Goal: Task Accomplishment & Management: Manage account settings

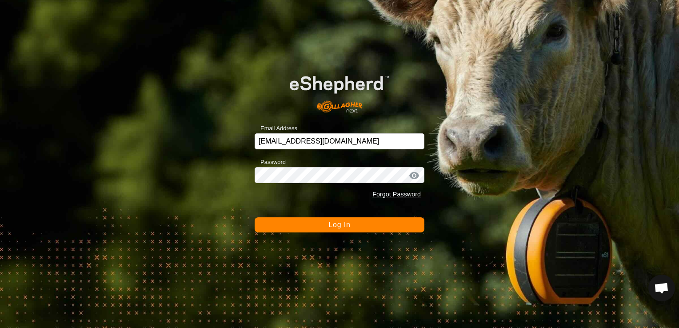
click at [366, 223] on button "Log In" at bounding box center [340, 224] width 170 height 15
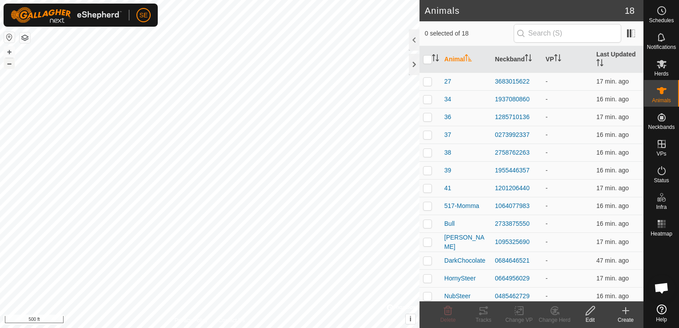
click at [10, 66] on button "–" at bounding box center [9, 63] width 11 height 11
click at [9, 50] on button "+" at bounding box center [9, 52] width 11 height 11
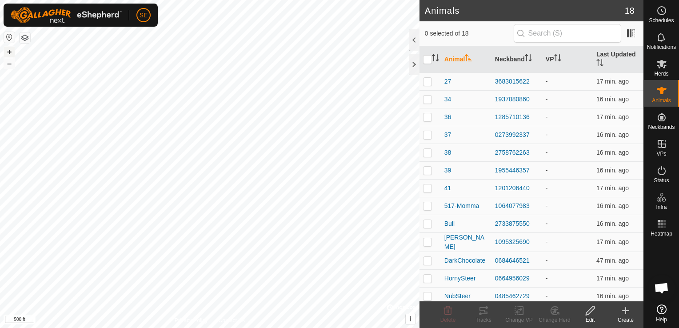
click at [9, 50] on button "+" at bounding box center [9, 52] width 11 height 11
click at [9, 49] on button "+" at bounding box center [9, 52] width 11 height 11
click at [9, 50] on button "+" at bounding box center [9, 52] width 11 height 11
click at [660, 312] on icon at bounding box center [662, 309] width 10 height 10
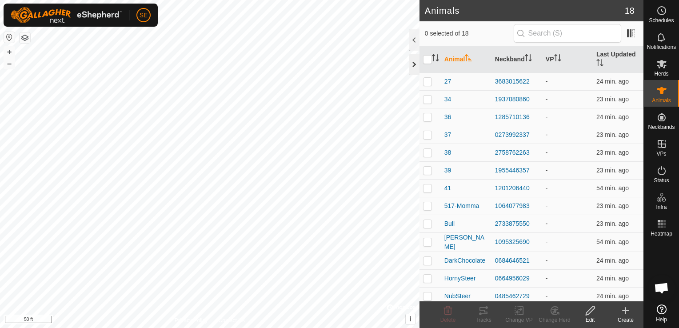
click at [414, 64] on div at bounding box center [414, 64] width 11 height 21
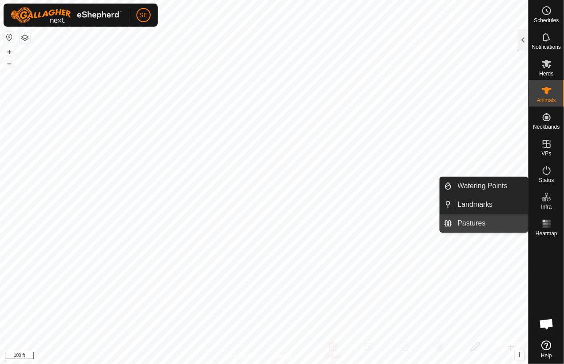
click at [478, 224] on link "Pastures" at bounding box center [490, 224] width 76 height 18
click at [500, 220] on link "Pastures" at bounding box center [490, 224] width 76 height 18
click at [471, 219] on link "Pastures" at bounding box center [490, 224] width 76 height 18
click at [450, 221] on li "Pastures" at bounding box center [484, 224] width 88 height 18
click at [465, 222] on link "Pastures" at bounding box center [490, 224] width 76 height 18
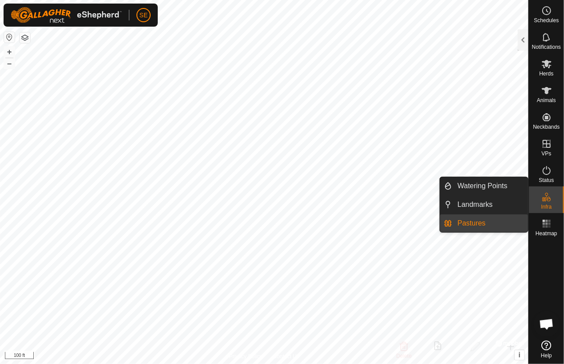
click at [474, 222] on link "Pastures" at bounding box center [490, 224] width 76 height 18
click at [474, 208] on link "Landmarks" at bounding box center [490, 205] width 76 height 18
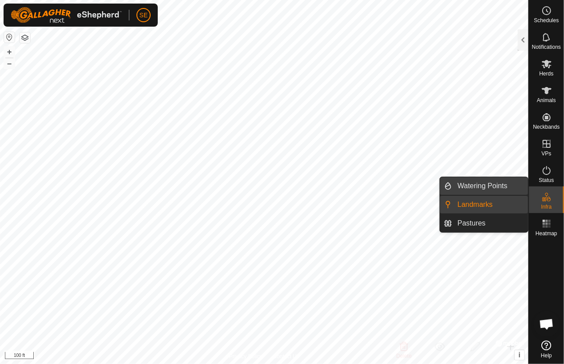
click at [474, 188] on link "Watering Points" at bounding box center [490, 186] width 76 height 18
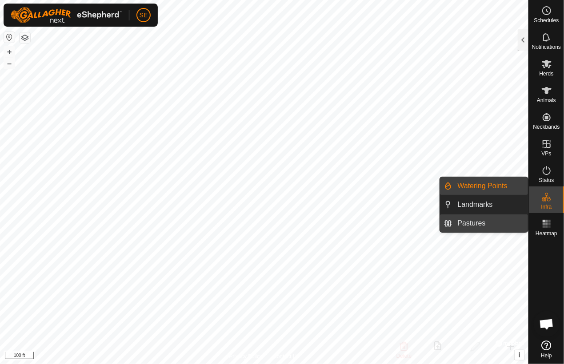
click at [483, 220] on link "Pastures" at bounding box center [490, 224] width 76 height 18
click at [467, 224] on link "Pastures" at bounding box center [490, 224] width 76 height 18
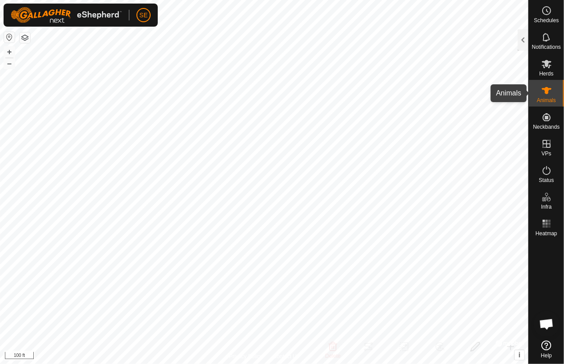
click at [543, 92] on icon at bounding box center [546, 90] width 11 height 11
click at [547, 69] on es-mob-svg-icon at bounding box center [547, 64] width 16 height 14
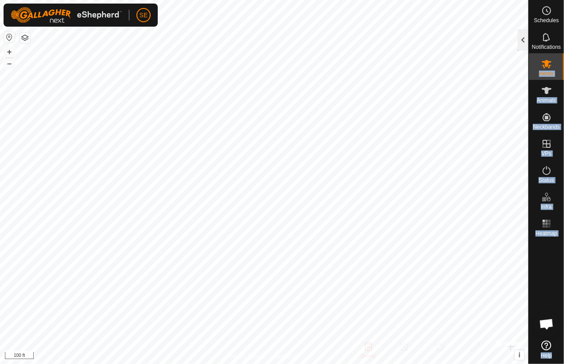
drag, startPoint x: 547, startPoint y: 69, endPoint x: 522, endPoint y: 45, distance: 35.2
click at [522, 45] on div "Schedules Notifications Herds Animals Neckbands VPs Status Infra Heatmap Help H…" at bounding box center [282, 182] width 564 height 364
click at [522, 45] on div at bounding box center [523, 39] width 11 height 21
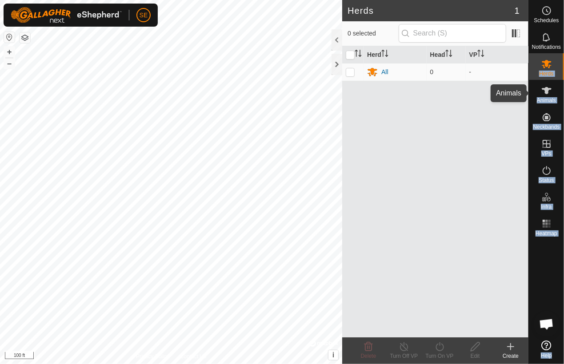
click at [548, 98] on span "Animals" at bounding box center [546, 100] width 19 height 5
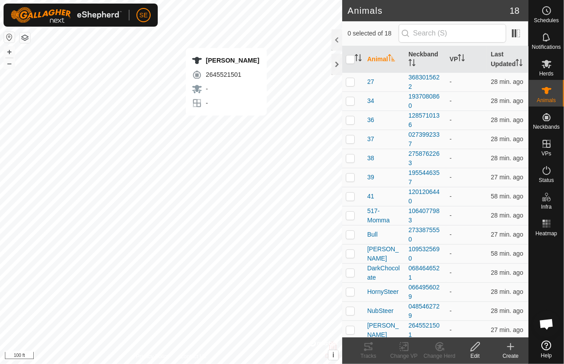
checkbox input "true"
click at [418, 325] on div "2645521501" at bounding box center [425, 330] width 34 height 19
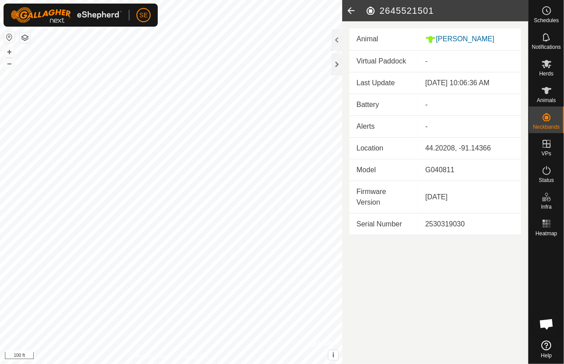
click at [10, 37] on button "button" at bounding box center [9, 37] width 11 height 11
click at [10, 42] on button "button" at bounding box center [9, 37] width 11 height 11
click at [9, 39] on button "button" at bounding box center [9, 37] width 11 height 11
click at [28, 38] on button "button" at bounding box center [25, 37] width 11 height 11
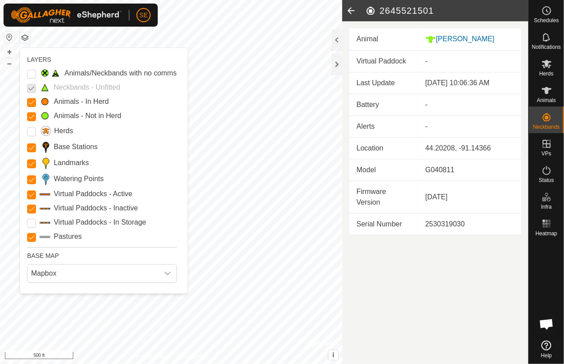
click at [69, 102] on label "Animals - In Herd" at bounding box center [81, 101] width 55 height 11
click at [36, 102] on Mob "Animals - In Herd" at bounding box center [31, 102] width 9 height 9
click at [125, 276] on span "Mapbox" at bounding box center [93, 274] width 131 height 18
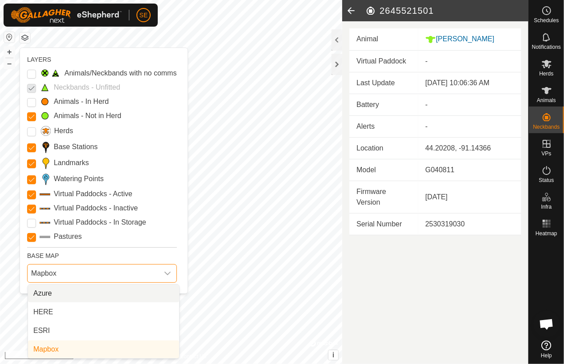
click at [125, 276] on span "Mapbox" at bounding box center [93, 274] width 131 height 18
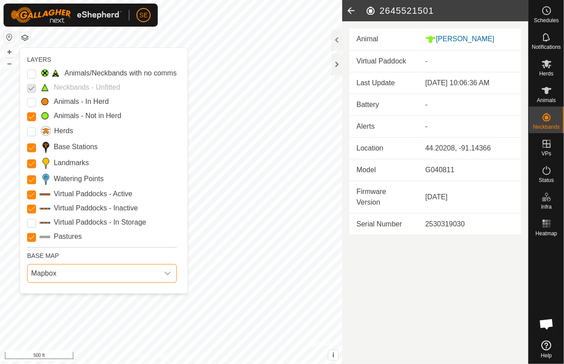
click at [125, 276] on span "Mapbox" at bounding box center [93, 274] width 131 height 18
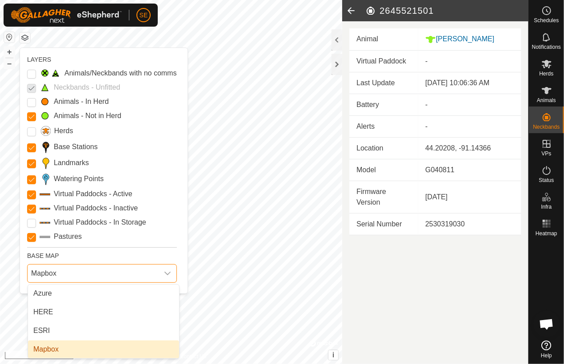
click at [125, 276] on span "Mapbox" at bounding box center [93, 274] width 131 height 18
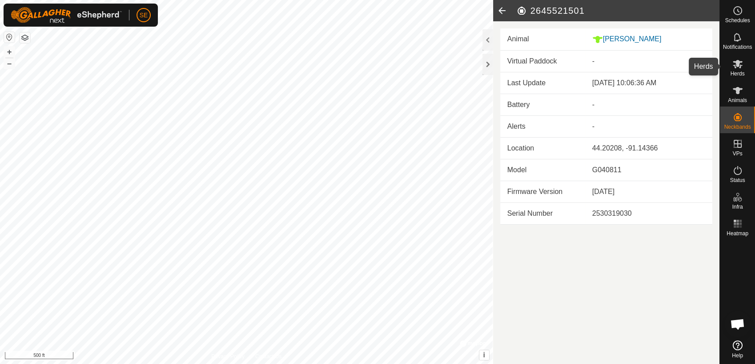
click at [679, 73] on span "Herds" at bounding box center [737, 73] width 14 height 5
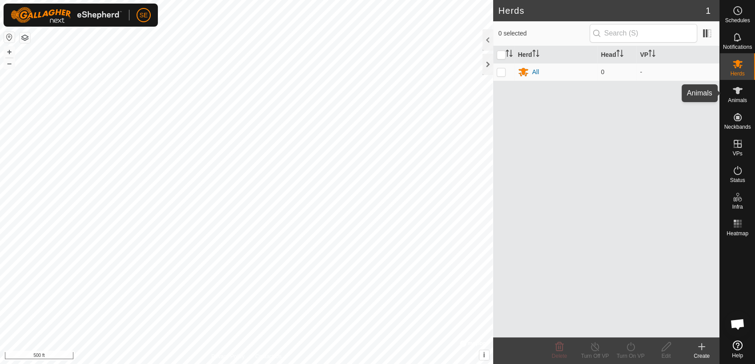
click at [679, 87] on icon at bounding box center [737, 90] width 11 height 11
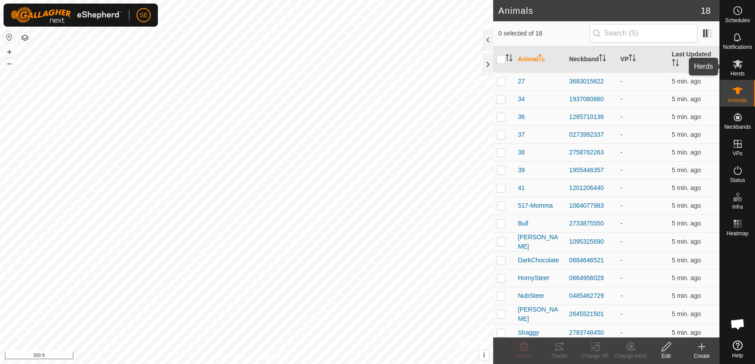
click at [679, 66] on icon at bounding box center [737, 64] width 10 height 8
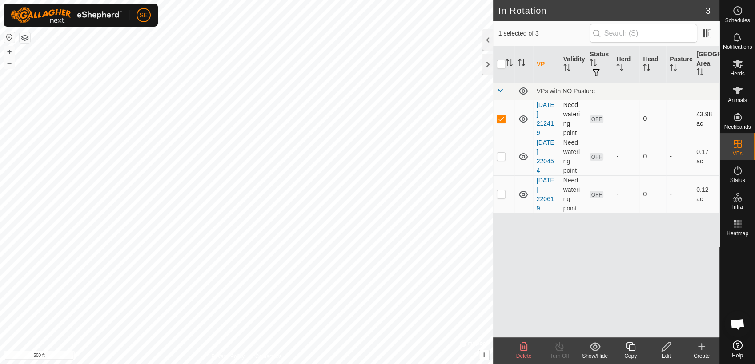
click at [516, 132] on div "In Rotation 3 1 selected of 3 VP Validity Status Herd Head Pasture Grazing Area…" at bounding box center [359, 182] width 719 height 364
click at [670, 43] on div "In Rotation 3 1 selected of 3 VP Validity Status Herd Head Pasture Grazing Area…" at bounding box center [359, 182] width 719 height 364
click at [424, 0] on html "SE Schedules Notifications Herds Animals Neckbands VPs Status Infra Heatmap Hel…" at bounding box center [377, 182] width 755 height 364
click at [679, 0] on html "SE Schedules Notifications Herds Animals Neckbands VPs Status Infra Heatmap Hel…" at bounding box center [377, 182] width 755 height 364
click at [453, 0] on html "SE Schedules Notifications Herds Animals Neckbands VPs Status Infra Heatmap Hel…" at bounding box center [377, 182] width 755 height 364
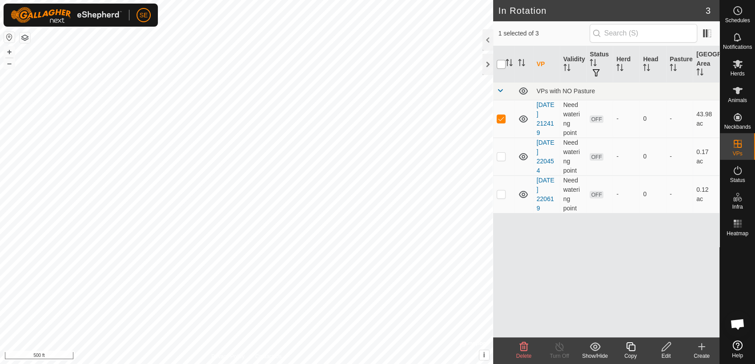
click at [499, 62] on input "checkbox" at bounding box center [500, 64] width 9 height 9
checkbox input "true"
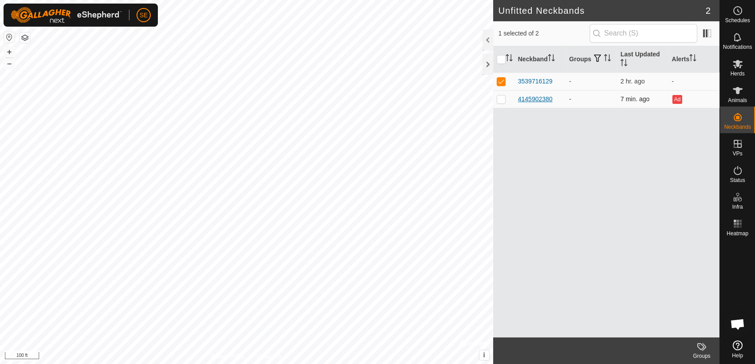
click at [534, 100] on div "4145902380" at bounding box center [535, 99] width 35 height 9
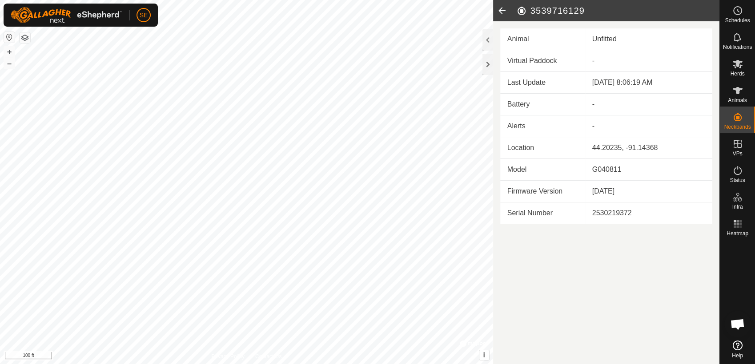
click at [503, 8] on icon at bounding box center [502, 10] width 18 height 21
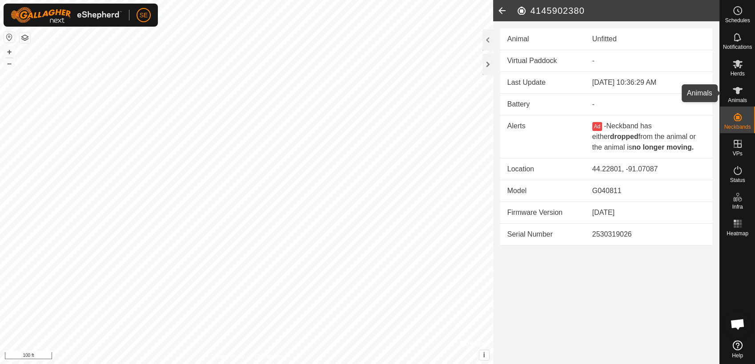
click at [679, 94] on es-animals-svg-icon at bounding box center [737, 91] width 16 height 14
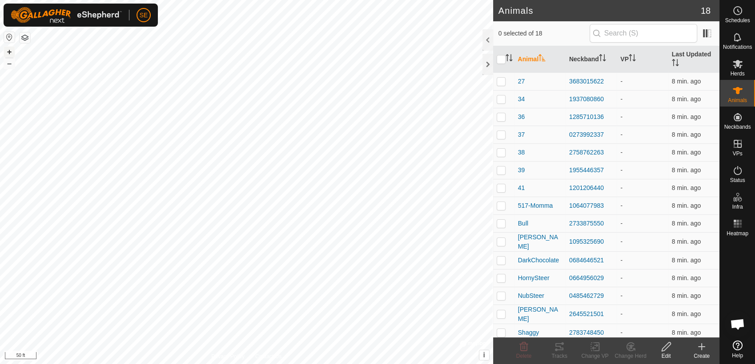
click at [10, 52] on button "+" at bounding box center [9, 52] width 11 height 11
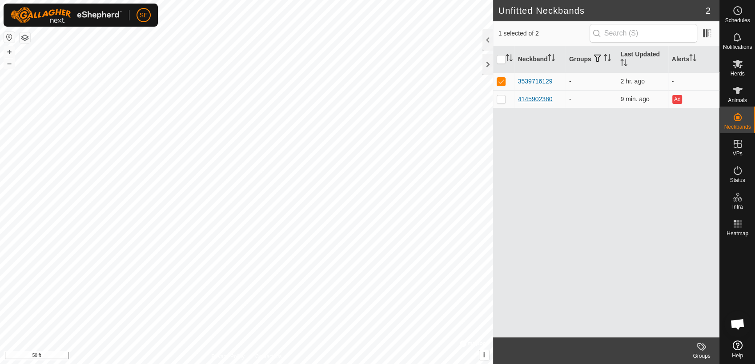
click at [534, 98] on div "4145902380" at bounding box center [535, 99] width 35 height 9
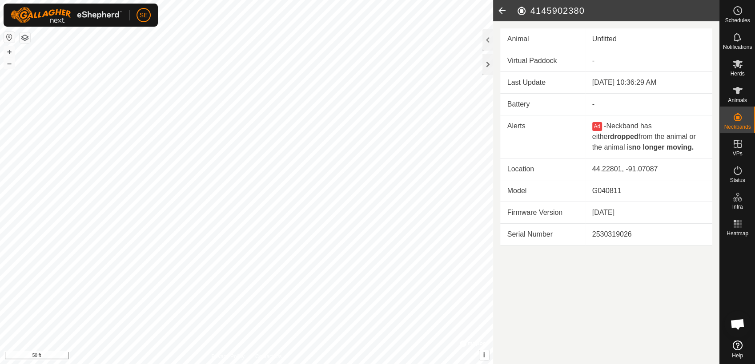
click at [504, 9] on icon at bounding box center [502, 10] width 18 height 21
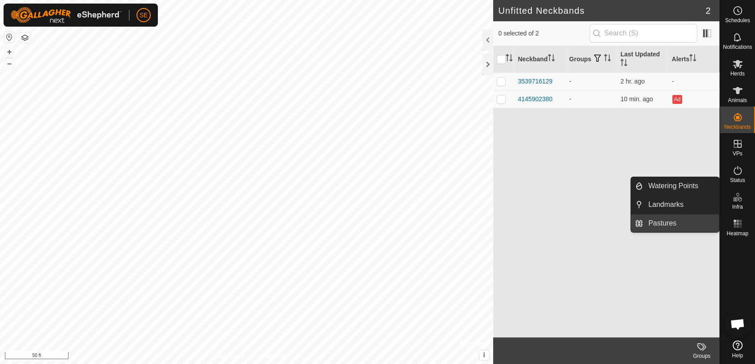
click at [669, 224] on link "Pastures" at bounding box center [681, 224] width 76 height 18
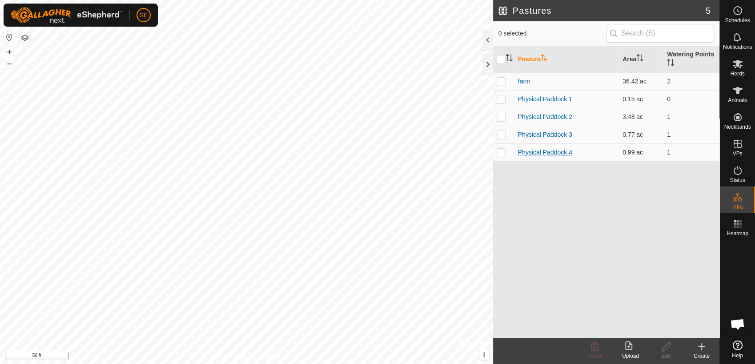
click at [541, 151] on link "Physical Paddock 4" at bounding box center [545, 152] width 54 height 7
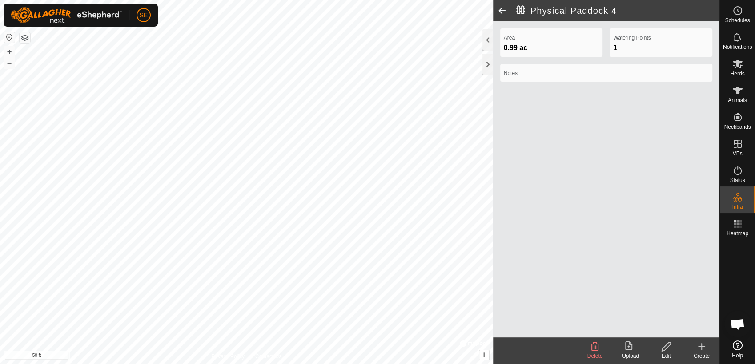
click at [501, 8] on span at bounding box center [502, 10] width 18 height 21
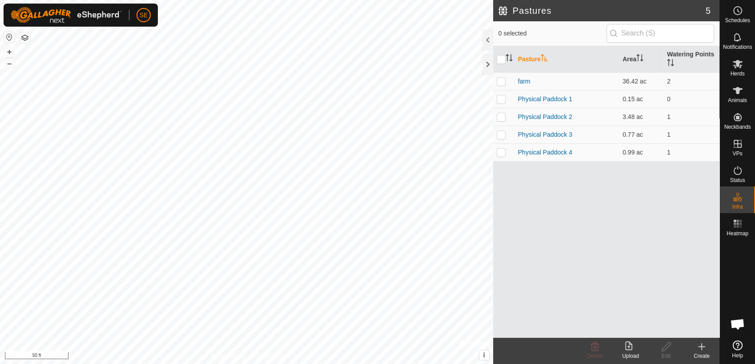
click at [679, 328] on icon at bounding box center [701, 347] width 11 height 11
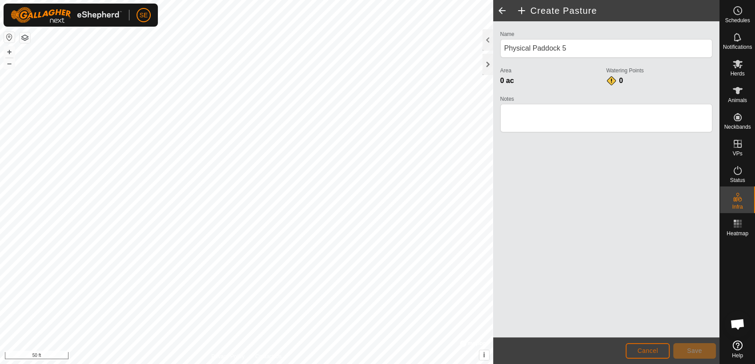
click at [646, 328] on span "Cancel" at bounding box center [647, 351] width 21 height 7
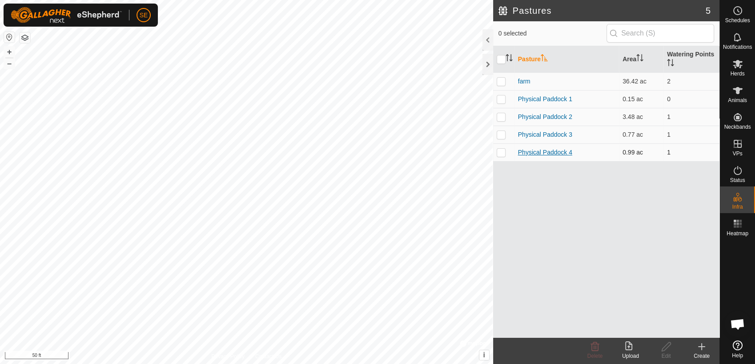
click at [547, 151] on link "Physical Paddock 4" at bounding box center [545, 152] width 54 height 7
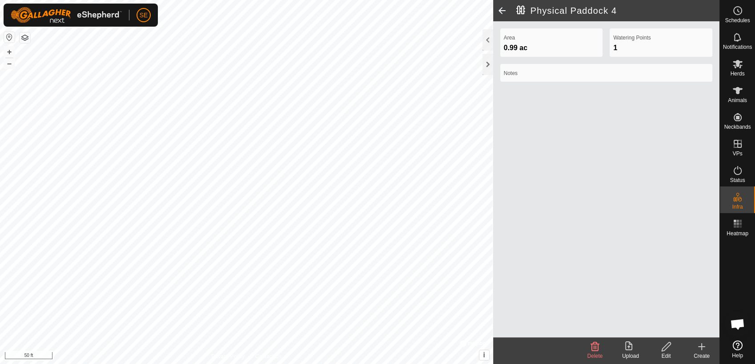
click at [679, 328] on icon at bounding box center [701, 347] width 11 height 11
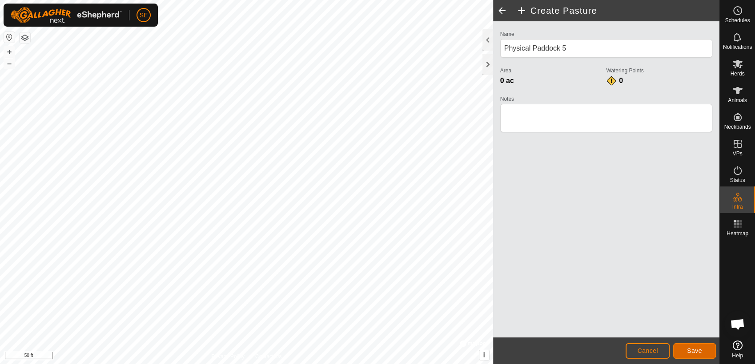
click at [679, 328] on span "Save" at bounding box center [694, 351] width 15 height 7
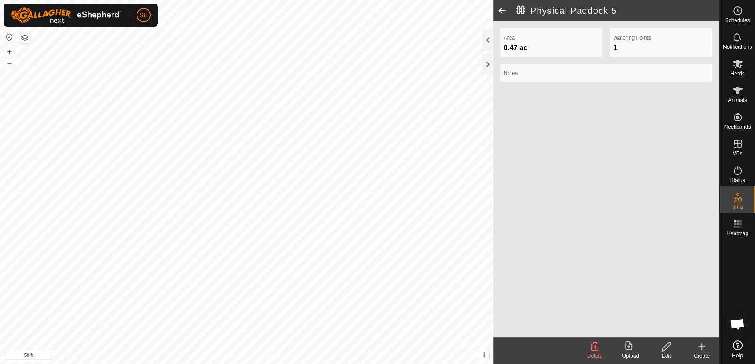
click at [501, 10] on span at bounding box center [502, 10] width 18 height 21
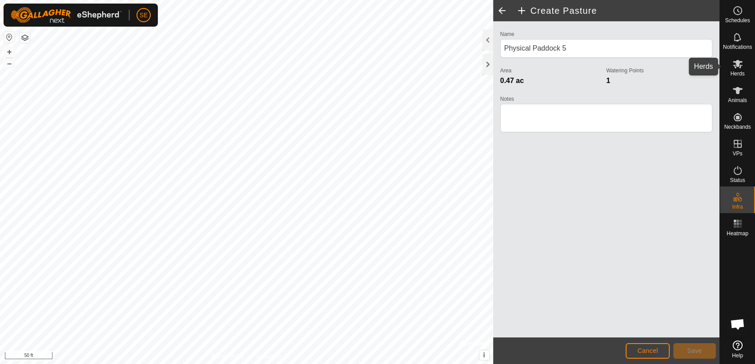
click at [679, 71] on span "Herds" at bounding box center [737, 73] width 14 height 5
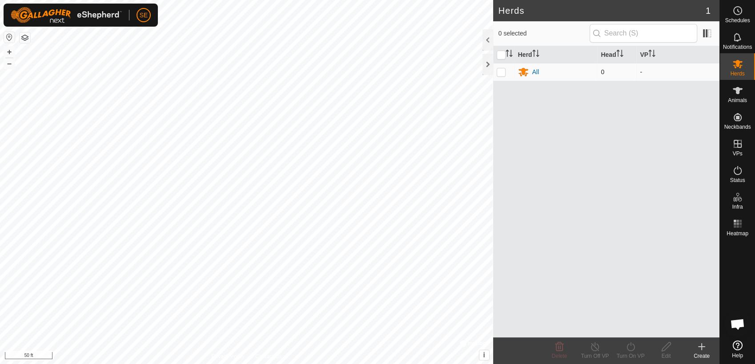
click at [499, 70] on p-checkbox at bounding box center [500, 71] width 9 height 7
checkbox input "true"
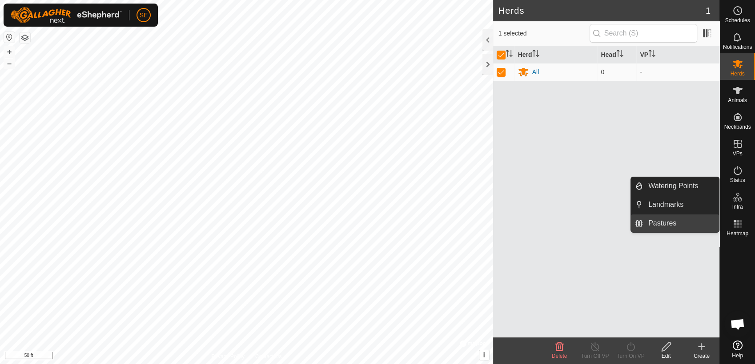
click at [672, 224] on link "Pastures" at bounding box center [681, 224] width 76 height 18
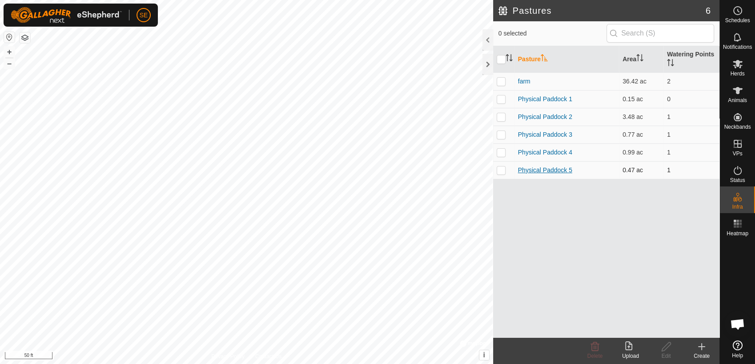
click at [560, 169] on link "Physical Paddock 5" at bounding box center [545, 170] width 54 height 7
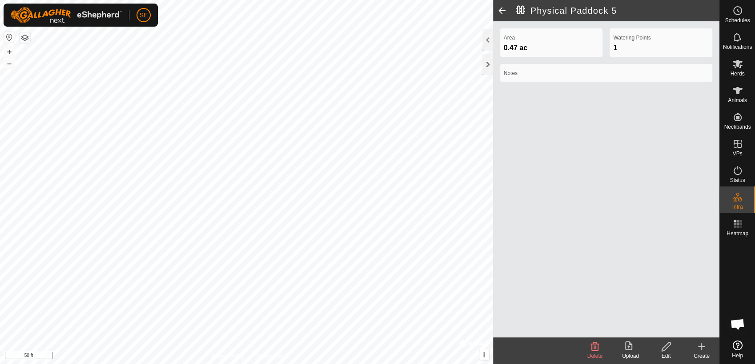
click at [665, 328] on icon at bounding box center [665, 347] width 11 height 11
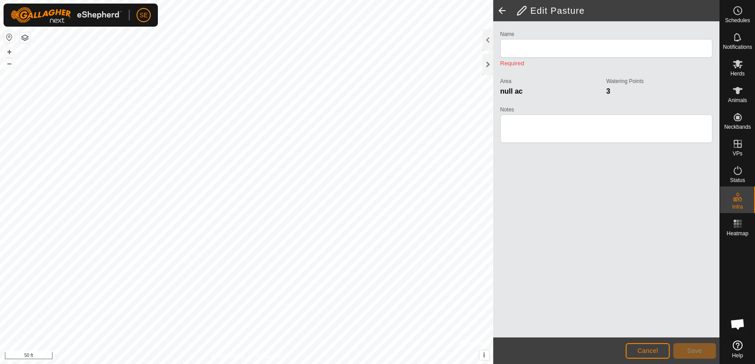
type input "Physical Paddock 5"
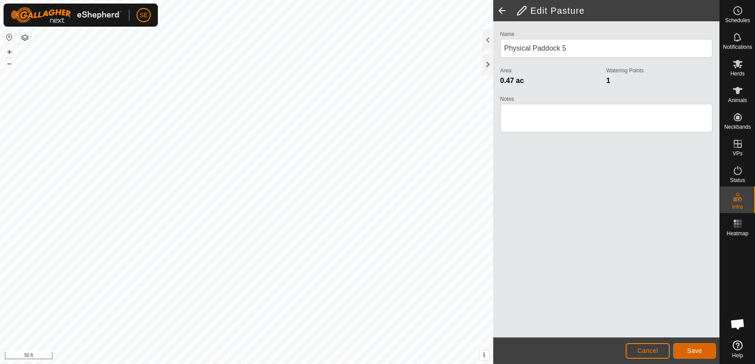
click at [679, 328] on span "Save" at bounding box center [694, 351] width 15 height 7
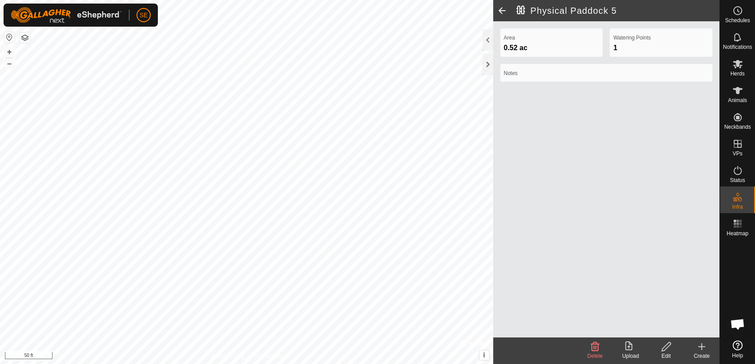
drag, startPoint x: 736, startPoint y: 109, endPoint x: 736, endPoint y: 67, distance: 42.7
click at [679, 67] on icon at bounding box center [737, 64] width 11 height 11
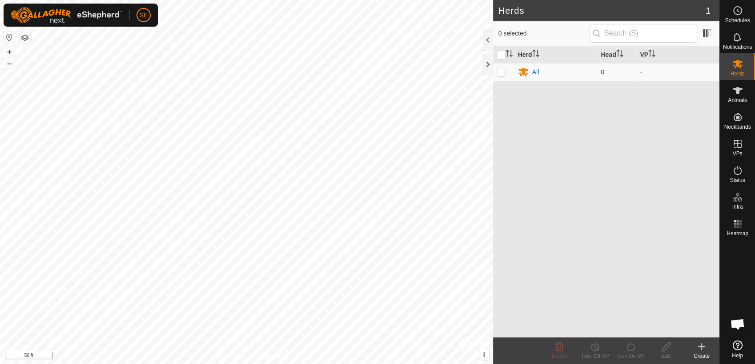
click at [503, 68] on p-checkbox at bounding box center [500, 71] width 9 height 7
checkbox input "true"
click at [644, 56] on th "VP" at bounding box center [677, 54] width 83 height 17
click at [651, 54] on icon "Activate to sort" at bounding box center [651, 53] width 7 height 7
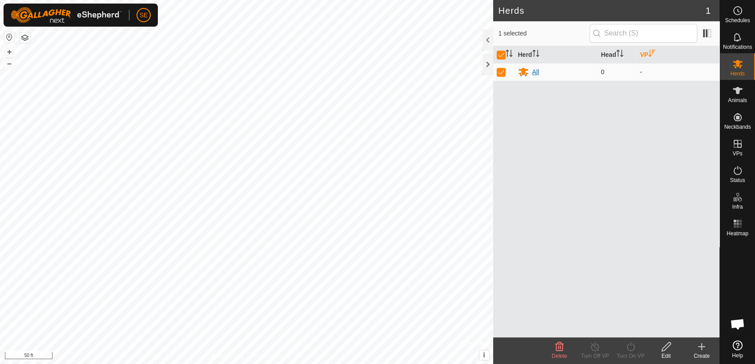
click at [535, 72] on div "All" at bounding box center [535, 72] width 7 height 9
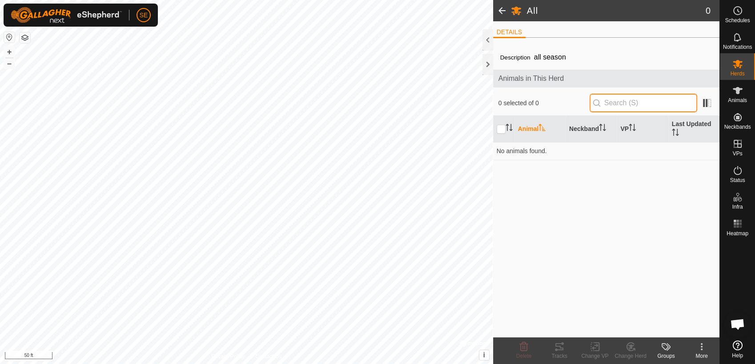
click at [615, 102] on input "text" at bounding box center [643, 103] width 108 height 19
click at [500, 127] on input "checkbox" at bounding box center [500, 129] width 9 height 9
click at [499, 127] on input "checkbox" at bounding box center [500, 129] width 9 height 9
checkbox input "false"
click at [503, 12] on span at bounding box center [502, 10] width 18 height 21
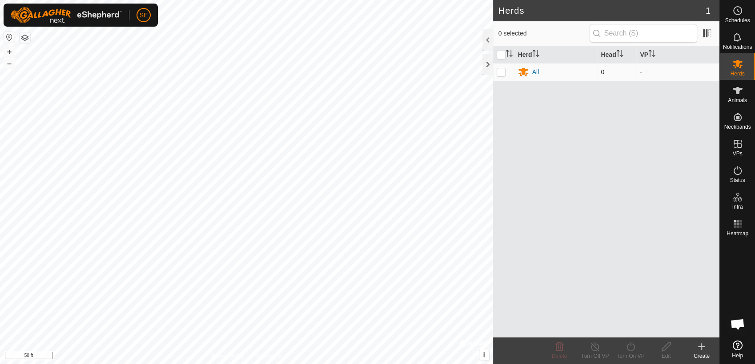
click at [503, 69] on p-checkbox at bounding box center [500, 71] width 9 height 7
checkbox input "true"
click at [535, 73] on div "All" at bounding box center [535, 72] width 7 height 9
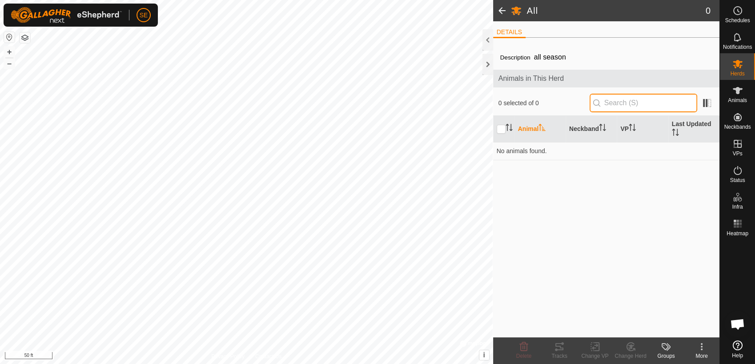
click at [679, 101] on input "text" at bounding box center [643, 103] width 108 height 19
drag, startPoint x: 683, startPoint y: 102, endPoint x: 556, endPoint y: 162, distance: 140.2
click at [556, 161] on div "Description all season Animals in This Herd 0 selected of 0 Animal Neckband VP …" at bounding box center [606, 191] width 226 height 293
click at [502, 128] on input "checkbox" at bounding box center [500, 129] width 9 height 9
click at [501, 128] on input "checkbox" at bounding box center [500, 129] width 9 height 9
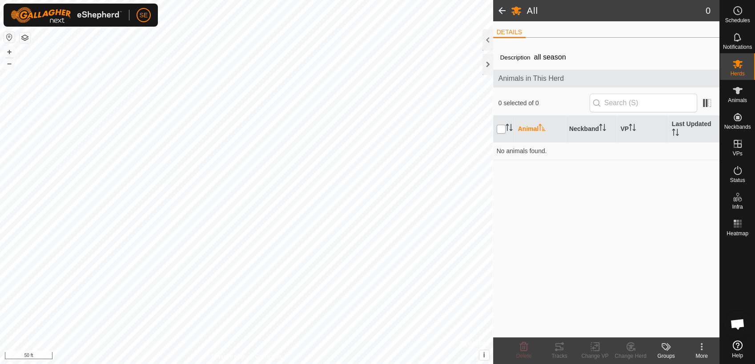
click at [501, 128] on input "checkbox" at bounding box center [500, 129] width 9 height 9
checkbox input "true"
click at [636, 103] on input "text" at bounding box center [643, 103] width 108 height 19
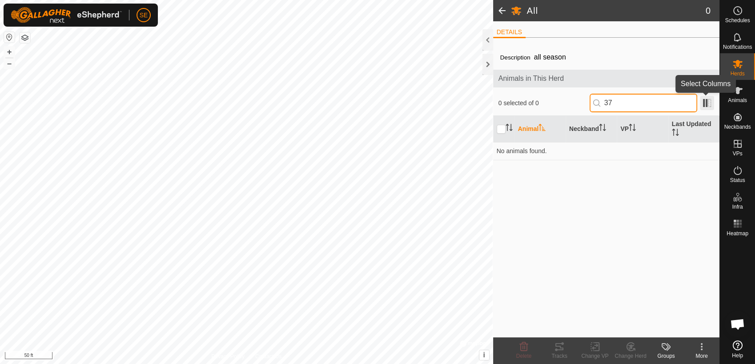
type input "37"
click at [679, 102] on span at bounding box center [707, 103] width 14 height 14
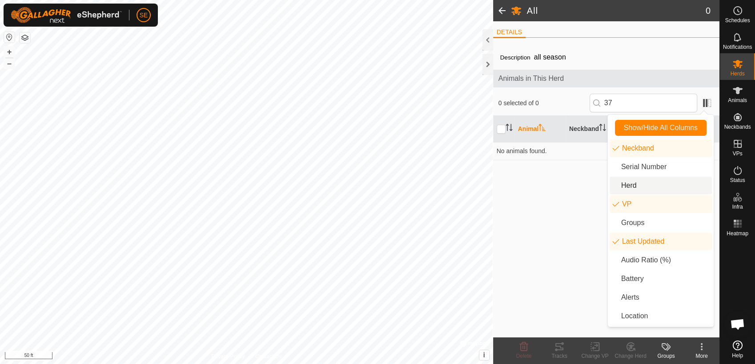
click at [639, 186] on li "Herd" at bounding box center [660, 186] width 102 height 18
click at [641, 169] on li "Serial Number" at bounding box center [660, 167] width 102 height 18
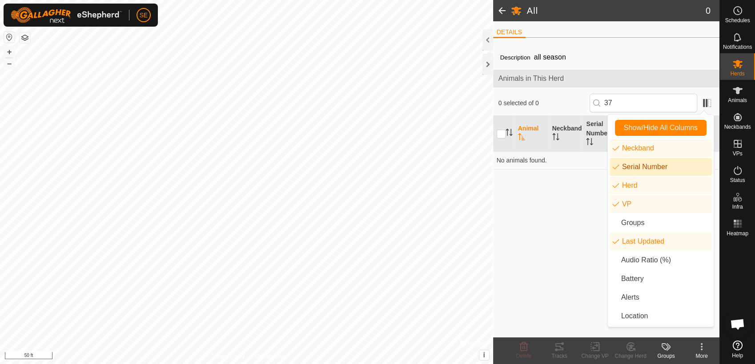
click at [643, 167] on li "Serial Number" at bounding box center [660, 167] width 102 height 18
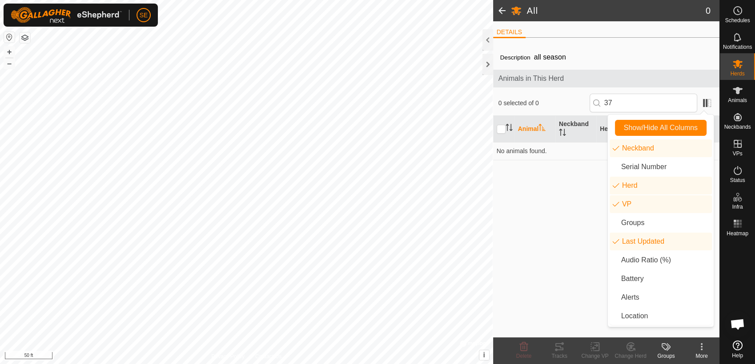
click at [595, 179] on div "Description all season Animals in This Herd 0 selected of 0 37 Animal Neckband …" at bounding box center [606, 191] width 226 height 293
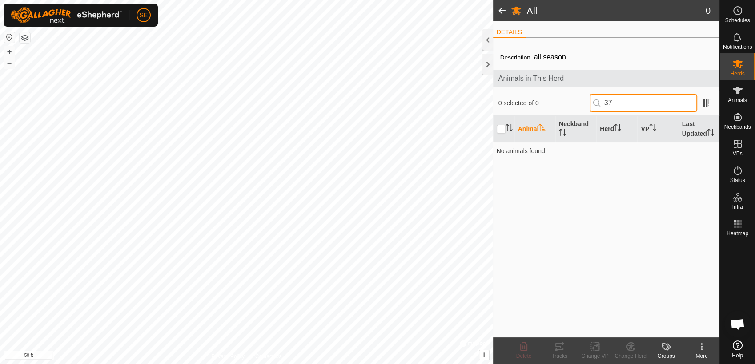
click at [619, 103] on input "37" at bounding box center [643, 103] width 108 height 19
click at [503, 9] on span at bounding box center [502, 10] width 18 height 21
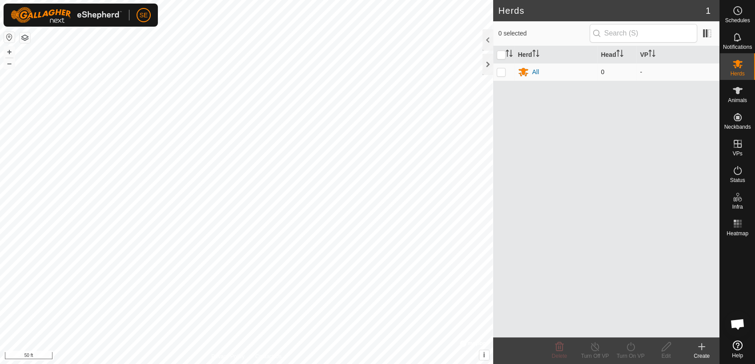
click at [501, 70] on p-checkbox at bounding box center [500, 71] width 9 height 7
checkbox input "true"
click at [665, 328] on icon at bounding box center [665, 347] width 11 height 11
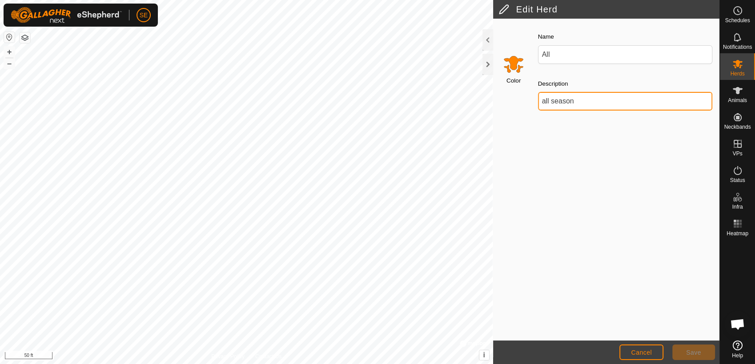
click at [615, 102] on input "all season" at bounding box center [625, 101] width 174 height 19
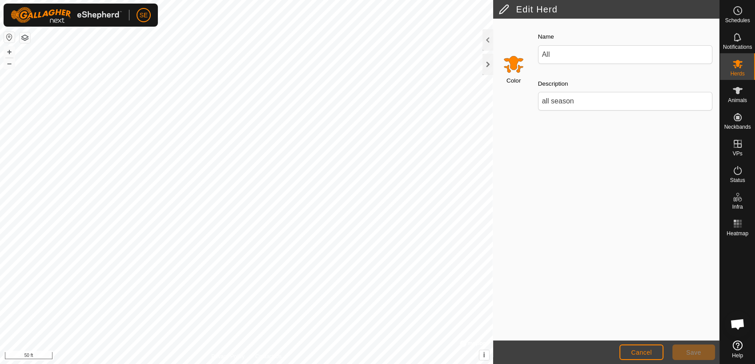
click at [679, 328] on button "Save" at bounding box center [693, 353] width 43 height 16
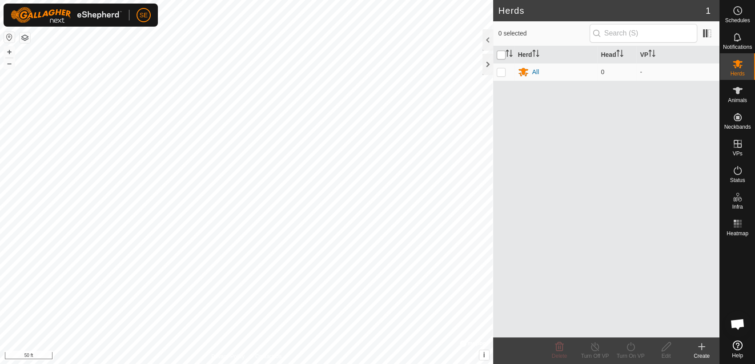
click at [501, 56] on input "checkbox" at bounding box center [500, 55] width 9 height 9
checkbox input "true"
click at [679, 328] on icon at bounding box center [701, 347] width 0 height 6
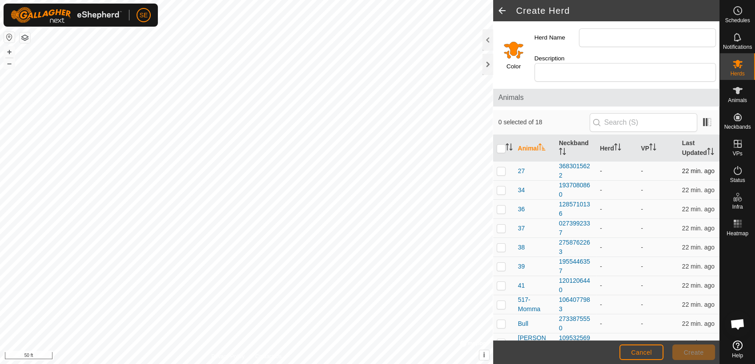
click at [500, 168] on p-checkbox at bounding box center [500, 171] width 9 height 7
checkbox input "true"
click at [500, 184] on td at bounding box center [503, 190] width 21 height 19
checkbox input "true"
click at [500, 206] on p-checkbox at bounding box center [500, 209] width 9 height 7
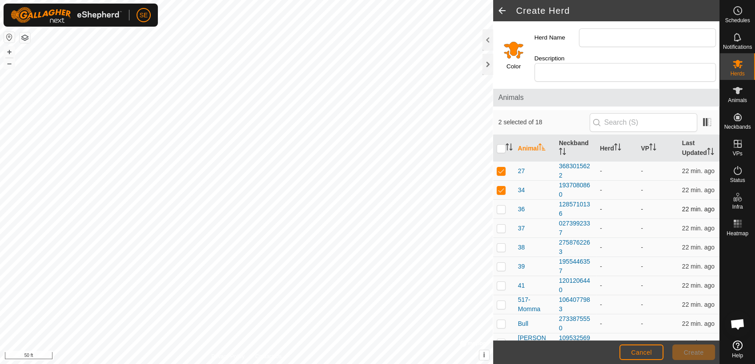
checkbox input "true"
click at [502, 225] on p-checkbox at bounding box center [500, 228] width 9 height 7
checkbox input "true"
click at [504, 244] on p-checkbox at bounding box center [500, 247] width 9 height 7
checkbox input "true"
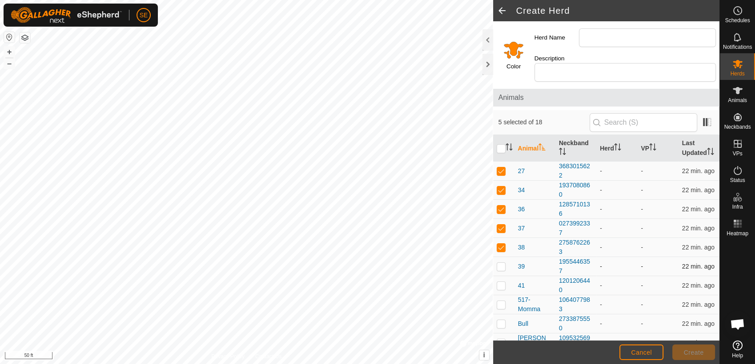
click at [503, 263] on p-checkbox at bounding box center [500, 266] width 9 height 7
checkbox input "true"
click at [501, 282] on p-checkbox at bounding box center [500, 285] width 9 height 7
checkbox input "true"
click at [501, 301] on p-checkbox at bounding box center [500, 304] width 9 height 7
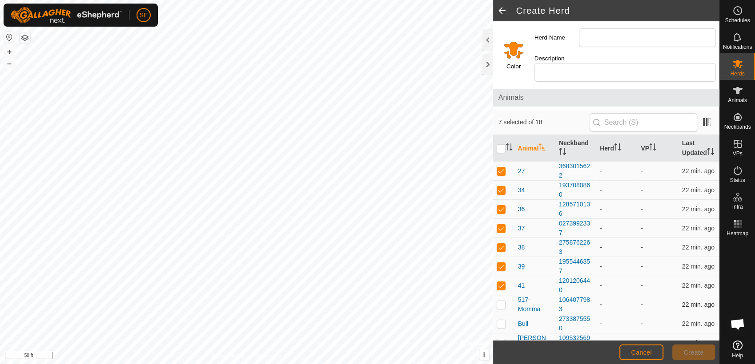
checkbox input "true"
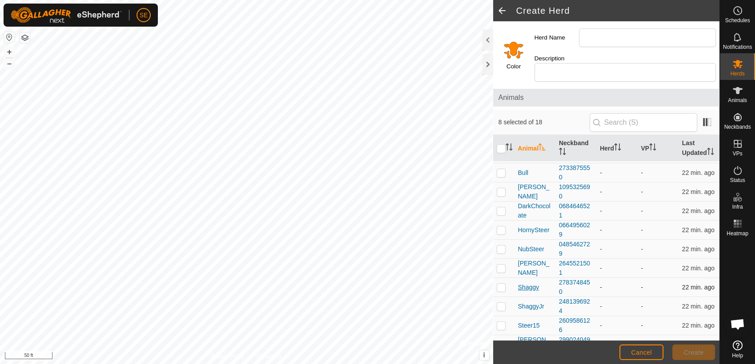
scroll to position [154, 0]
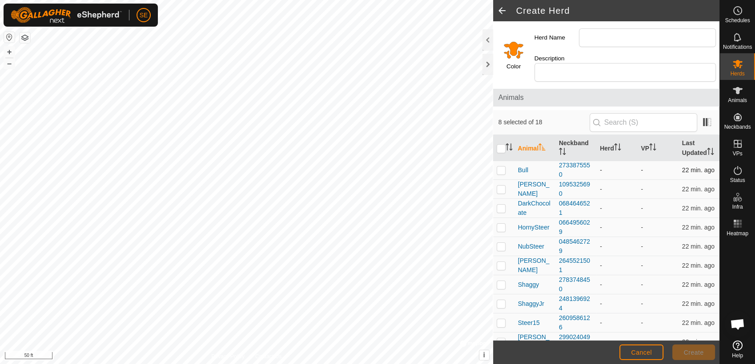
click at [498, 167] on p-checkbox at bounding box center [500, 170] width 9 height 7
checkbox input "true"
click at [502, 186] on p-checkbox at bounding box center [500, 189] width 9 height 7
checkbox input "true"
click at [501, 205] on p-checkbox at bounding box center [500, 208] width 9 height 7
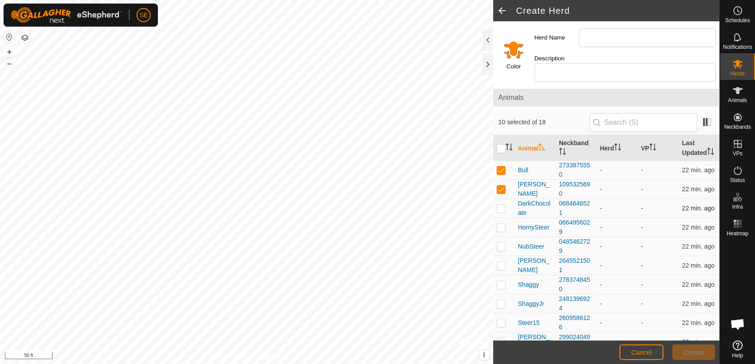
checkbox input "true"
click at [499, 224] on p-checkbox at bounding box center [500, 227] width 9 height 7
checkbox input "true"
click at [500, 243] on p-checkbox at bounding box center [500, 246] width 9 height 7
checkbox input "true"
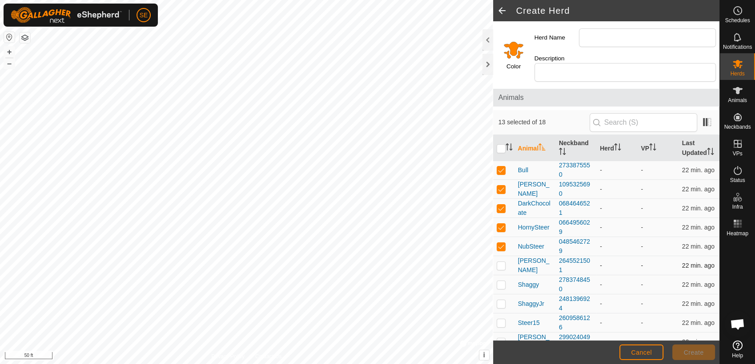
click at [500, 262] on p-checkbox at bounding box center [500, 265] width 9 height 7
checkbox input "true"
click at [501, 281] on p-checkbox at bounding box center [500, 284] width 9 height 7
checkbox input "true"
click at [499, 300] on p-checkbox at bounding box center [500, 303] width 9 height 7
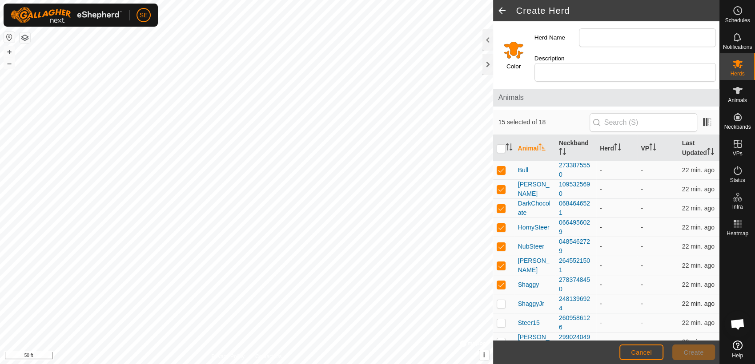
checkbox input "true"
click at [500, 320] on p-checkbox at bounding box center [500, 323] width 9 height 7
checkbox input "true"
click at [503, 328] on p-checkbox at bounding box center [500, 342] width 9 height 7
checkbox input "true"
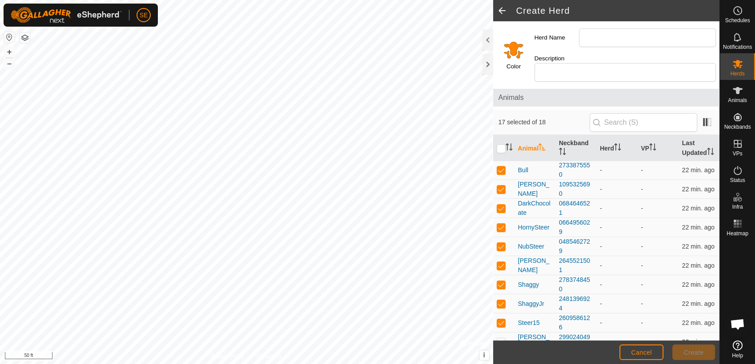
checkbox input "true"
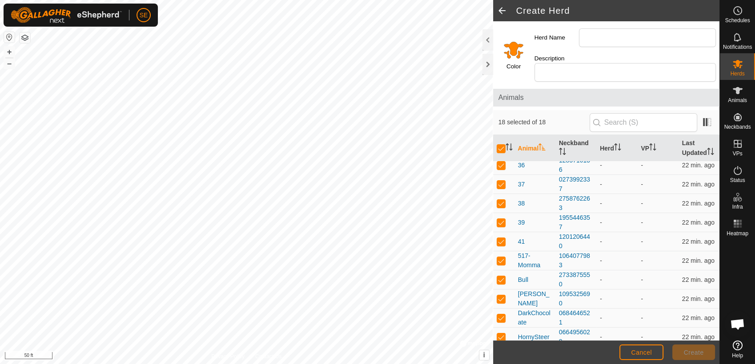
scroll to position [0, 0]
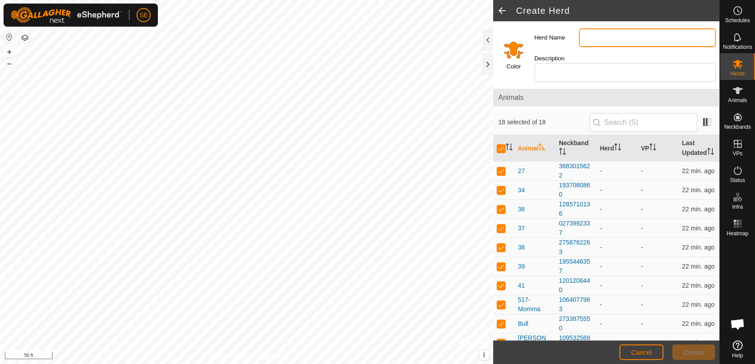
click at [604, 37] on input "Herd Name" at bounding box center [647, 37] width 137 height 19
type input "All"
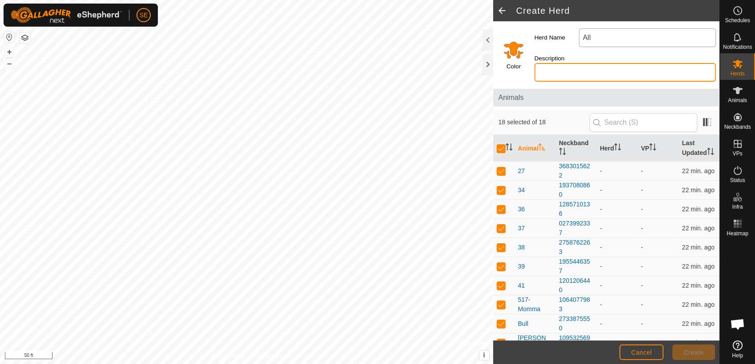
type input "all season"
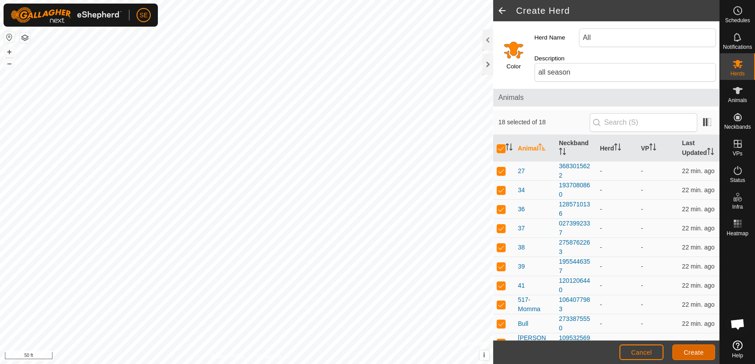
click at [679, 328] on span "Create" at bounding box center [694, 352] width 20 height 7
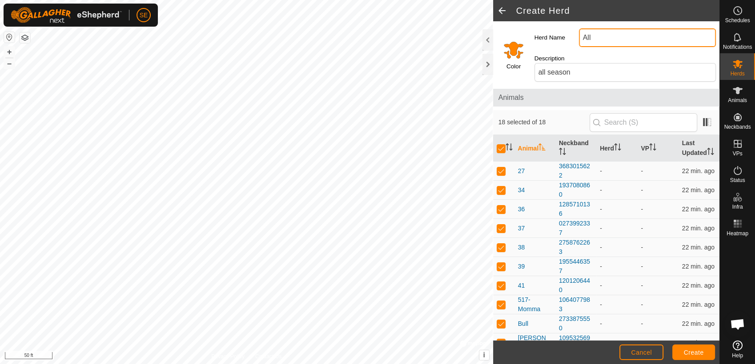
click at [597, 31] on input "All" at bounding box center [647, 37] width 137 height 19
type input "A"
type input "fall group"
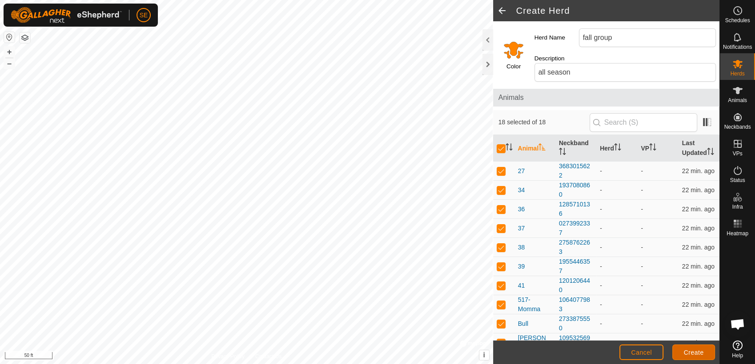
click at [679, 328] on button "Create" at bounding box center [693, 353] width 43 height 16
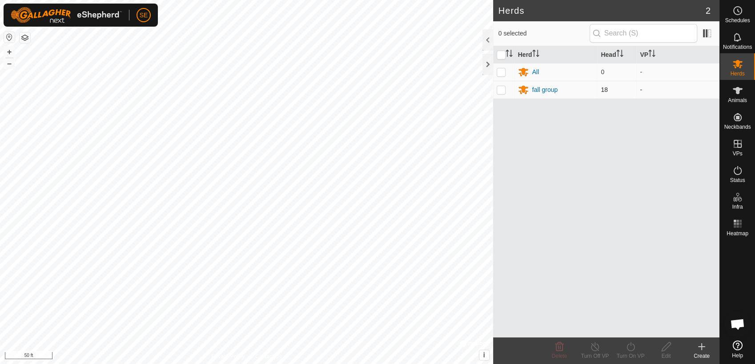
click at [500, 92] on p-checkbox at bounding box center [500, 89] width 9 height 7
checkbox input "true"
click at [631, 328] on icon at bounding box center [630, 347] width 11 height 11
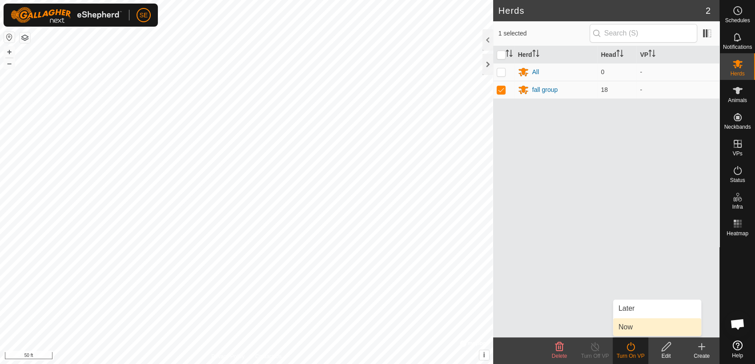
click at [635, 323] on link "Now" at bounding box center [657, 328] width 88 height 18
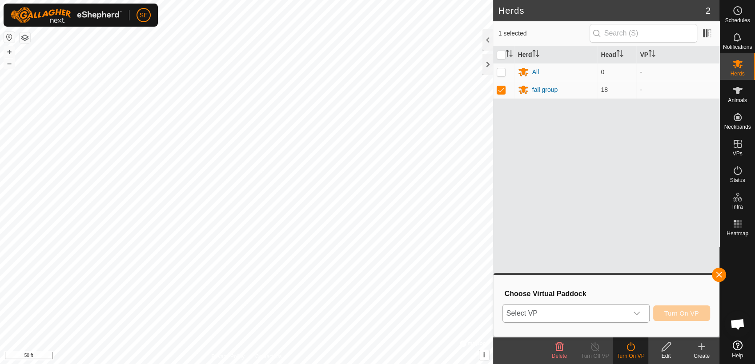
click at [592, 307] on span "Select VP" at bounding box center [565, 314] width 125 height 18
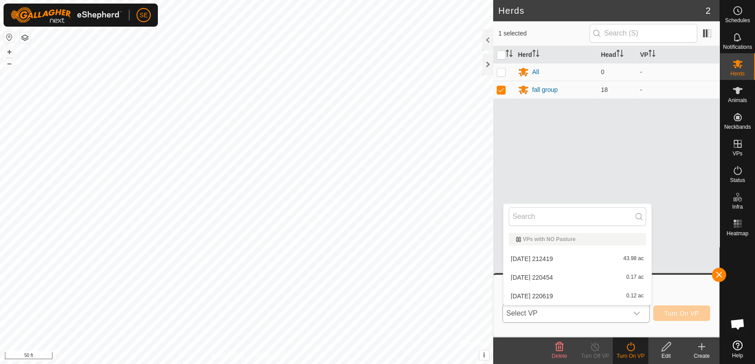
click at [642, 314] on div "dropdown trigger" at bounding box center [637, 314] width 18 height 18
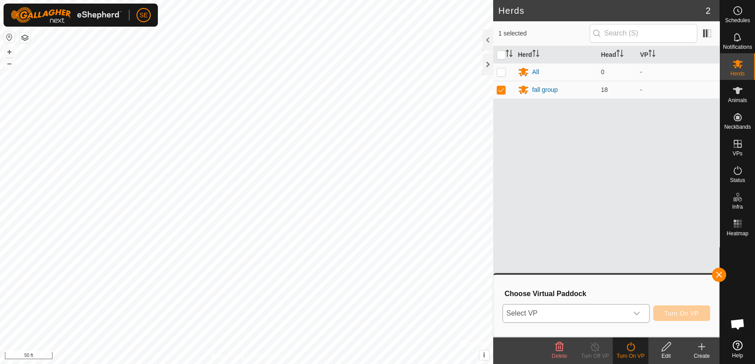
click at [607, 311] on span "Select VP" at bounding box center [565, 314] width 125 height 18
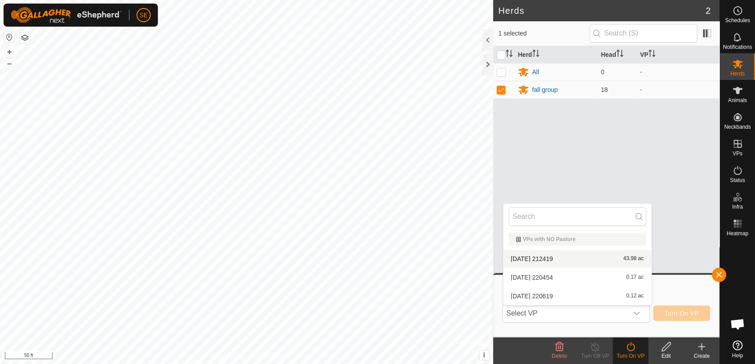
click at [572, 153] on div "Herd Head VP All 0 - fall group 18 -" at bounding box center [606, 192] width 226 height 292
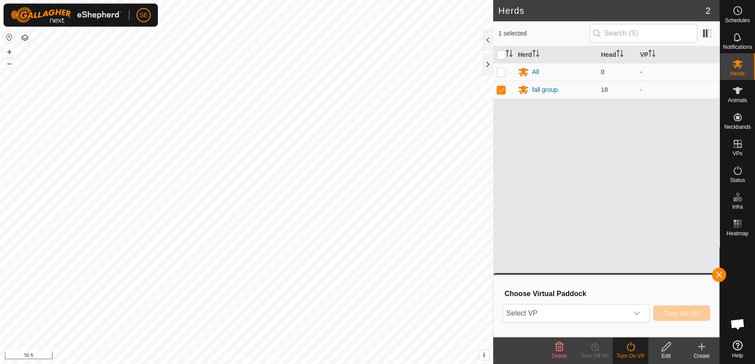
click at [500, 72] on p-checkbox at bounding box center [500, 71] width 9 height 7
checkbox input "true"
click at [596, 316] on span "Select VP" at bounding box center [565, 314] width 125 height 18
click at [534, 71] on div "All" at bounding box center [535, 72] width 7 height 9
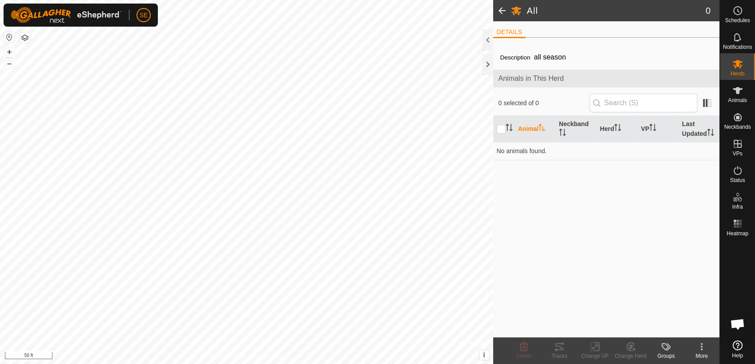
click at [502, 8] on span at bounding box center [502, 10] width 18 height 21
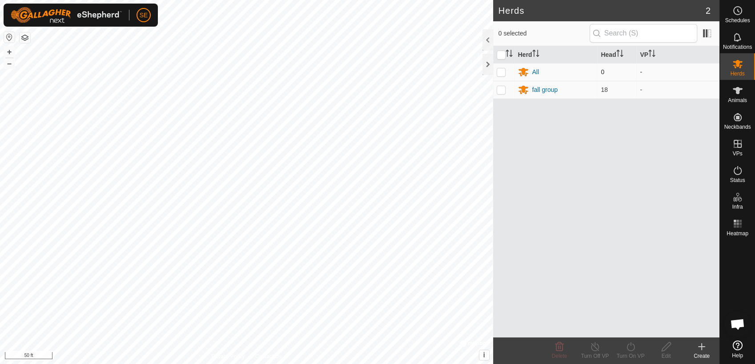
click at [502, 71] on p-checkbox at bounding box center [500, 71] width 9 height 7
checkbox input "true"
click at [669, 328] on icon at bounding box center [665, 347] width 11 height 11
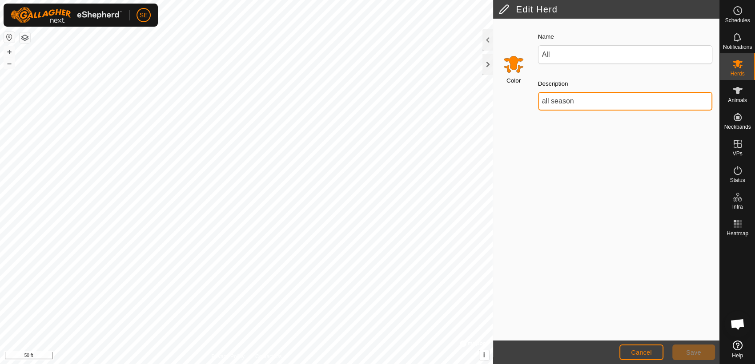
click at [583, 108] on input "all season" at bounding box center [625, 101] width 174 height 19
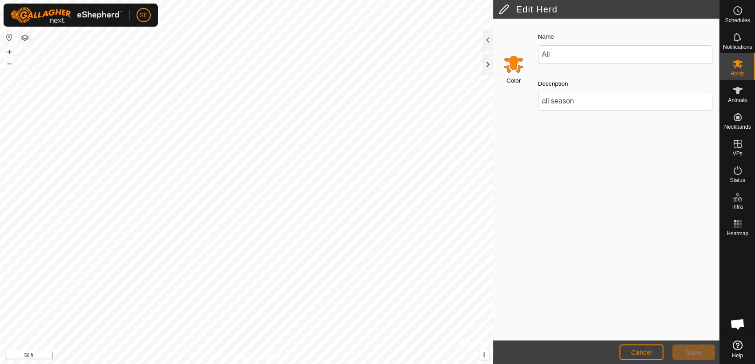
click at [580, 119] on div "Name All Description all season" at bounding box center [625, 74] width 188 height 101
click at [583, 185] on div "Color Name All Description all season" at bounding box center [606, 180] width 226 height 322
click at [679, 93] on icon at bounding box center [737, 90] width 10 height 7
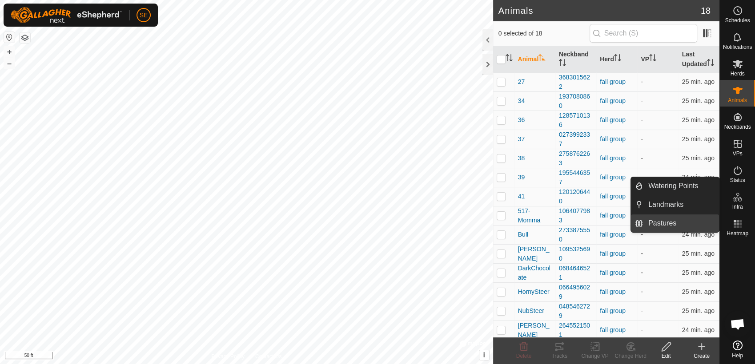
click at [679, 224] on link "Pastures" at bounding box center [681, 224] width 76 height 18
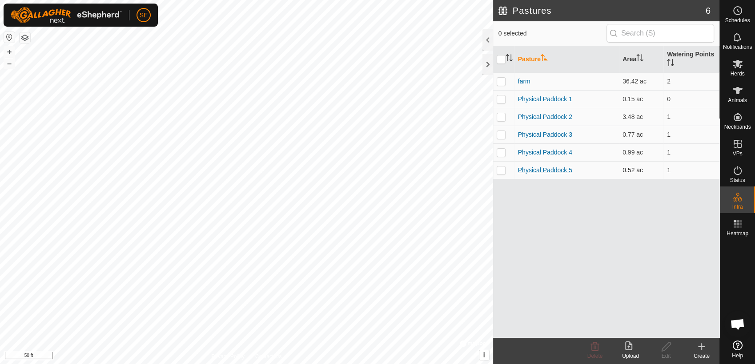
click at [539, 168] on link "Physical Paddock 5" at bounding box center [545, 170] width 54 height 7
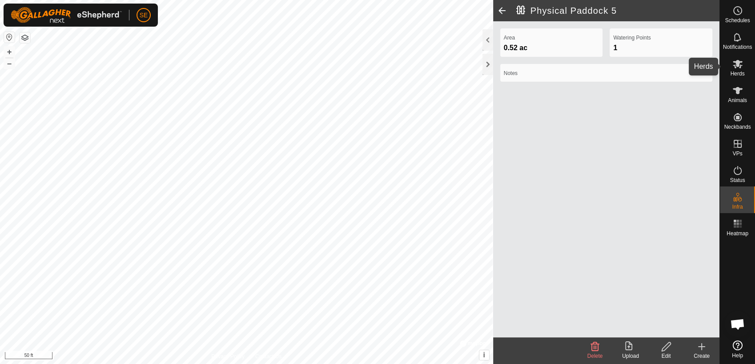
click at [679, 66] on icon at bounding box center [737, 64] width 10 height 8
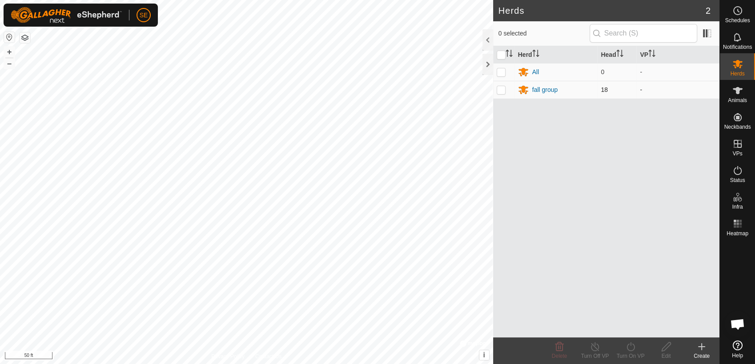
click at [500, 86] on p-checkbox at bounding box center [500, 89] width 9 height 7
checkbox input "true"
click at [631, 328] on icon at bounding box center [630, 347] width 11 height 11
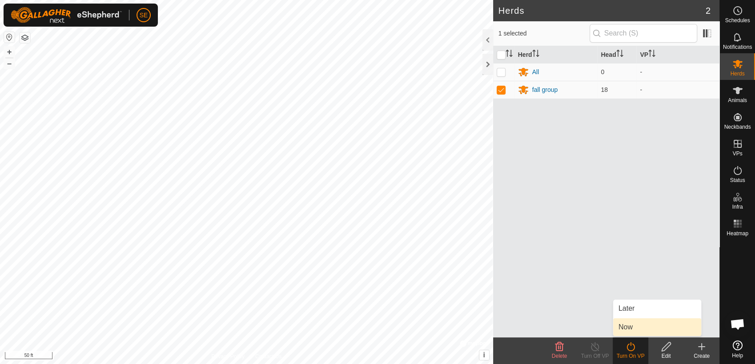
click at [636, 323] on link "Now" at bounding box center [657, 328] width 88 height 18
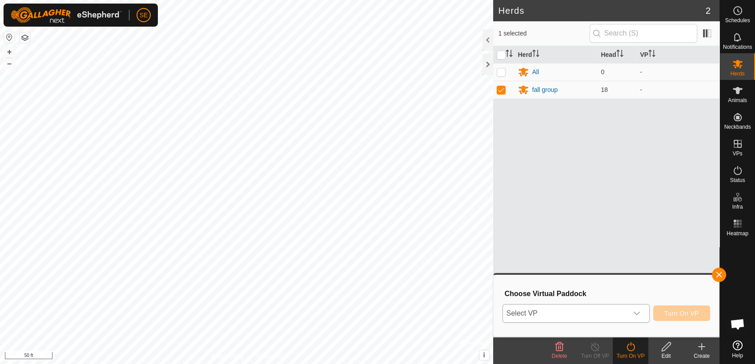
click at [613, 313] on span "Select VP" at bounding box center [565, 314] width 125 height 18
click at [638, 315] on icon "dropdown trigger" at bounding box center [636, 313] width 7 height 7
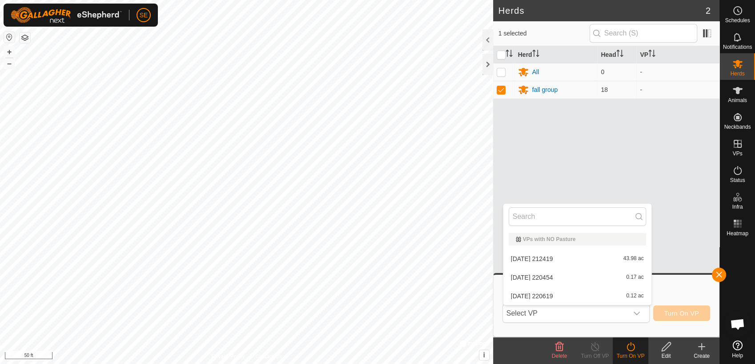
click at [632, 149] on div "Herd Head VP All 0 - fall group 18 -" at bounding box center [606, 192] width 226 height 292
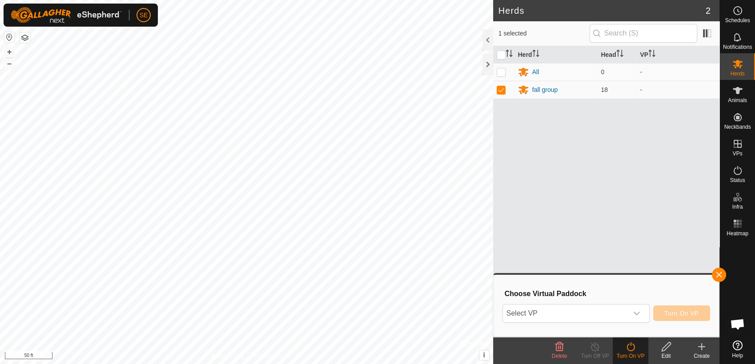
click at [679, 324] on span "Open chat" at bounding box center [737, 325] width 15 height 12
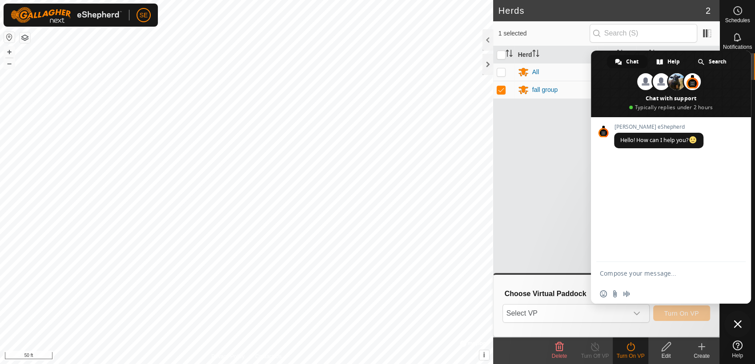
click at [663, 276] on textarea "Compose your message..." at bounding box center [661, 274] width 123 height 8
type textarea "i want to turn on a vp but it does not show up in my virtual paddock drop down."
click at [679, 264] on span "Send" at bounding box center [735, 264] width 7 height 7
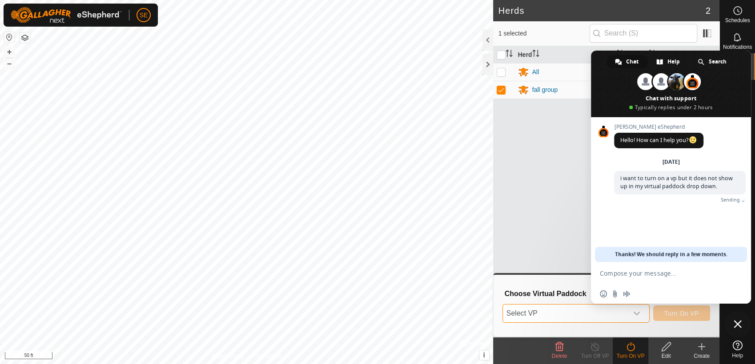
click at [594, 315] on span "Select VP" at bounding box center [565, 314] width 125 height 18
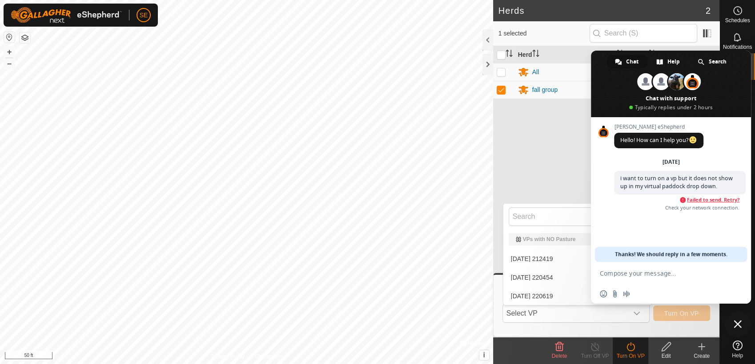
click at [670, 274] on textarea "Compose your message..." at bounding box center [661, 274] width 123 height 8
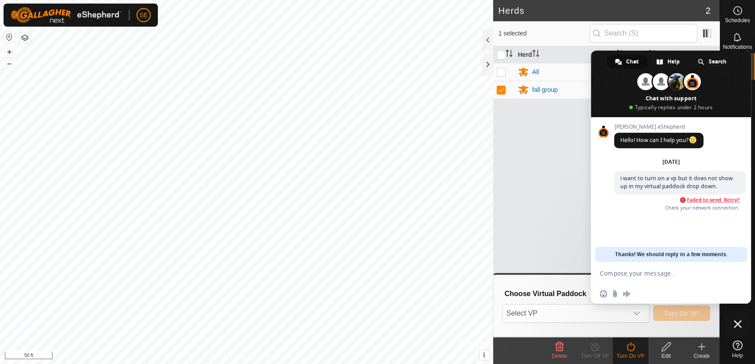
click at [627, 59] on span "Chat" at bounding box center [632, 61] width 12 height 13
click at [508, 203] on div "Herd Head VP All 0 - fall group 18 -" at bounding box center [606, 192] width 226 height 292
click at [679, 324] on span "Close chat" at bounding box center [737, 324] width 27 height 27
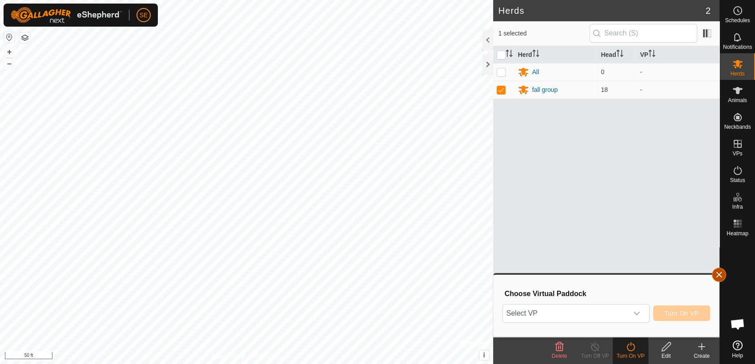
click at [679, 274] on button "button" at bounding box center [719, 275] width 14 height 14
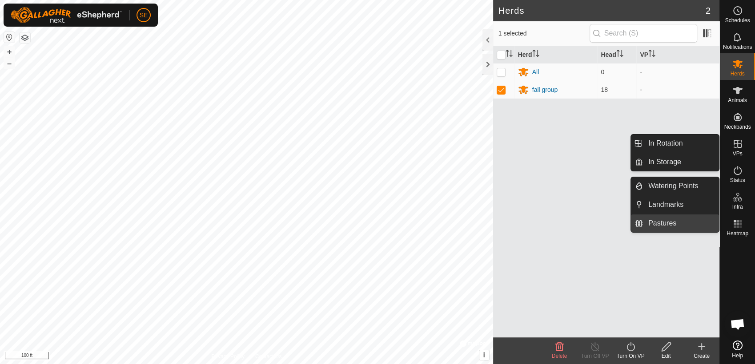
click at [672, 221] on link "Pastures" at bounding box center [681, 224] width 76 height 18
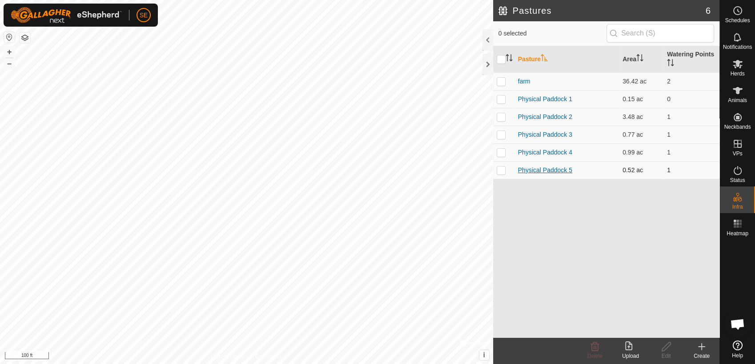
click at [561, 168] on link "Physical Paddock 5" at bounding box center [545, 170] width 54 height 7
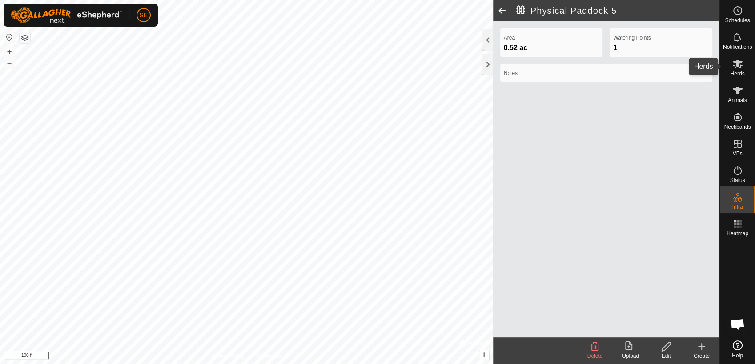
click at [679, 66] on icon at bounding box center [737, 64] width 10 height 8
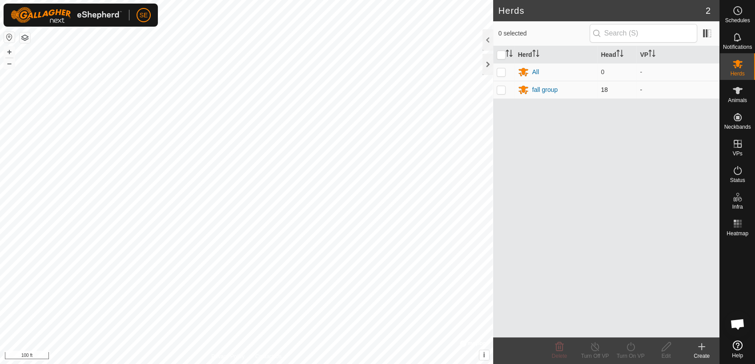
click at [500, 92] on p-checkbox at bounding box center [500, 89] width 9 height 7
checkbox input "true"
click at [629, 328] on icon at bounding box center [630, 347] width 11 height 11
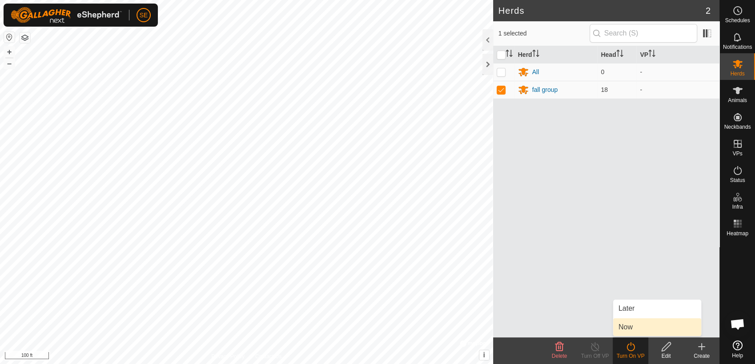
click at [635, 328] on link "Now" at bounding box center [657, 328] width 88 height 18
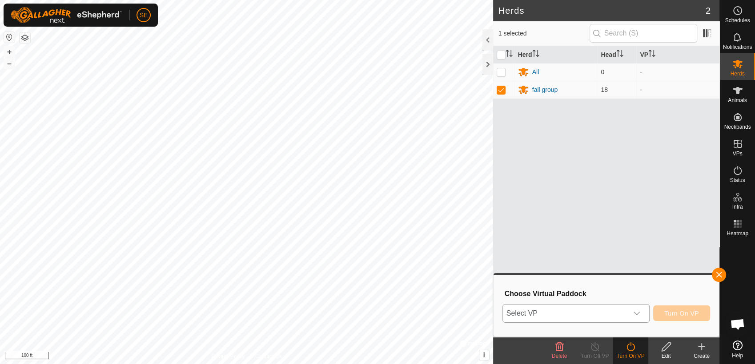
click at [640, 309] on div "dropdown trigger" at bounding box center [637, 314] width 18 height 18
click at [588, 316] on span "Select VP" at bounding box center [565, 314] width 125 height 18
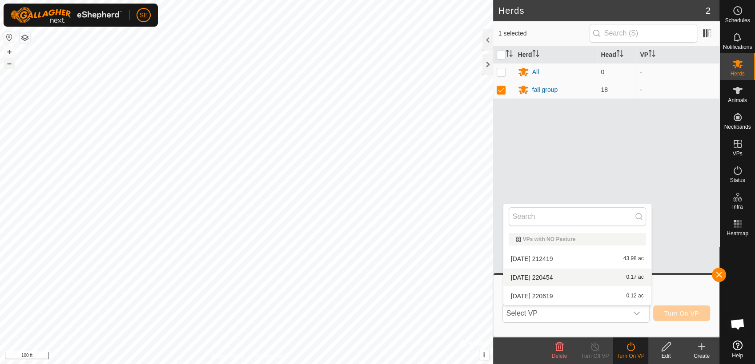
click at [11, 64] on button "–" at bounding box center [9, 63] width 11 height 11
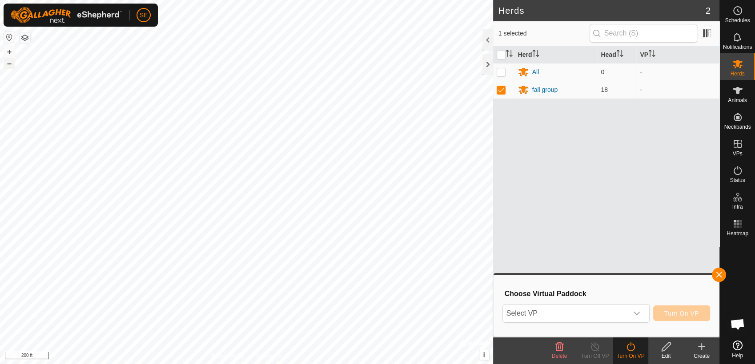
click at [11, 66] on button "–" at bounding box center [9, 63] width 11 height 11
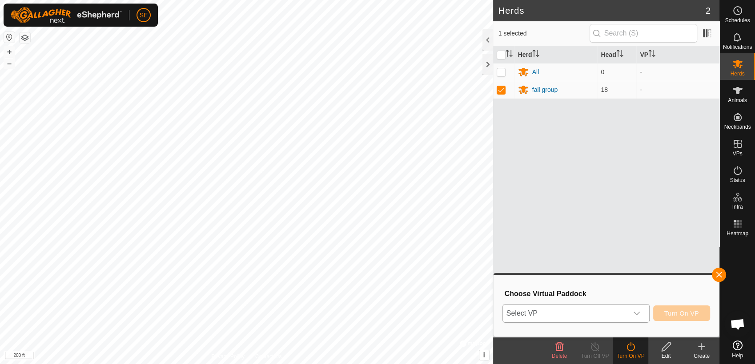
click at [612, 312] on span "Select VP" at bounding box center [565, 314] width 125 height 18
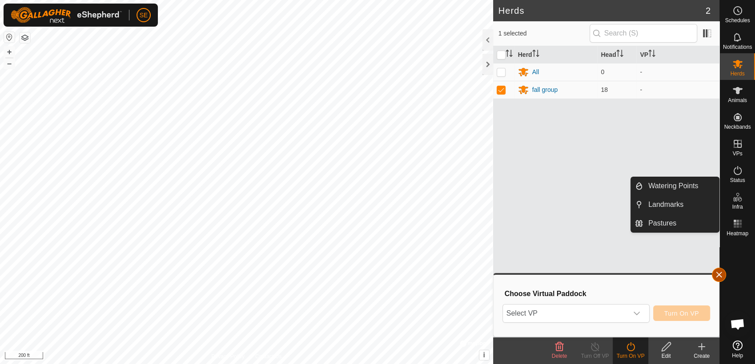
click at [679, 274] on button "button" at bounding box center [719, 275] width 14 height 14
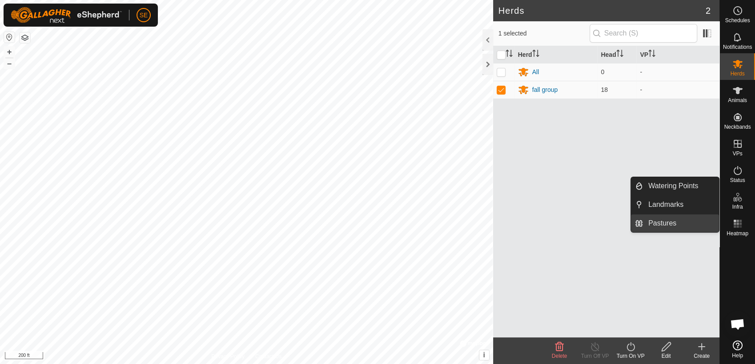
click at [665, 222] on link "Pastures" at bounding box center [681, 224] width 76 height 18
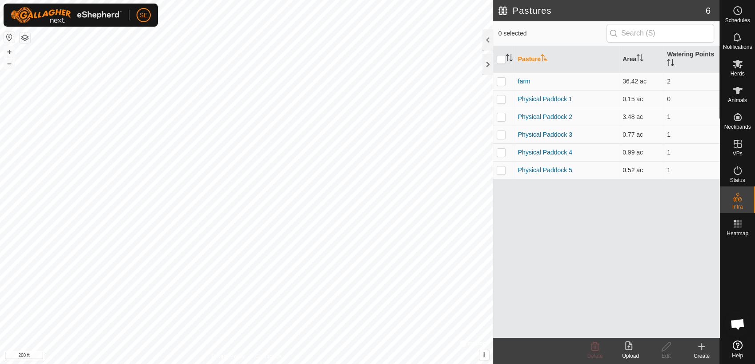
click at [498, 169] on p-checkbox at bounding box center [500, 170] width 9 height 7
checkbox input "true"
drag, startPoint x: 494, startPoint y: 187, endPoint x: 544, endPoint y: 60, distance: 136.7
click at [544, 60] on icon "Activate to sort" at bounding box center [543, 57] width 7 height 7
click at [546, 56] on icon "Activate to sort" at bounding box center [543, 57] width 7 height 7
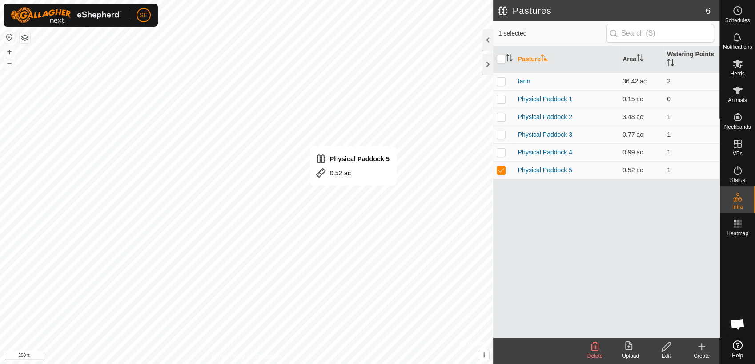
click at [547, 58] on icon "Activate to sort" at bounding box center [543, 57] width 7 height 7
click at [545, 57] on icon "Activate to sort" at bounding box center [543, 57] width 7 height 7
click at [541, 58] on icon "Activate to sort" at bounding box center [543, 57] width 7 height 7
click at [545, 59] on icon "Activate to sort" at bounding box center [543, 57] width 7 height 7
click at [637, 59] on icon "Activate to sort" at bounding box center [639, 57] width 7 height 7
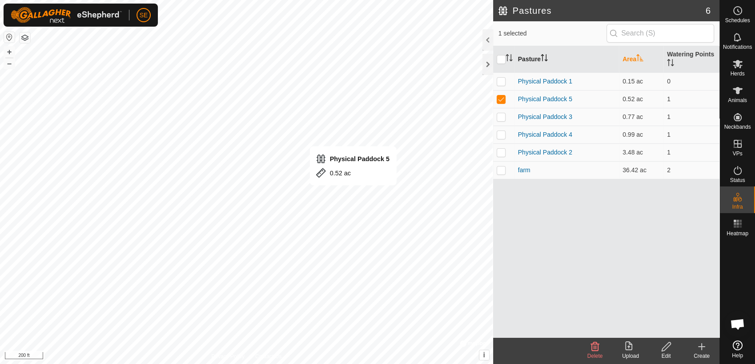
click at [640, 59] on icon "Activate to sort" at bounding box center [639, 57] width 7 height 7
click at [667, 62] on icon "Activate to sort" at bounding box center [670, 62] width 7 height 7
click at [668, 62] on icon "Activate to sort" at bounding box center [670, 62] width 7 height 7
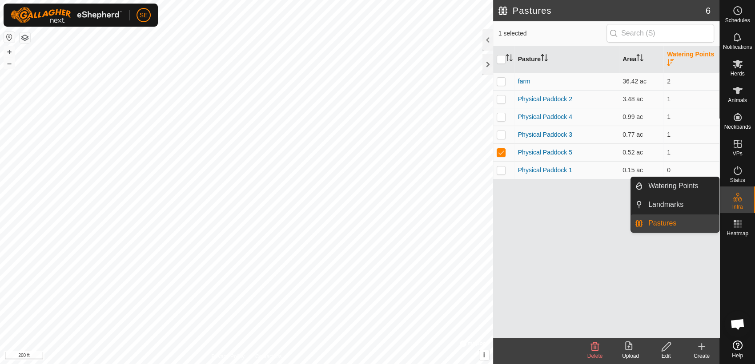
click at [658, 222] on link "Pastures" at bounding box center [681, 224] width 76 height 18
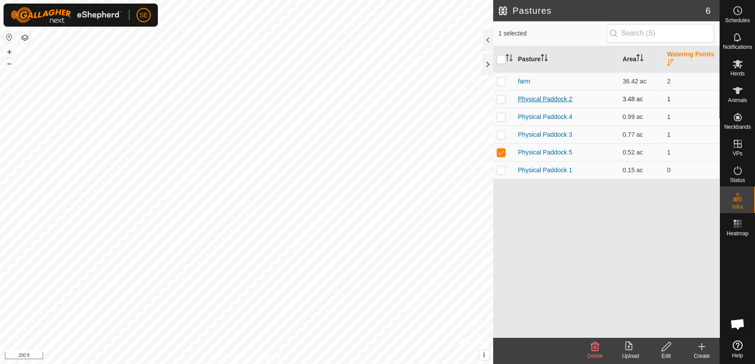
click at [560, 99] on link "Physical Paddock 2" at bounding box center [545, 99] width 54 height 7
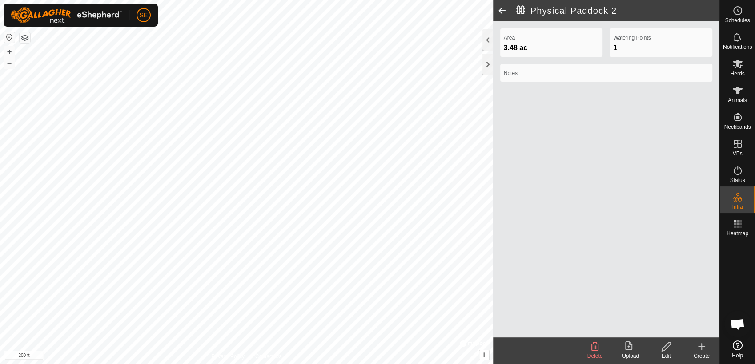
click at [499, 15] on span at bounding box center [502, 10] width 18 height 21
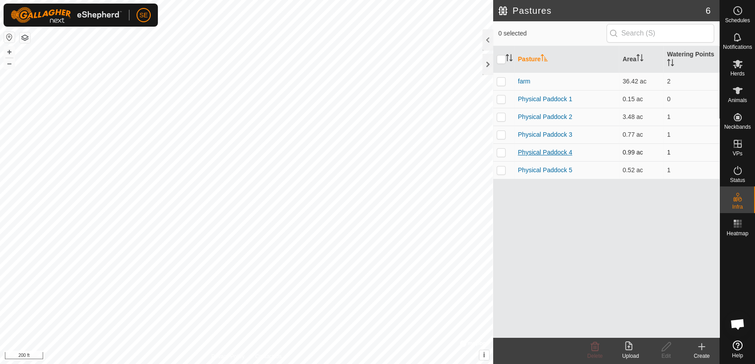
click at [538, 153] on link "Physical Paddock 4" at bounding box center [545, 152] width 54 height 7
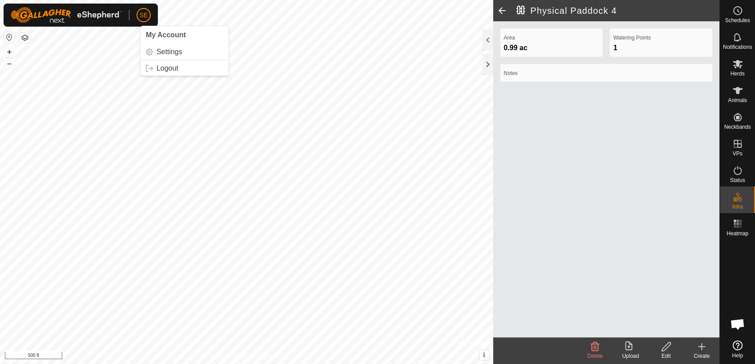
click at [679, 328] on icon at bounding box center [701, 347] width 11 height 11
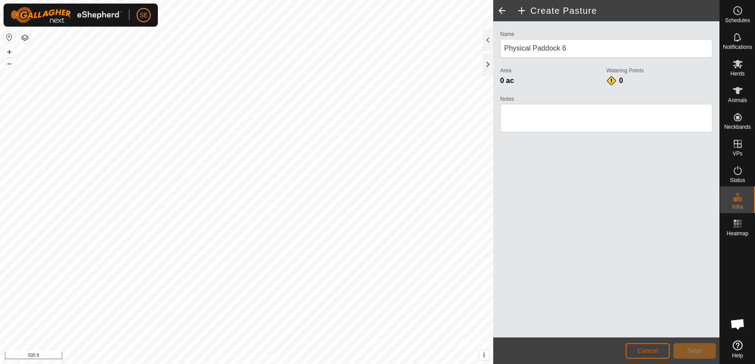
click at [656, 328] on span "Cancel" at bounding box center [647, 351] width 21 height 7
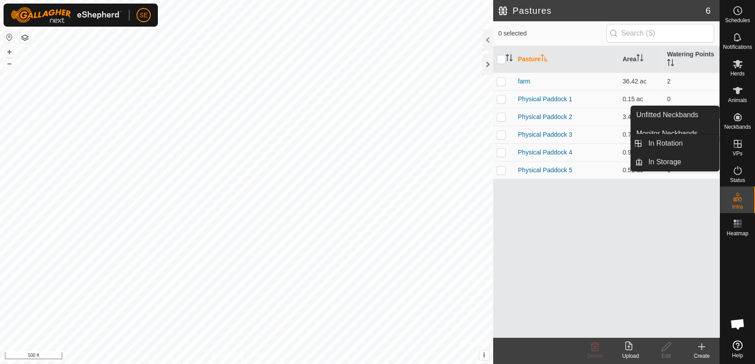
click at [679, 143] on icon at bounding box center [737, 144] width 8 height 8
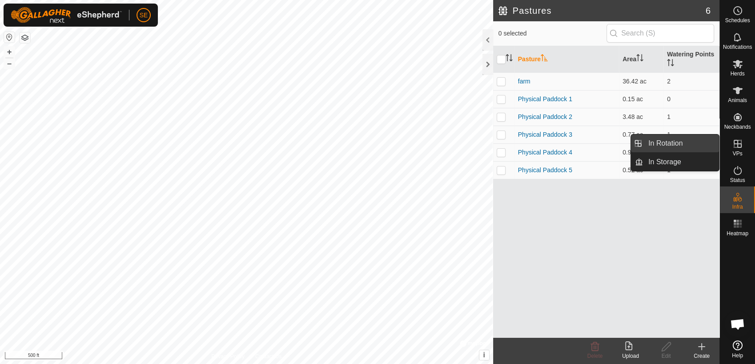
click at [679, 140] on link "In Rotation" at bounding box center [681, 144] width 76 height 18
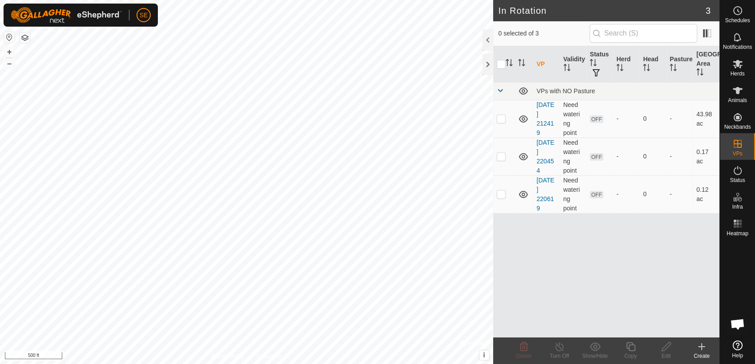
click at [679, 328] on icon at bounding box center [701, 347] width 11 height 11
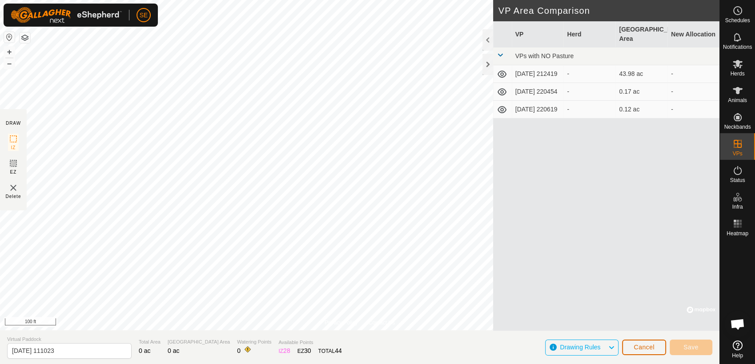
click at [637, 328] on span "Cancel" at bounding box center [643, 347] width 21 height 7
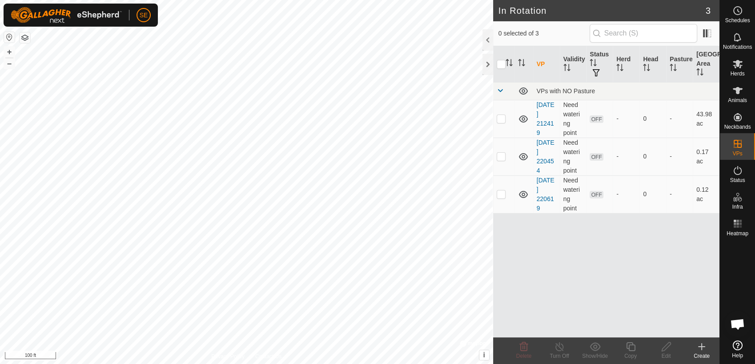
click at [679, 328] on icon at bounding box center [701, 347] width 11 height 11
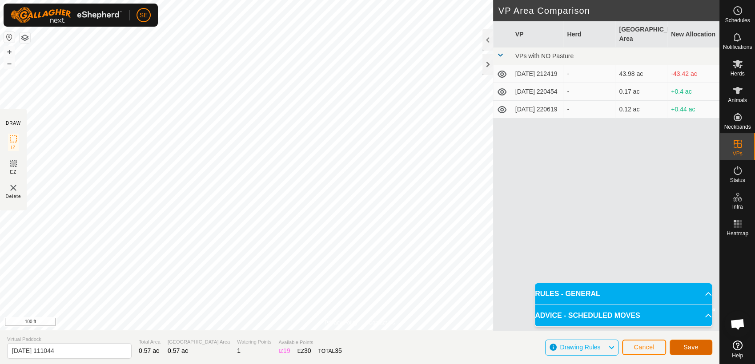
click at [679, 328] on span "Save" at bounding box center [690, 347] width 15 height 7
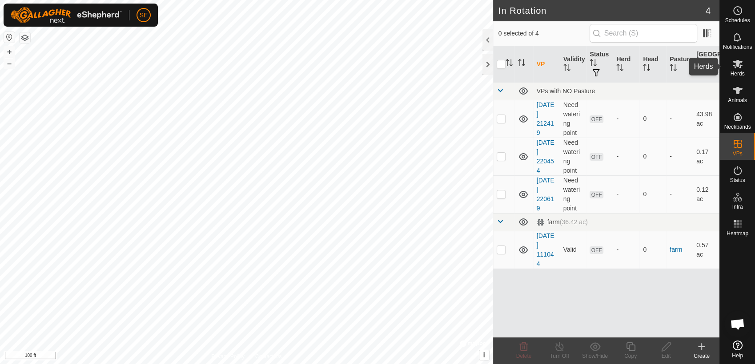
click at [679, 68] on icon at bounding box center [737, 64] width 11 height 11
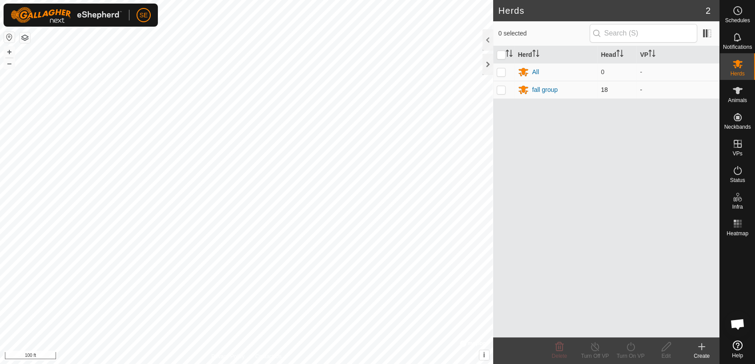
click at [503, 88] on p-checkbox at bounding box center [500, 89] width 9 height 7
checkbox input "true"
click at [628, 328] on icon at bounding box center [630, 347] width 11 height 11
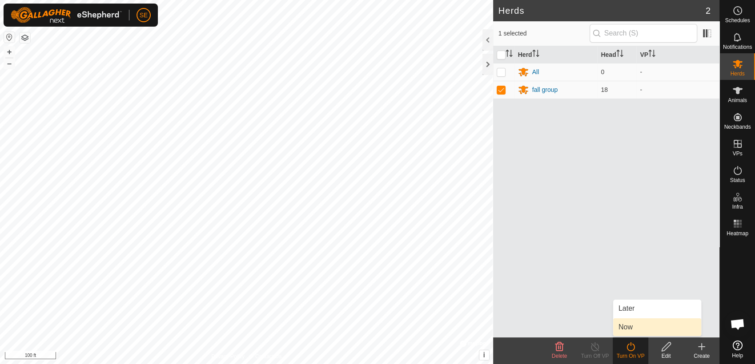
click at [629, 328] on link "Now" at bounding box center [657, 328] width 88 height 18
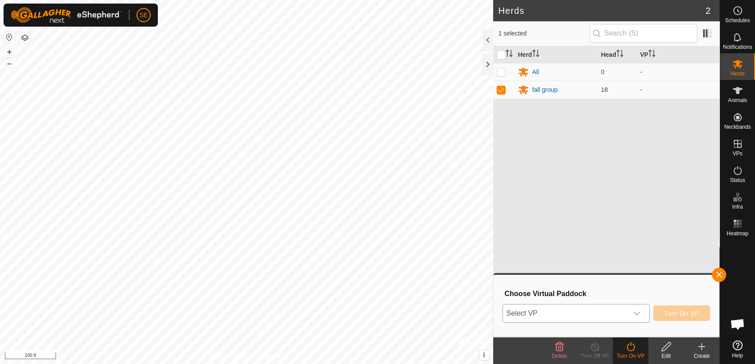
click at [642, 312] on div "dropdown trigger" at bounding box center [637, 314] width 18 height 18
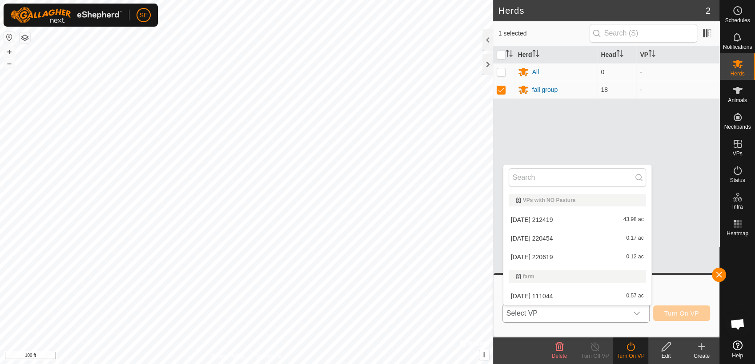
click at [610, 294] on li "[DATE] 111044 0.57 ac" at bounding box center [577, 297] width 148 height 18
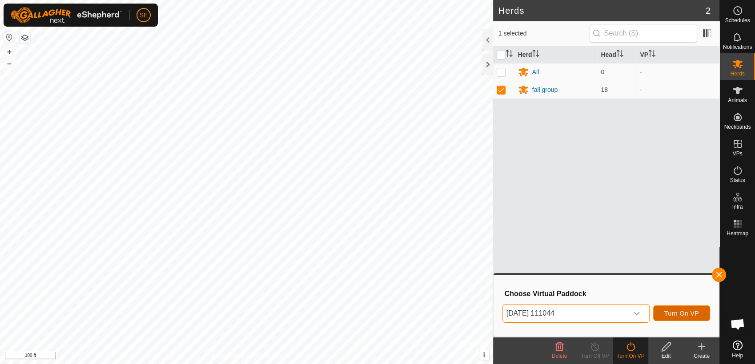
click at [671, 310] on span "Turn On VP" at bounding box center [681, 313] width 35 height 7
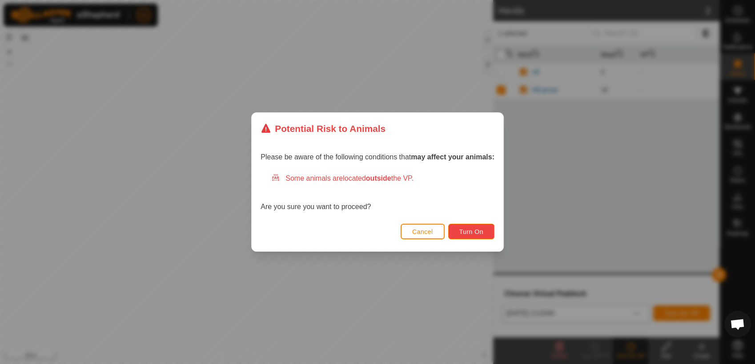
click at [468, 232] on span "Turn On" at bounding box center [471, 231] width 24 height 7
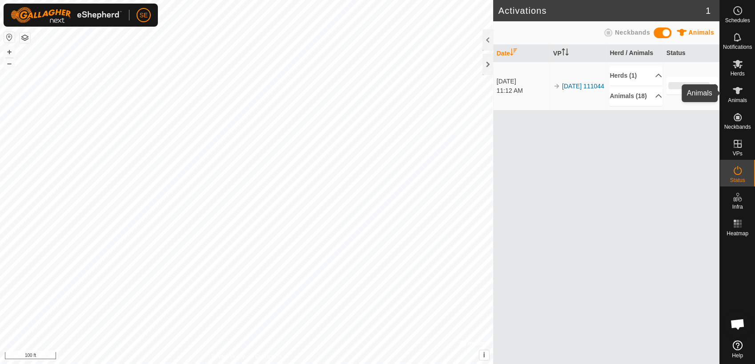
click at [679, 96] on es-animals-svg-icon at bounding box center [737, 91] width 16 height 14
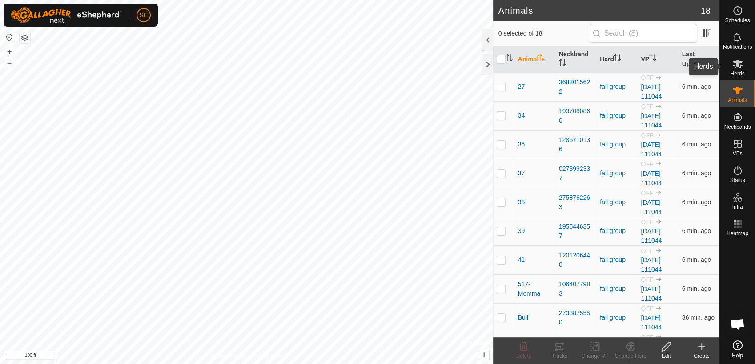
click at [679, 66] on icon at bounding box center [737, 64] width 11 height 11
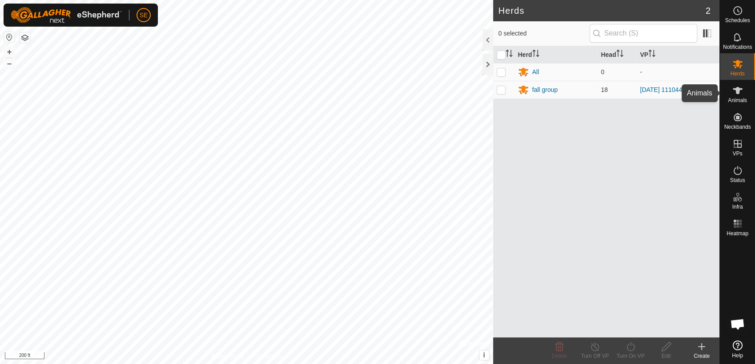
click at [679, 94] on icon at bounding box center [737, 90] width 10 height 7
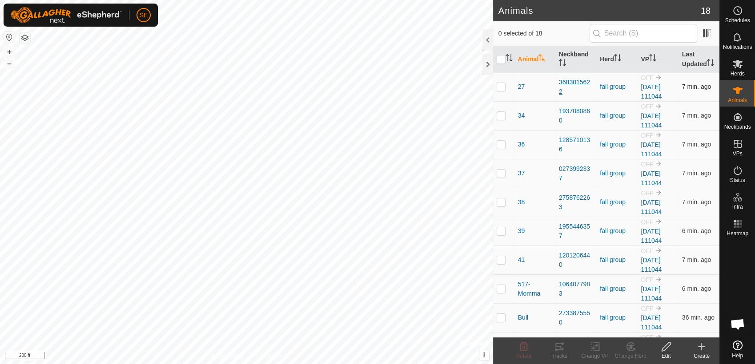
click at [570, 84] on div "3683015622" at bounding box center [576, 87] width 34 height 19
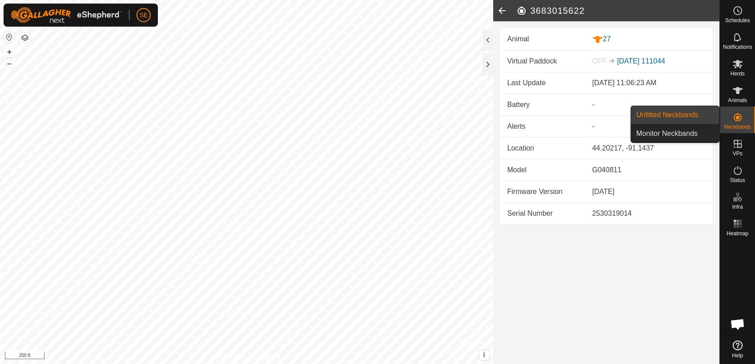
click at [679, 120] on icon at bounding box center [737, 117] width 11 height 11
click at [679, 130] on link "Monitor Neckbands" at bounding box center [675, 134] width 88 height 18
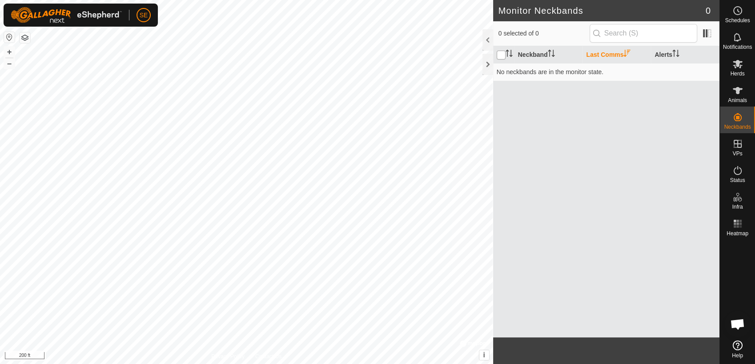
click at [502, 52] on input "checkbox" at bounding box center [500, 55] width 9 height 9
checkbox input "true"
click at [679, 94] on icon at bounding box center [737, 90] width 11 height 11
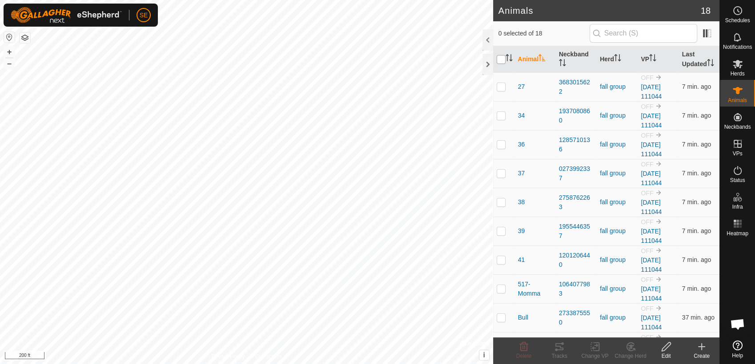
click at [500, 61] on input "checkbox" at bounding box center [500, 59] width 9 height 9
checkbox input "true"
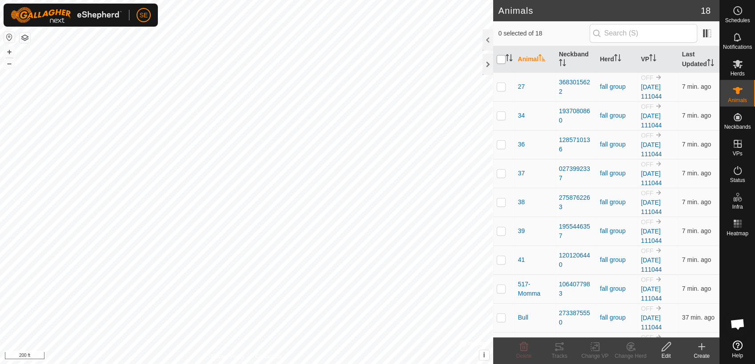
checkbox input "true"
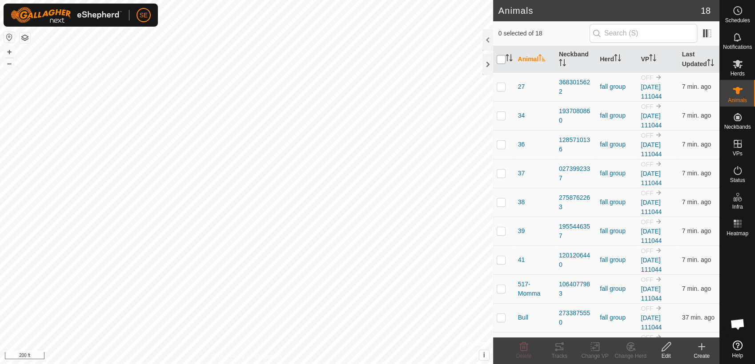
checkbox input "true"
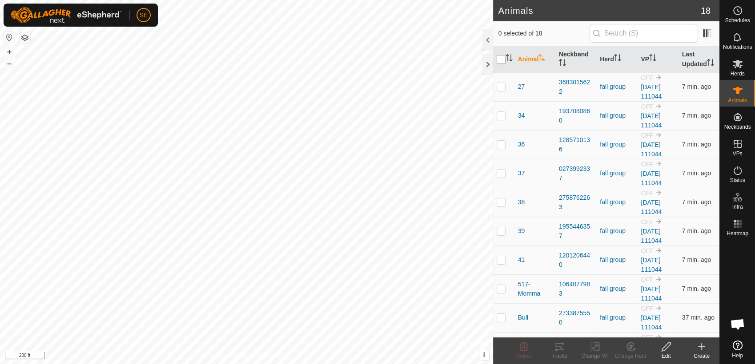
checkbox input "true"
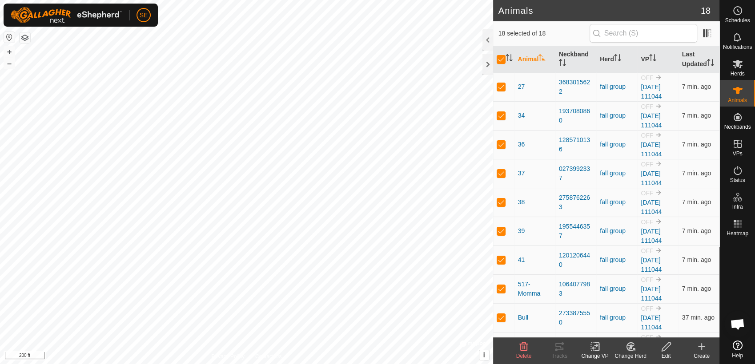
click at [533, 60] on th "Animal" at bounding box center [534, 59] width 41 height 27
click at [532, 60] on th "Animal" at bounding box center [534, 59] width 41 height 27
click at [218, 0] on html "SE Schedules Notifications Herds Animals Neckbands VPs Status Infra Heatmap Hel…" at bounding box center [377, 182] width 755 height 364
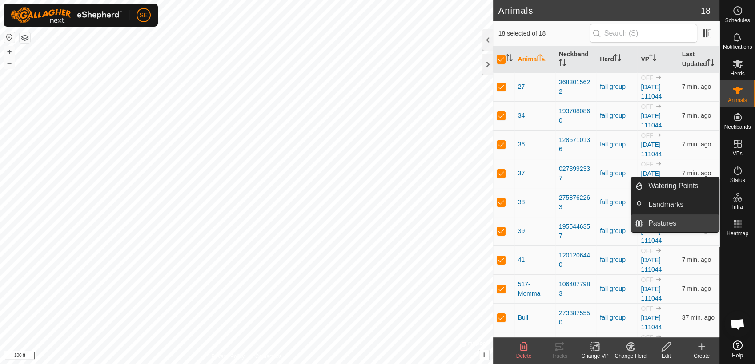
click at [671, 219] on link "Pastures" at bounding box center [681, 224] width 76 height 18
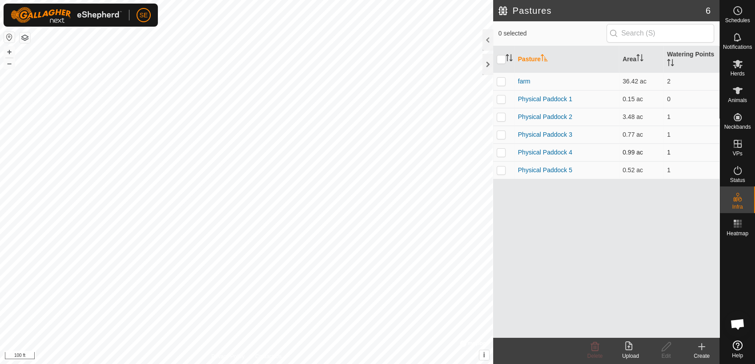
click at [500, 152] on p-checkbox at bounding box center [500, 152] width 9 height 7
checkbox input "true"
click at [500, 135] on p-checkbox at bounding box center [500, 134] width 9 height 7
checkbox input "true"
click at [498, 151] on p-checkbox at bounding box center [500, 152] width 9 height 7
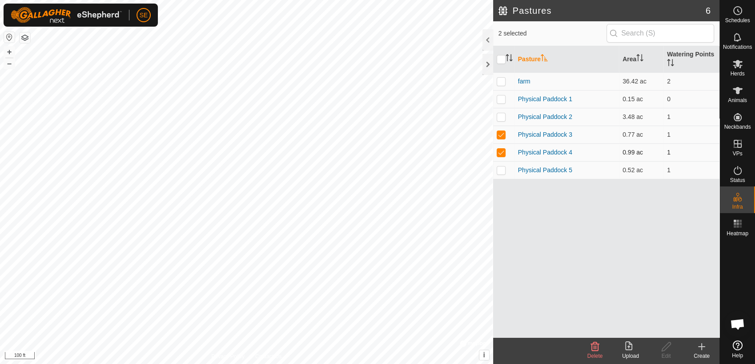
checkbox input "false"
click at [668, 328] on icon at bounding box center [665, 347] width 11 height 11
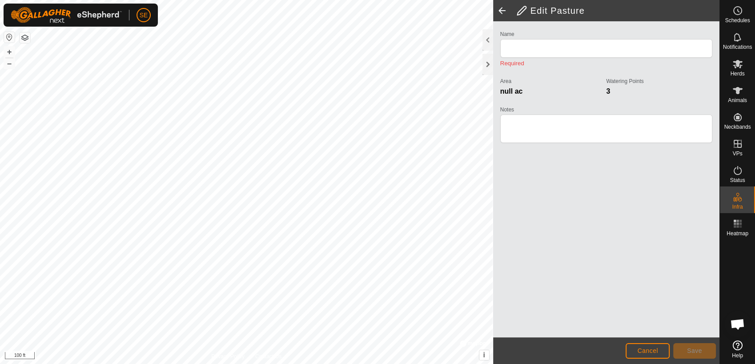
type input "Physical Paddock 3"
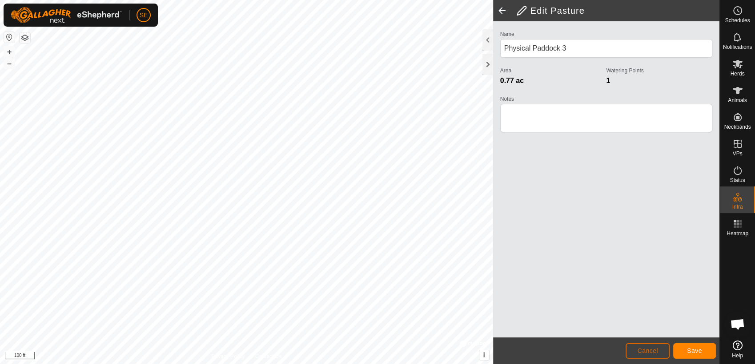
click at [648, 328] on span "Cancel" at bounding box center [647, 351] width 21 height 7
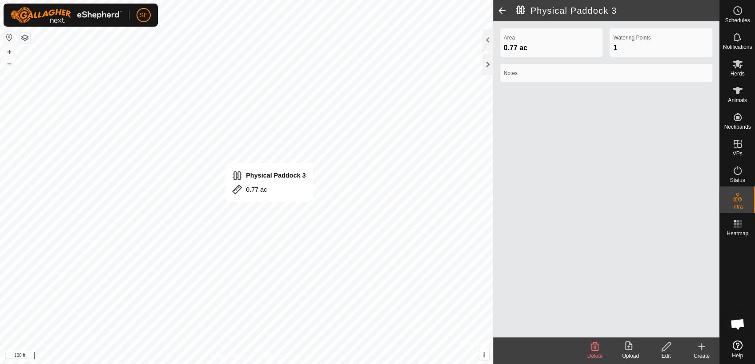
click at [260, 180] on div "Physical Paddock 3 0.77 ac + – ⇧ i © Mapbox , © OpenStreetMap , Improve this ma…" at bounding box center [246, 182] width 493 height 364
click at [664, 328] on icon at bounding box center [665, 347] width 9 height 9
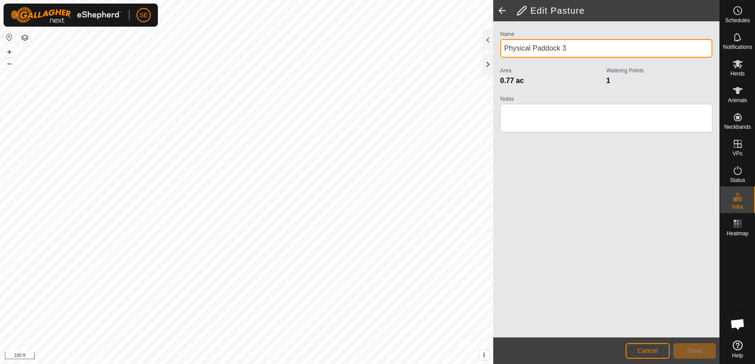
click at [580, 48] on input "Physical Paddock 3" at bounding box center [606, 48] width 212 height 19
type input "P"
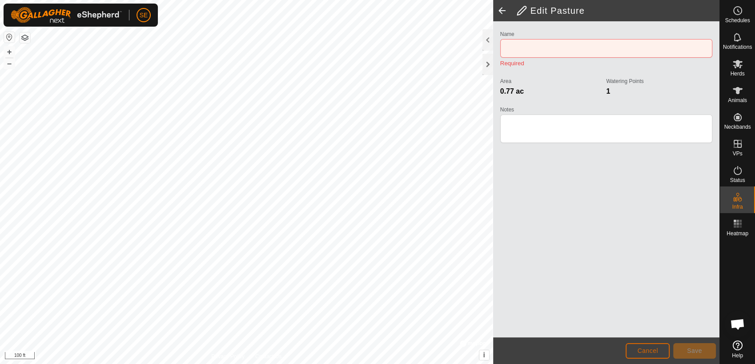
click at [656, 328] on span "Cancel" at bounding box center [647, 351] width 21 height 7
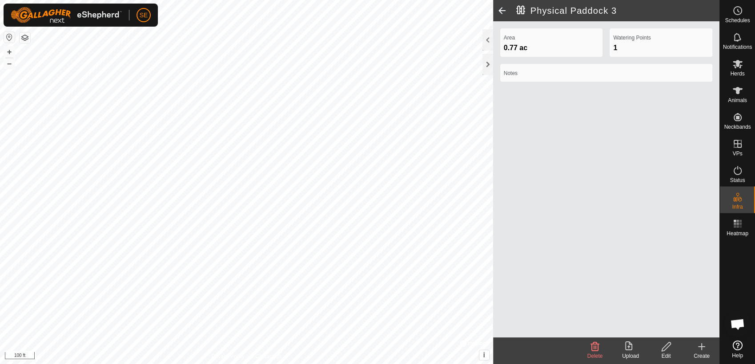
click at [592, 328] on icon at bounding box center [595, 347] width 8 height 9
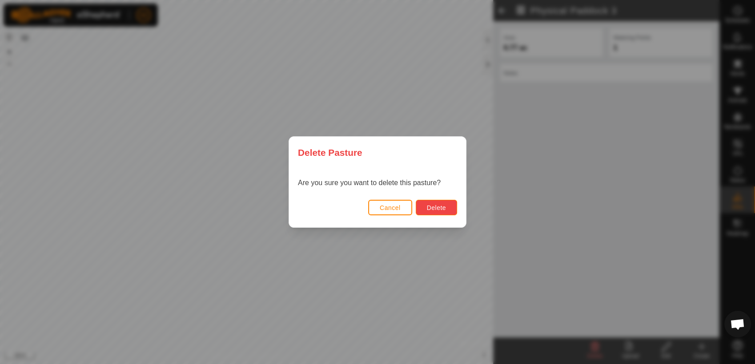
click at [436, 211] on span "Delete" at bounding box center [436, 207] width 19 height 7
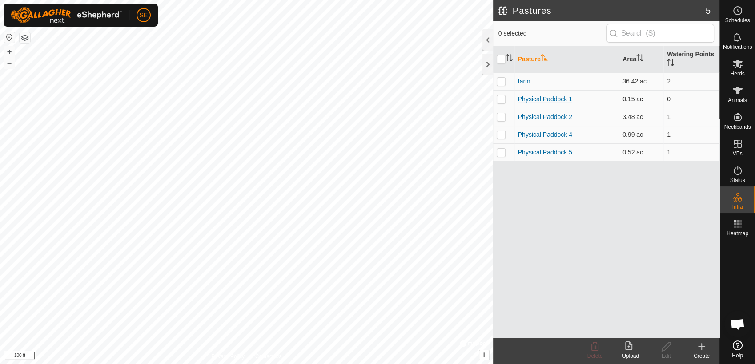
click at [533, 98] on link "Physical Paddock 1" at bounding box center [545, 99] width 54 height 7
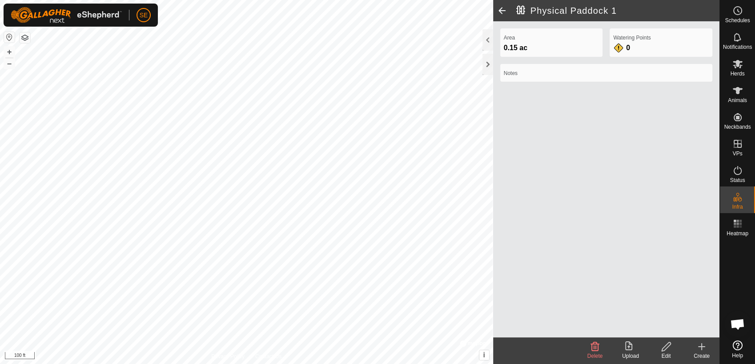
click at [501, 12] on span at bounding box center [502, 10] width 18 height 21
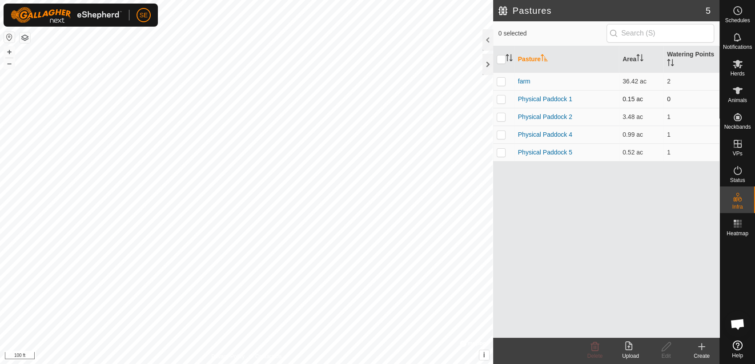
click at [499, 98] on p-checkbox at bounding box center [500, 99] width 9 height 7
checkbox input "true"
click at [499, 116] on p-checkbox at bounding box center [500, 116] width 9 height 7
checkbox input "true"
click at [529, 118] on link "Physical Paddock 2" at bounding box center [545, 116] width 54 height 7
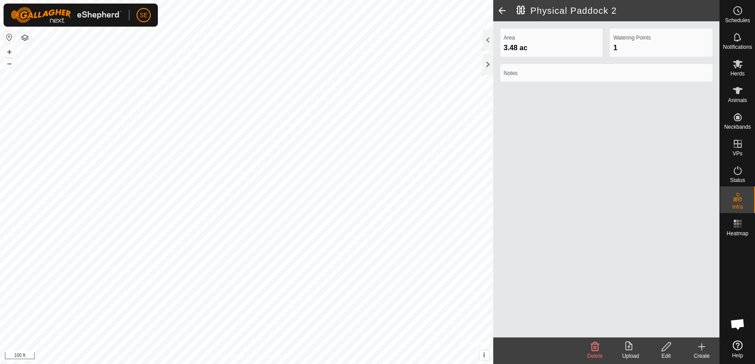
click at [595, 328] on icon at bounding box center [594, 347] width 11 height 11
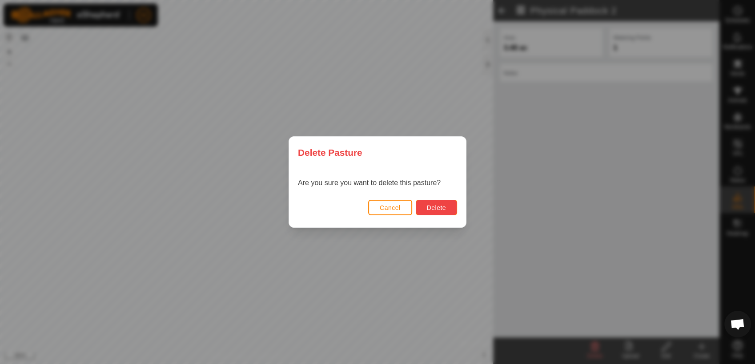
click at [430, 205] on span "Delete" at bounding box center [436, 207] width 19 height 7
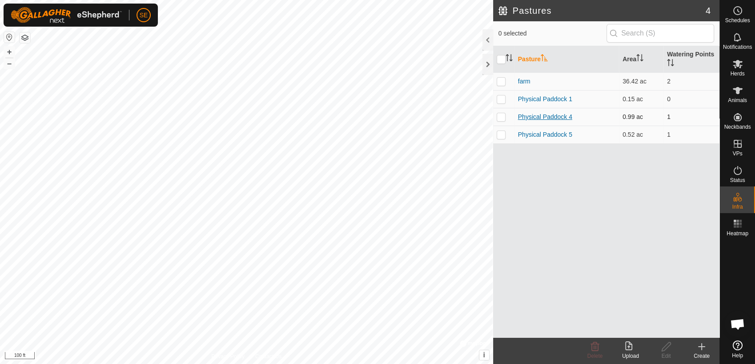
click at [551, 118] on link "Physical Paddock 4" at bounding box center [545, 116] width 54 height 7
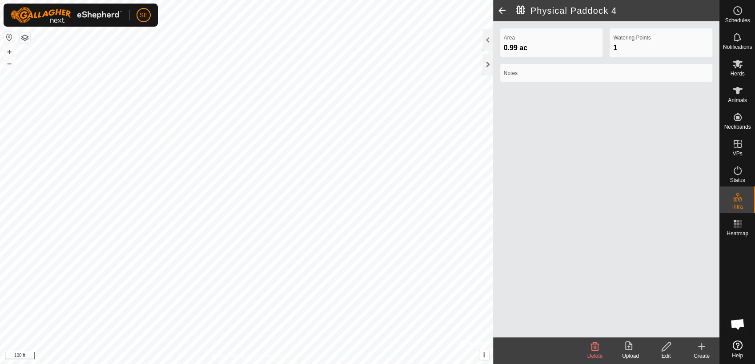
click at [576, 126] on div "Area 0.99 ac Watering Points 1 Notes" at bounding box center [606, 179] width 226 height 316
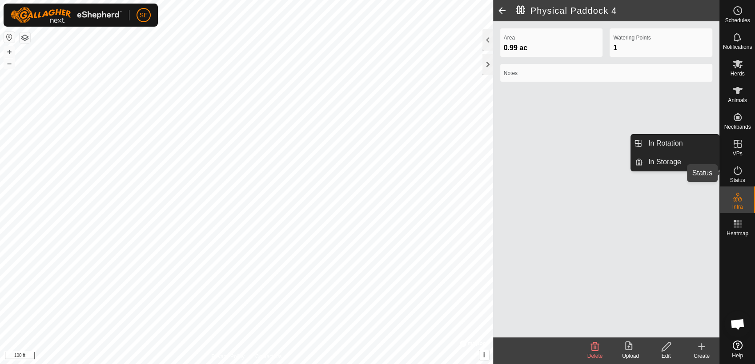
click at [679, 175] on icon at bounding box center [737, 170] width 11 height 11
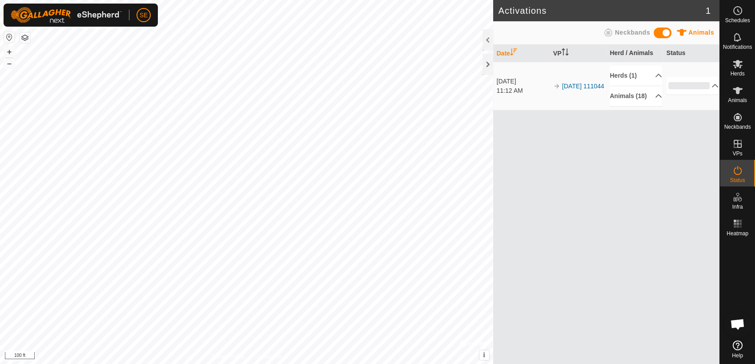
click at [679, 169] on icon at bounding box center [737, 170] width 8 height 9
click at [679, 169] on icon at bounding box center [737, 170] width 11 height 11
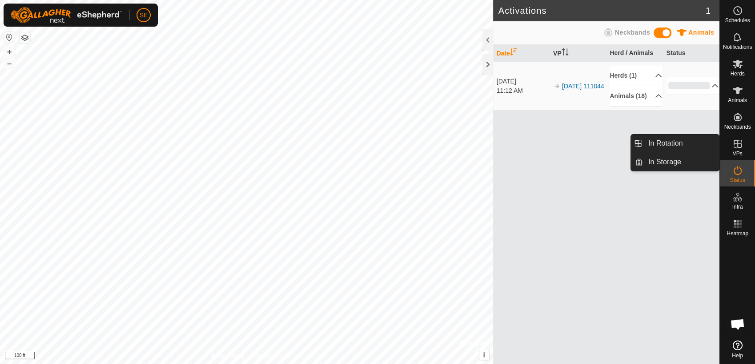
click at [679, 145] on icon at bounding box center [737, 144] width 11 height 11
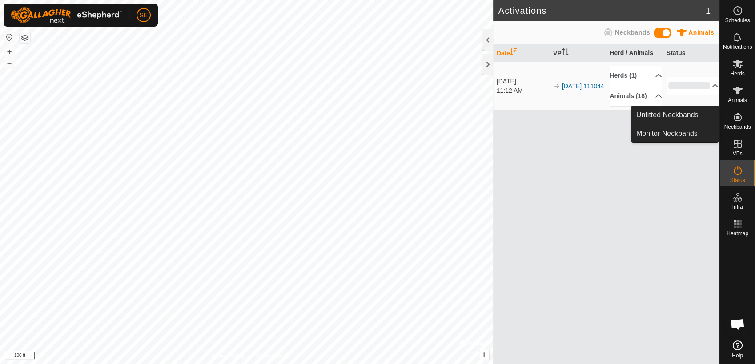
click at [679, 123] on es-neckbands-svg-icon at bounding box center [737, 117] width 16 height 14
click at [679, 121] on icon at bounding box center [737, 117] width 11 height 11
click at [678, 132] on link "Monitor Neckbands" at bounding box center [675, 134] width 88 height 18
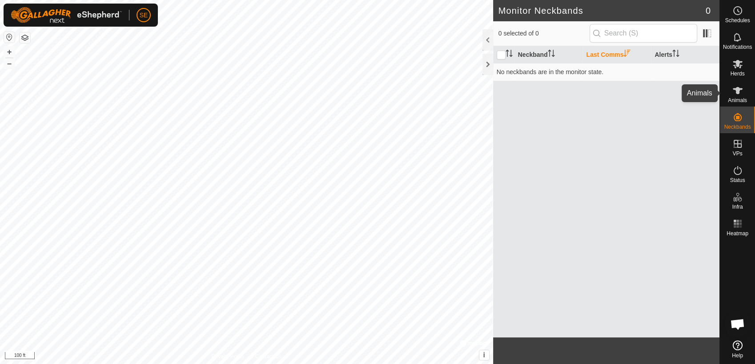
click at [679, 89] on icon at bounding box center [737, 90] width 10 height 7
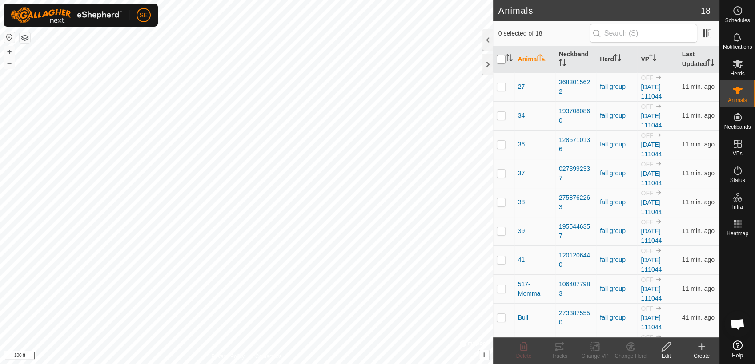
click at [499, 56] on input "checkbox" at bounding box center [500, 59] width 9 height 9
checkbox input "true"
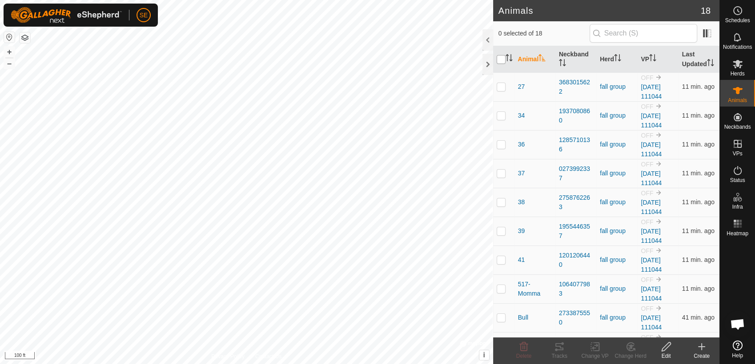
checkbox input "true"
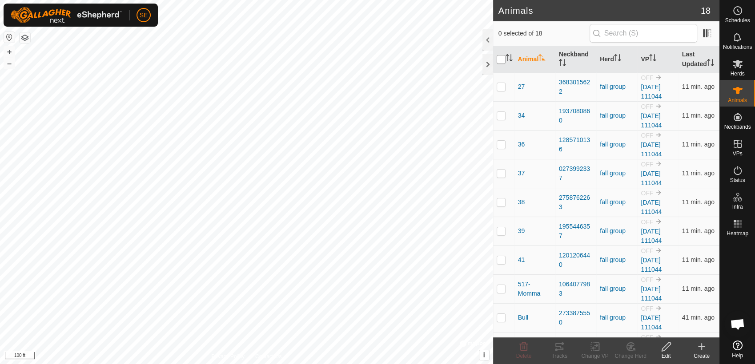
checkbox input "true"
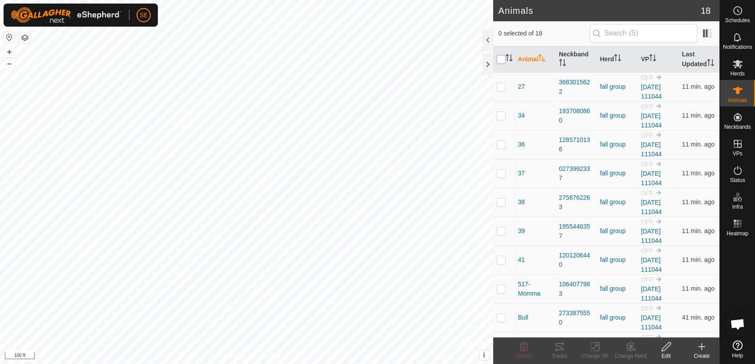
checkbox input "true"
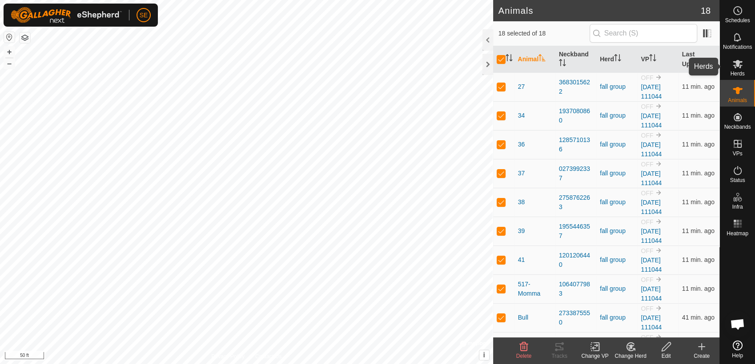
click at [679, 67] on icon at bounding box center [737, 64] width 11 height 11
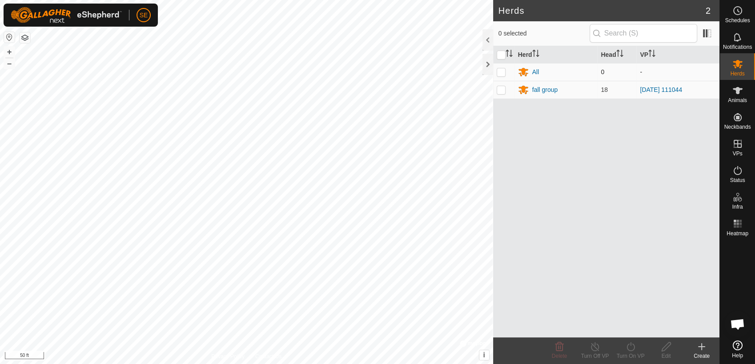
click at [500, 71] on p-checkbox at bounding box center [500, 71] width 9 height 7
checkbox input "true"
click at [668, 328] on icon at bounding box center [665, 347] width 11 height 11
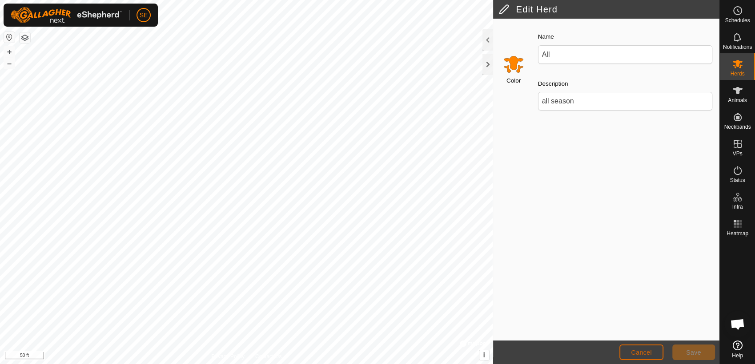
click at [651, 328] on span "Cancel" at bounding box center [641, 352] width 21 height 7
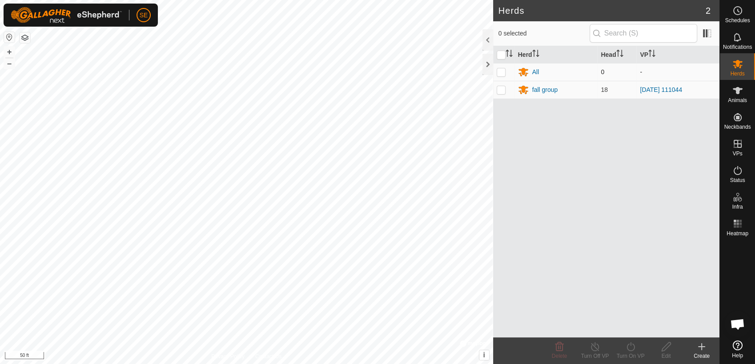
click at [500, 72] on p-checkbox at bounding box center [500, 71] width 9 height 7
click at [557, 328] on icon at bounding box center [559, 347] width 11 height 11
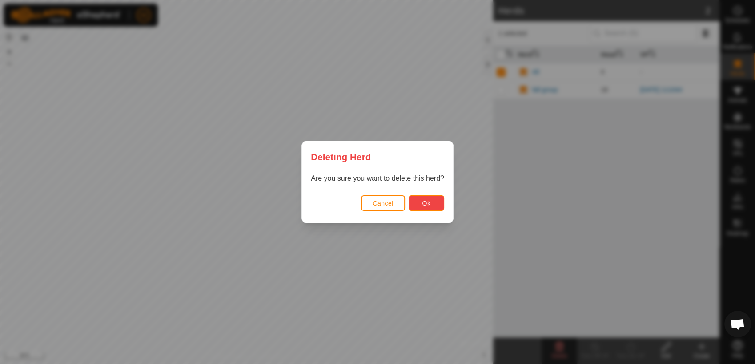
click at [420, 206] on button "Ok" at bounding box center [426, 204] width 36 height 16
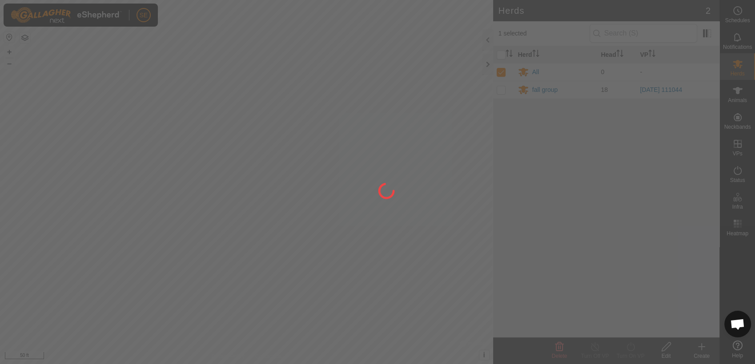
checkbox input "false"
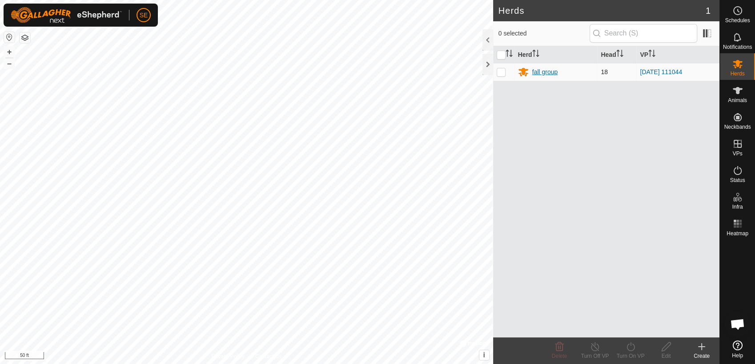
click at [537, 72] on div "fall group" at bounding box center [545, 72] width 26 height 9
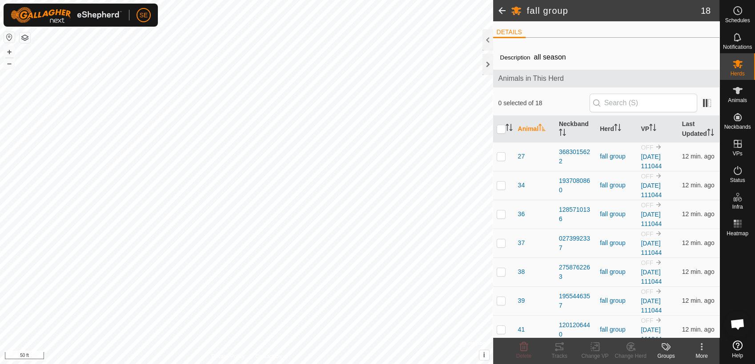
click at [498, 10] on span at bounding box center [502, 10] width 18 height 21
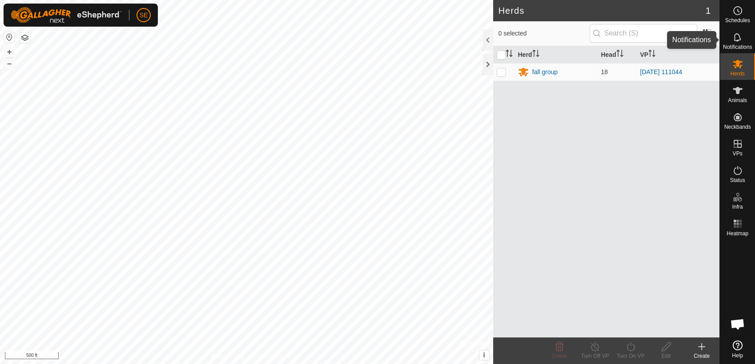
click at [679, 46] on span "Notifications" at bounding box center [737, 46] width 29 height 5
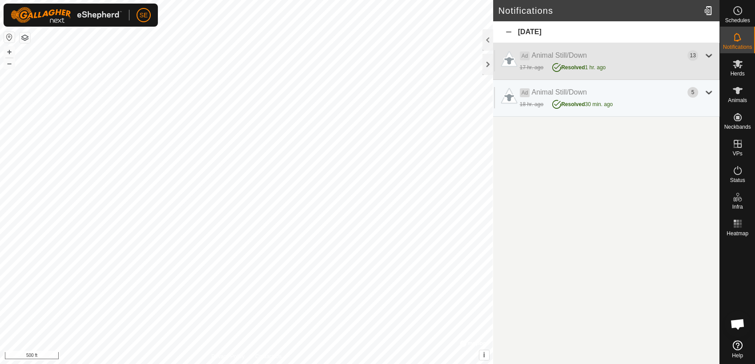
click at [679, 52] on div at bounding box center [708, 55] width 11 height 11
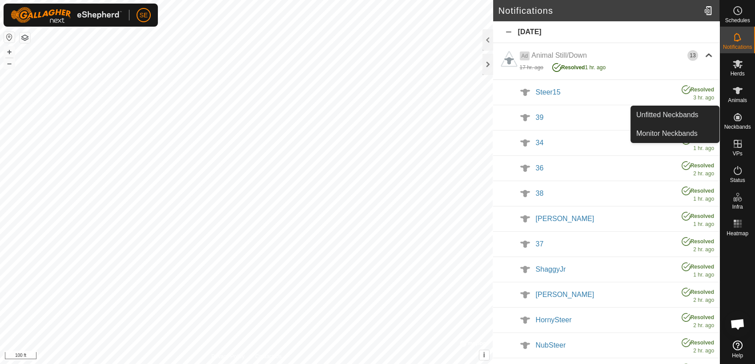
click at [679, 119] on icon at bounding box center [737, 117] width 11 height 11
click at [679, 132] on link "Monitor Neckbands" at bounding box center [675, 134] width 88 height 18
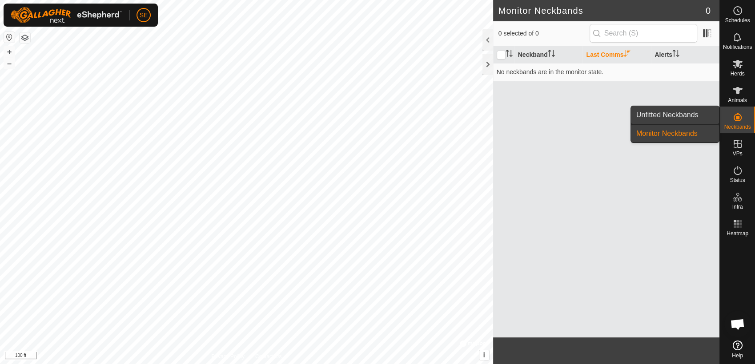
click at [679, 114] on link "Unfitted Neckbands" at bounding box center [675, 115] width 88 height 18
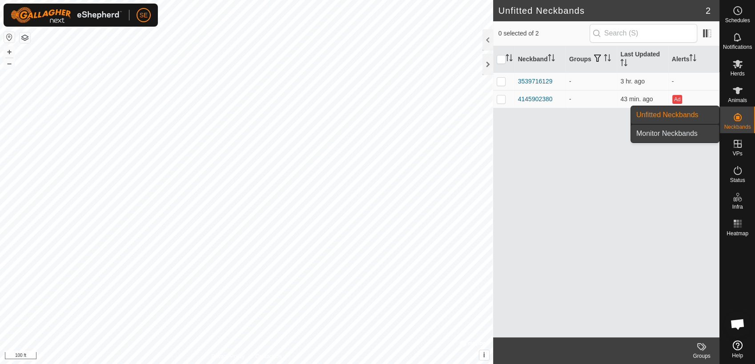
click at [679, 130] on link "Monitor Neckbands" at bounding box center [675, 134] width 88 height 18
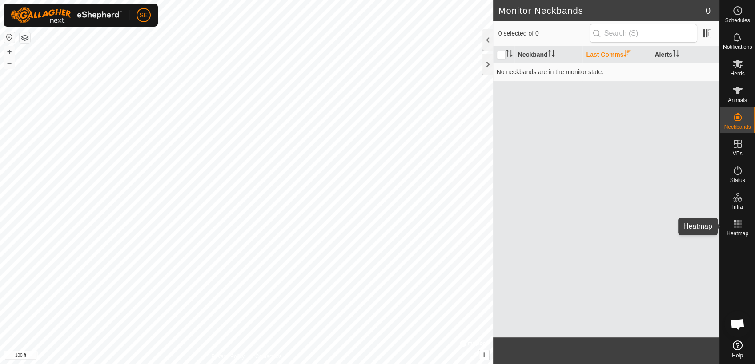
click at [679, 227] on rect at bounding box center [734, 227] width 2 height 2
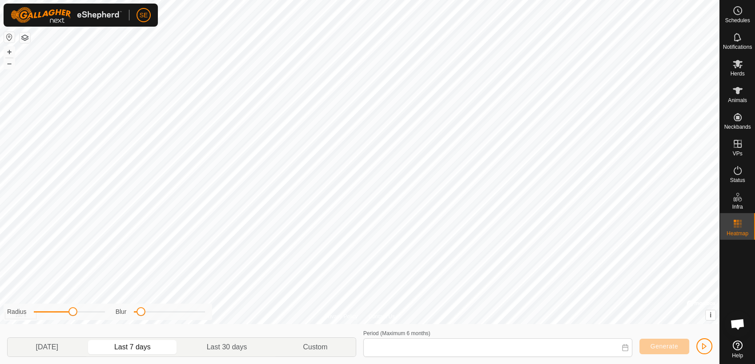
type input "[DATE] - [DATE]"
click at [679, 223] on icon at bounding box center [737, 224] width 11 height 11
click at [679, 66] on icon at bounding box center [737, 64] width 10 height 8
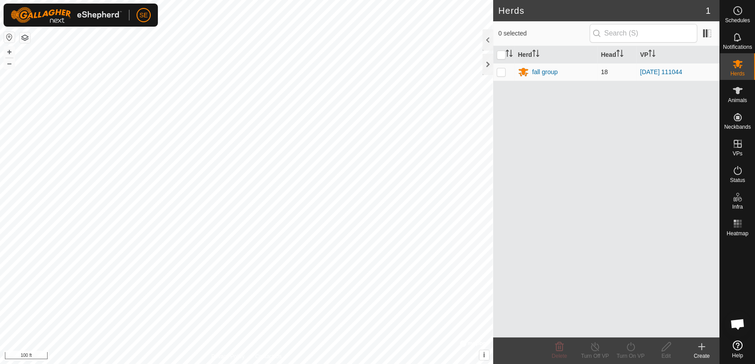
click at [500, 68] on p-checkbox at bounding box center [500, 71] width 9 height 7
checkbox input "true"
click at [628, 328] on icon at bounding box center [630, 347] width 11 height 11
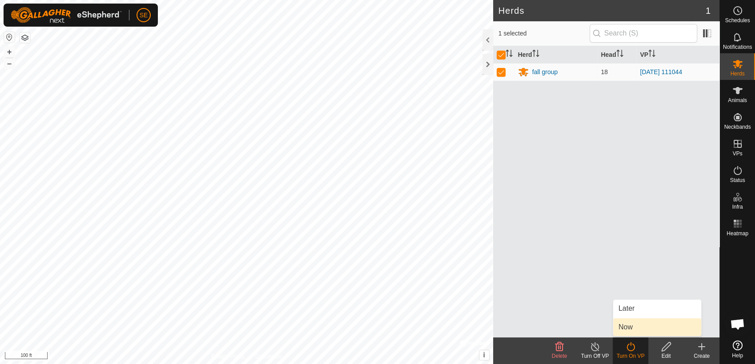
click at [635, 326] on link "Now" at bounding box center [657, 328] width 88 height 18
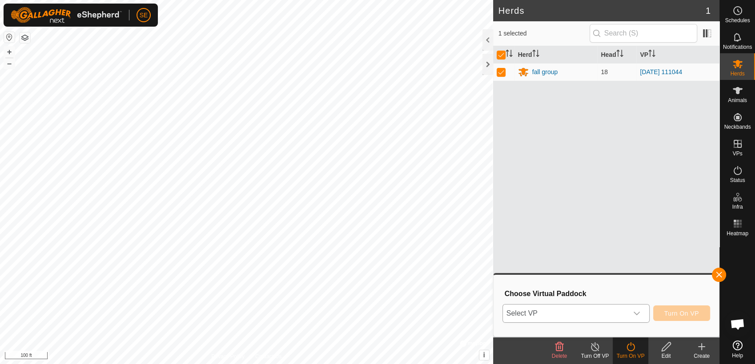
click at [640, 312] on icon "dropdown trigger" at bounding box center [636, 313] width 7 height 7
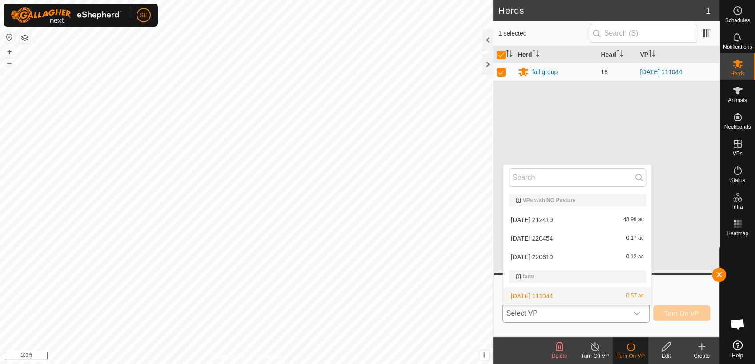
click at [595, 295] on li "[DATE] 111044 0.57 ac" at bounding box center [577, 297] width 148 height 18
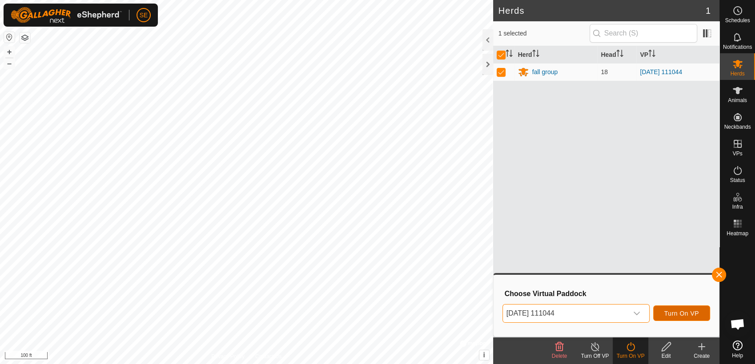
click at [678, 315] on span "Turn On VP" at bounding box center [681, 313] width 35 height 7
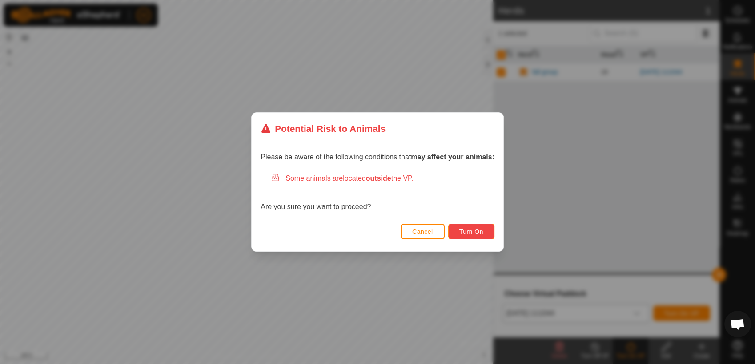
click at [460, 227] on button "Turn On" at bounding box center [471, 232] width 46 height 16
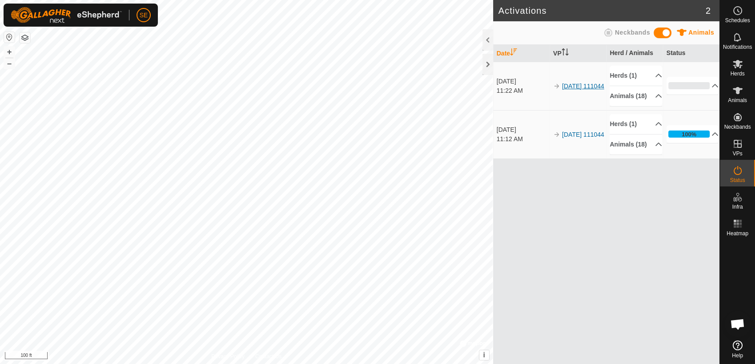
click at [576, 84] on link "[DATE] 111044" at bounding box center [583, 86] width 42 height 7
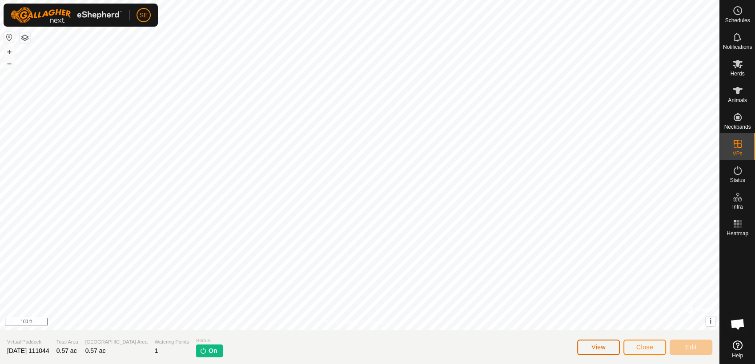
click at [606, 328] on button "View" at bounding box center [598, 348] width 43 height 16
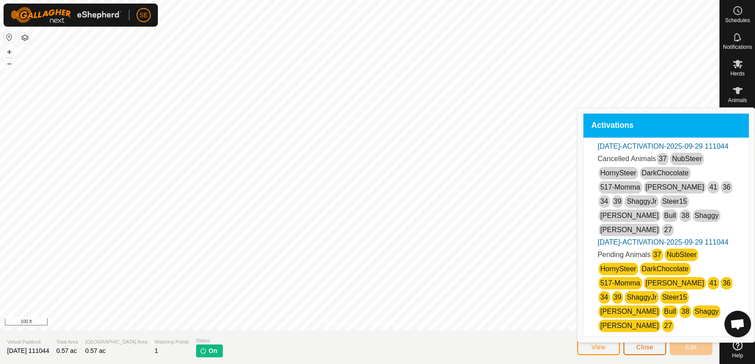
click at [641, 328] on span "Close" at bounding box center [644, 347] width 17 height 7
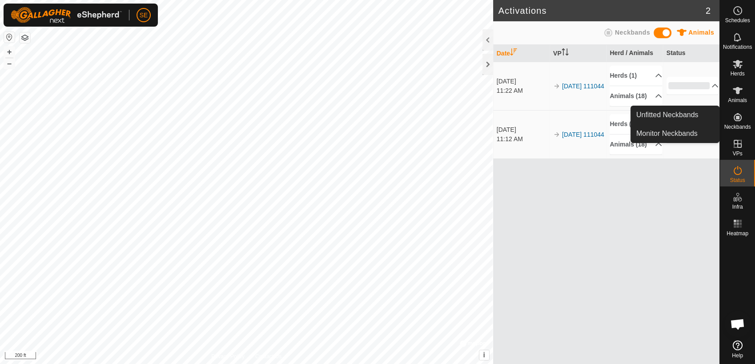
click at [679, 117] on icon at bounding box center [737, 117] width 8 height 8
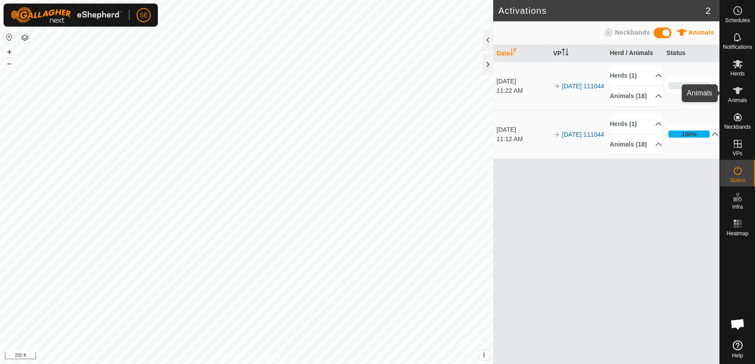
click at [679, 94] on icon at bounding box center [737, 90] width 11 height 11
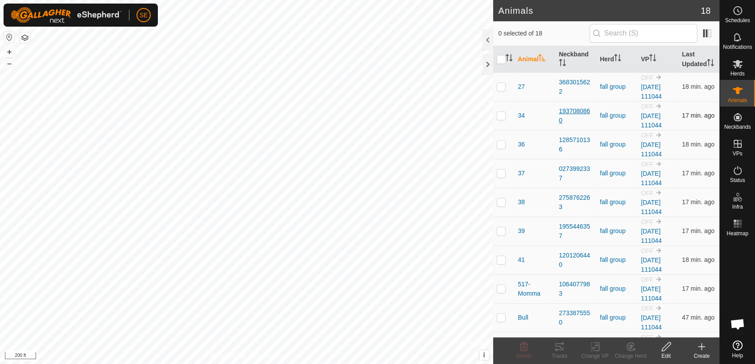
click at [576, 111] on div "1937080860" at bounding box center [576, 116] width 34 height 19
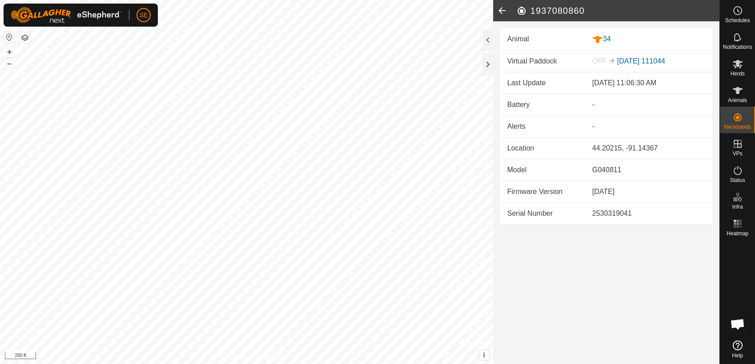
click at [500, 9] on icon at bounding box center [502, 10] width 18 height 21
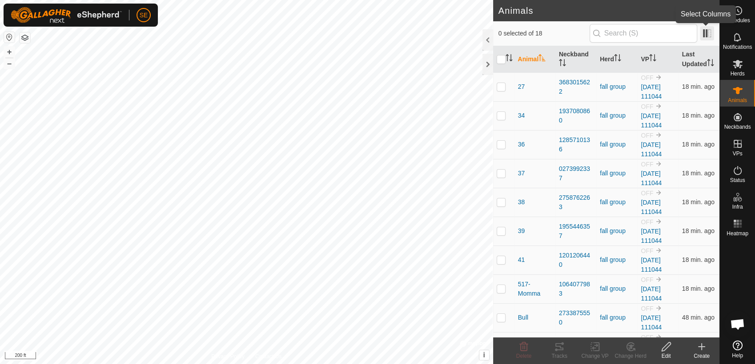
click at [679, 32] on span at bounding box center [707, 33] width 14 height 14
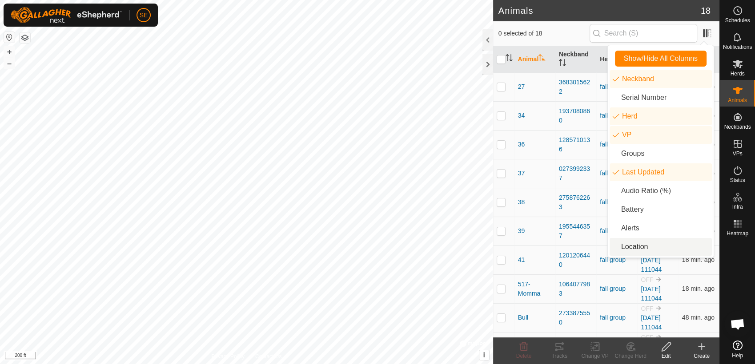
click at [637, 251] on li "Location" at bounding box center [660, 247] width 102 height 18
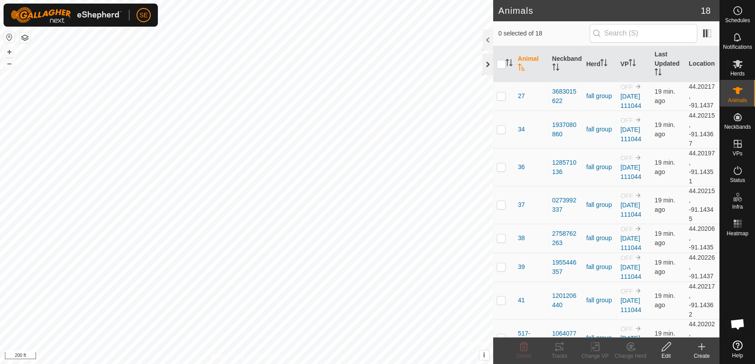
click at [488, 63] on div at bounding box center [487, 64] width 11 height 21
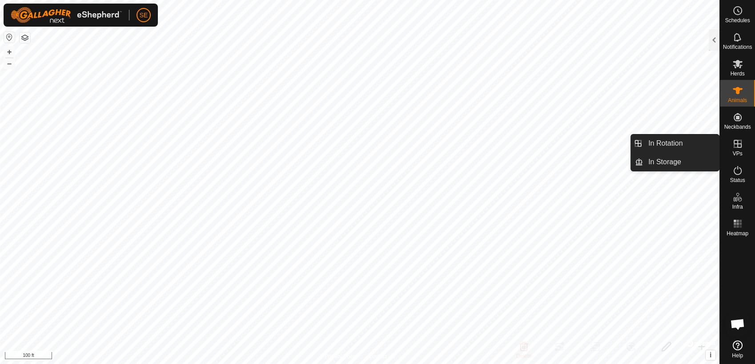
click at [679, 147] on icon at bounding box center [737, 144] width 11 height 11
click at [679, 146] on icon at bounding box center [737, 144] width 11 height 11
click at [679, 140] on link "In Rotation" at bounding box center [681, 144] width 76 height 18
click at [677, 143] on link "In Rotation" at bounding box center [681, 144] width 76 height 18
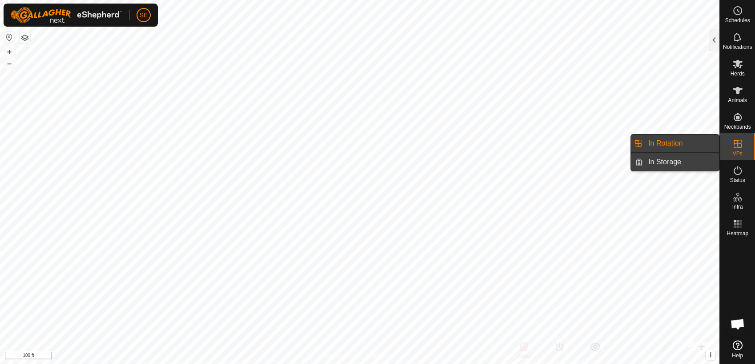
click at [672, 159] on link "In Storage" at bounding box center [681, 162] width 76 height 18
click at [672, 145] on link "In Rotation" at bounding box center [681, 144] width 76 height 18
click at [664, 144] on link "In Rotation" at bounding box center [681, 144] width 76 height 18
click at [669, 143] on link "In Rotation" at bounding box center [681, 144] width 76 height 18
click at [670, 161] on link "In Storage" at bounding box center [681, 162] width 76 height 18
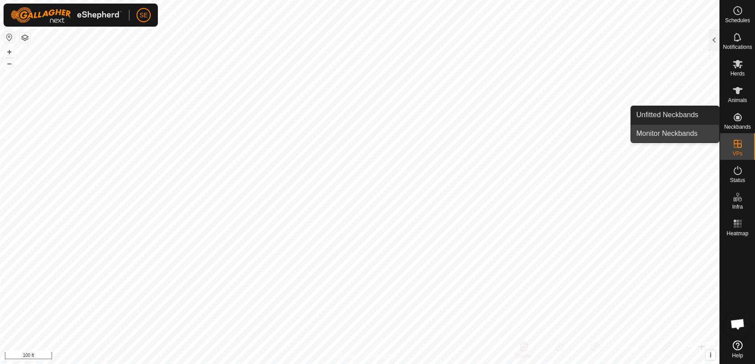
click at [679, 134] on link "Monitor Neckbands" at bounding box center [675, 134] width 88 height 18
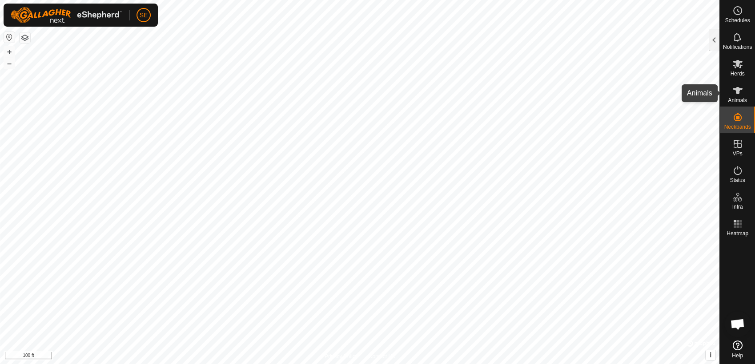
click at [679, 95] on icon at bounding box center [737, 90] width 11 height 11
click at [679, 71] on span "Herds" at bounding box center [737, 73] width 14 height 5
click at [679, 41] on div at bounding box center [713, 39] width 11 height 21
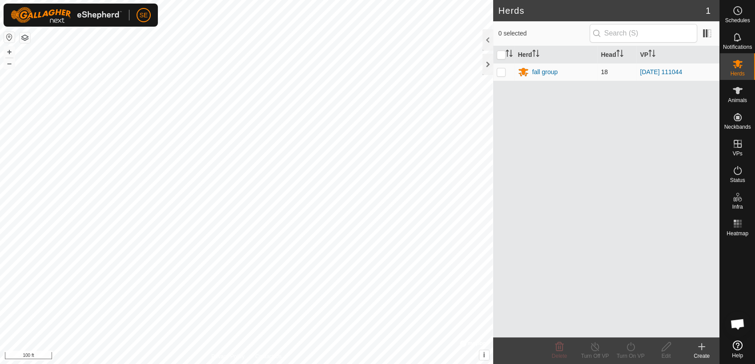
click at [500, 71] on p-checkbox at bounding box center [500, 71] width 9 height 7
checkbox input "true"
click at [547, 72] on div "fall group" at bounding box center [545, 72] width 26 height 9
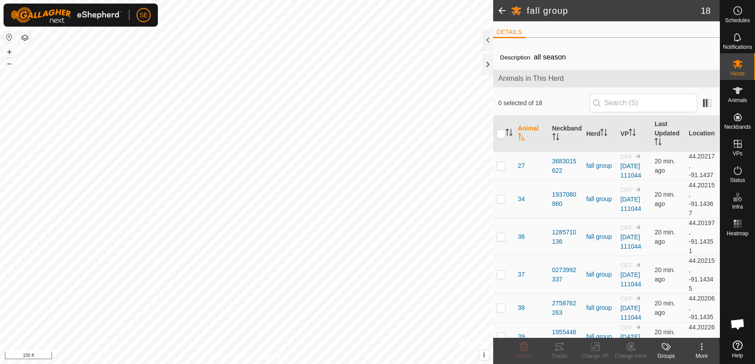
click at [502, 12] on span at bounding box center [502, 10] width 18 height 21
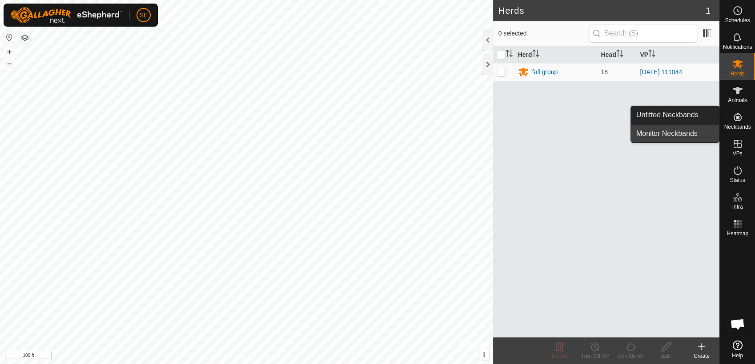
click at [673, 131] on link "Monitor Neckbands" at bounding box center [675, 134] width 88 height 18
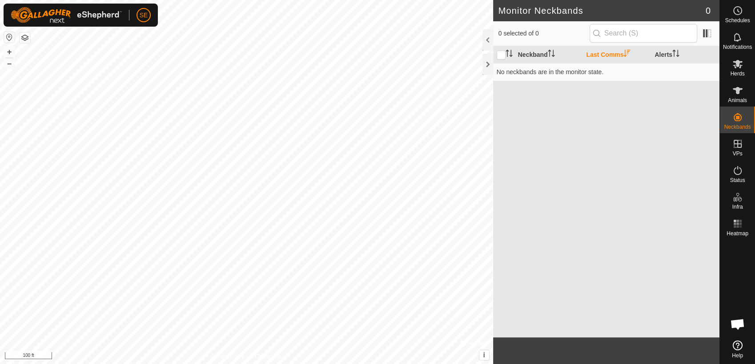
drag, startPoint x: 756, startPoint y: 116, endPoint x: 756, endPoint y: 111, distance: 4.9
drag, startPoint x: 756, startPoint y: 111, endPoint x: 597, endPoint y: 188, distance: 176.3
click at [598, 188] on div "Neckband Last Comms Alerts No neckbands are in the monitor state." at bounding box center [606, 192] width 226 height 292
click at [528, 52] on th "Neckband" at bounding box center [548, 54] width 68 height 17
click at [502, 54] on input "checkbox" at bounding box center [500, 55] width 9 height 9
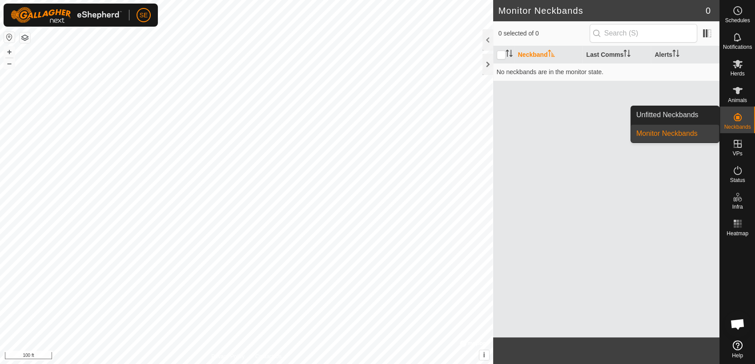
click at [679, 133] on link "Monitor Neckbands" at bounding box center [675, 134] width 88 height 18
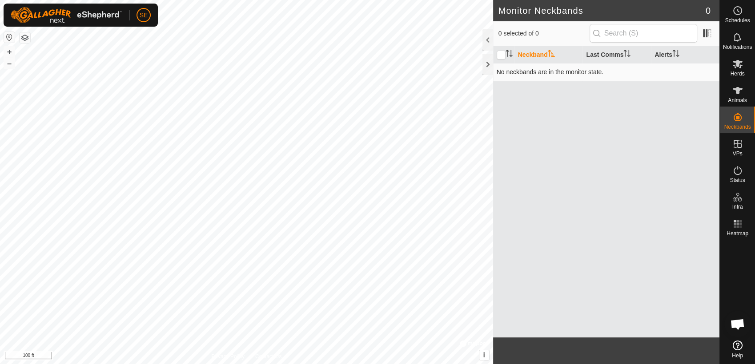
click at [524, 73] on td "No neckbands are in the monitor state." at bounding box center [606, 72] width 226 height 18
click at [498, 53] on input "checkbox" at bounding box center [500, 55] width 9 height 9
click at [500, 53] on input "checkbox" at bounding box center [500, 55] width 9 height 9
checkbox input "true"
click at [513, 53] on th at bounding box center [503, 54] width 21 height 17
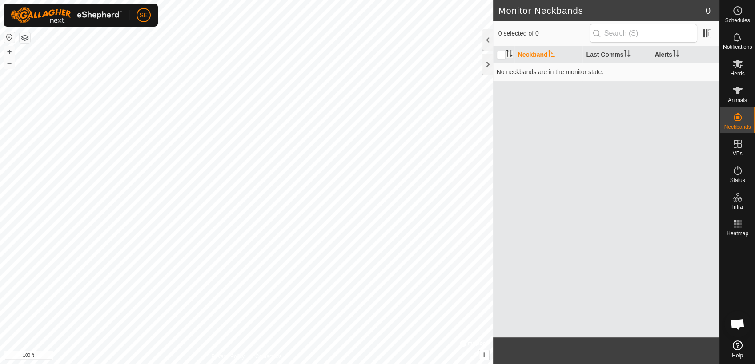
click at [509, 52] on icon "Activate to sort" at bounding box center [508, 53] width 7 height 7
click at [506, 53] on icon "Activate to sort" at bounding box center [508, 53] width 7 height 7
click at [679, 95] on icon at bounding box center [737, 90] width 11 height 11
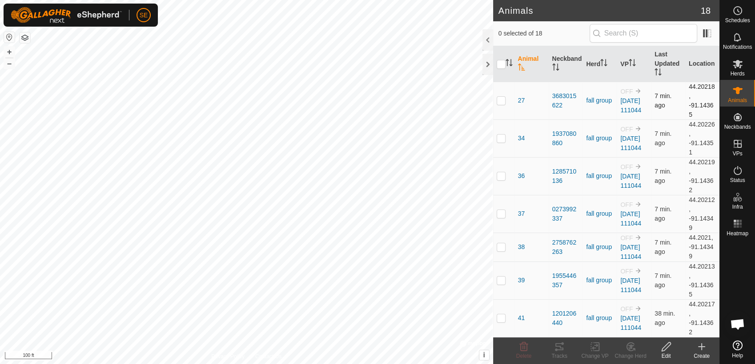
click at [503, 102] on p-checkbox at bounding box center [500, 100] width 9 height 7
checkbox input "true"
click at [501, 140] on p-checkbox at bounding box center [500, 138] width 9 height 7
checkbox input "true"
click at [501, 66] on input "checkbox" at bounding box center [500, 64] width 9 height 9
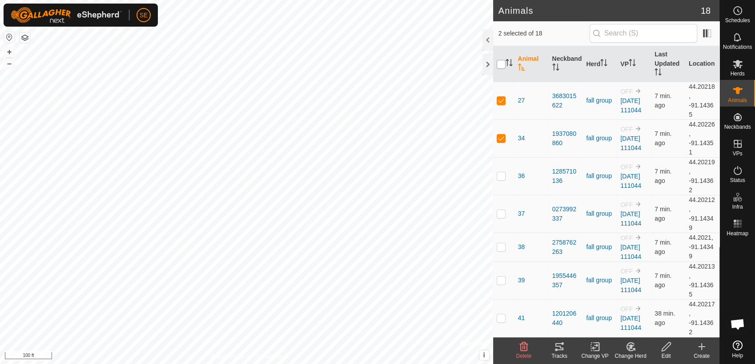
checkbox input "true"
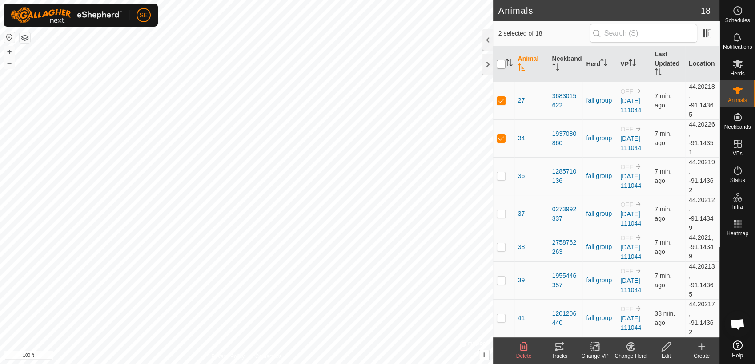
checkbox input "true"
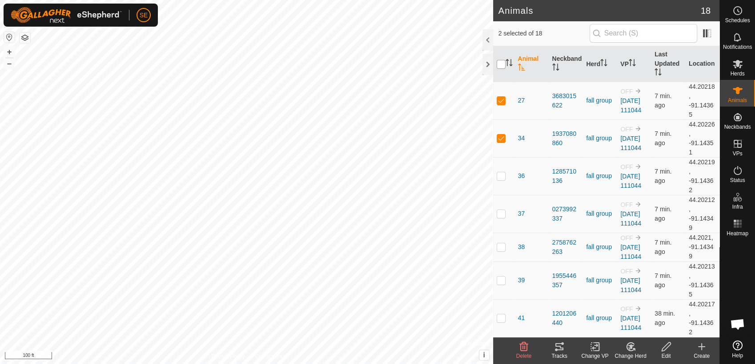
checkbox input "true"
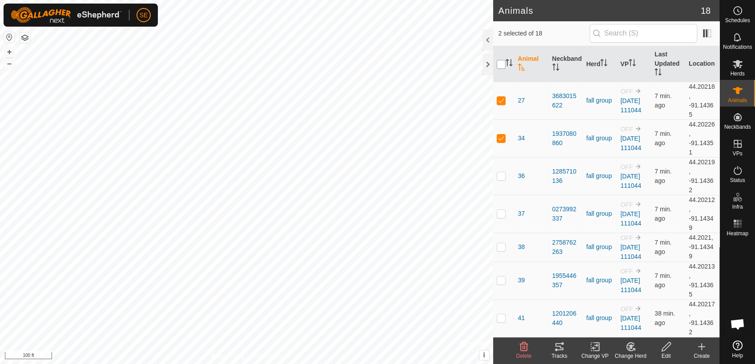
checkbox input "true"
click at [631, 328] on icon at bounding box center [630, 347] width 11 height 11
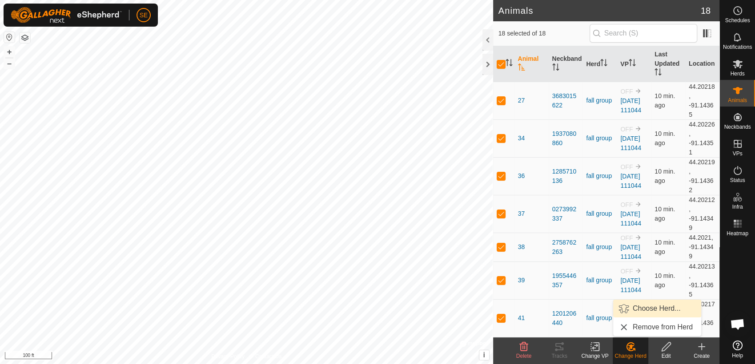
click at [644, 306] on link "Choose Herd..." at bounding box center [657, 309] width 88 height 18
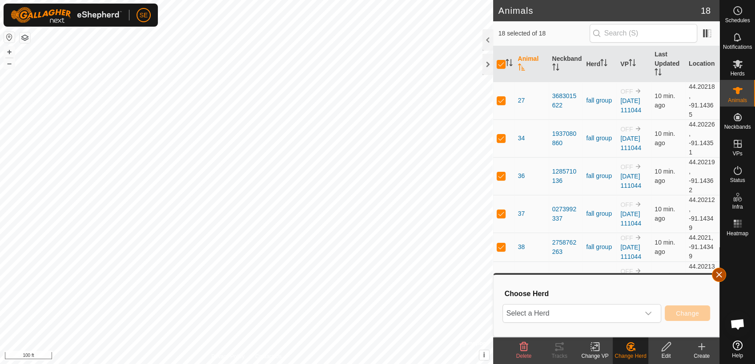
click at [679, 272] on button "button" at bounding box center [719, 275] width 14 height 14
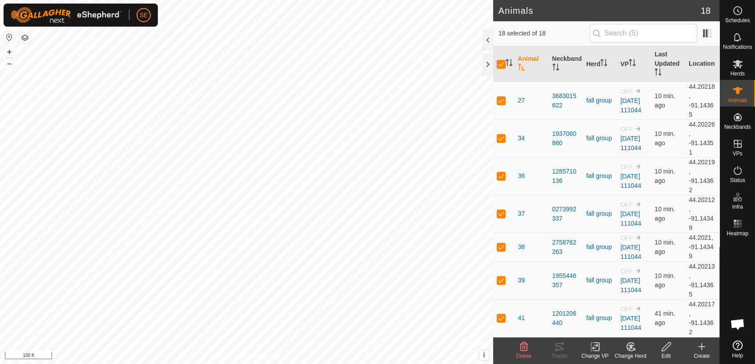
click at [596, 328] on div "Change VP" at bounding box center [595, 356] width 36 height 8
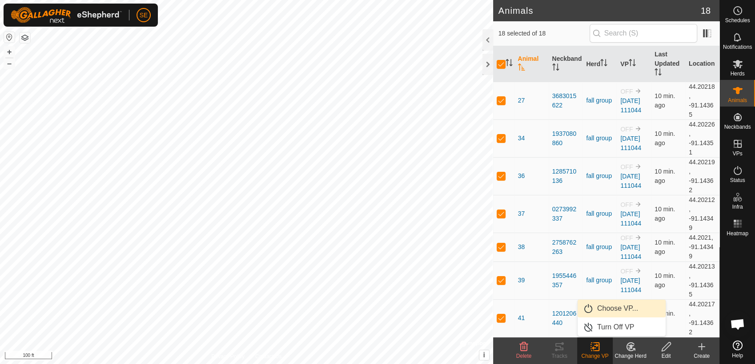
click at [606, 307] on link "Choose VP..." at bounding box center [621, 309] width 88 height 18
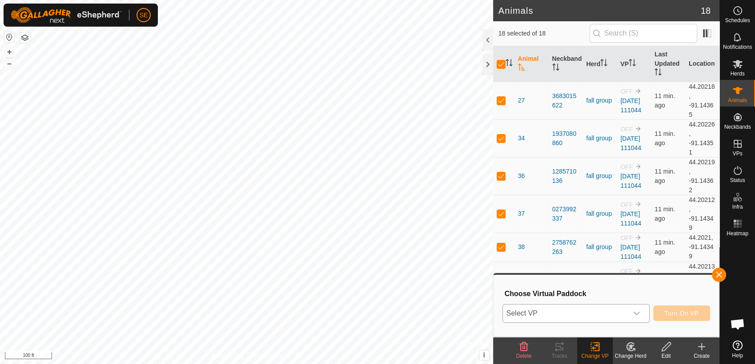
click at [639, 311] on icon "dropdown trigger" at bounding box center [636, 313] width 7 height 7
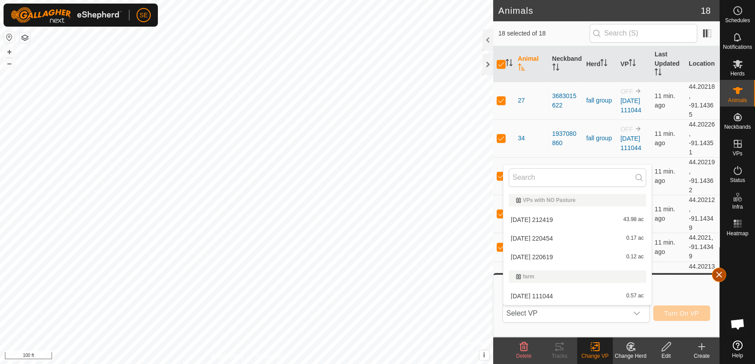
click at [679, 274] on button "button" at bounding box center [719, 275] width 14 height 14
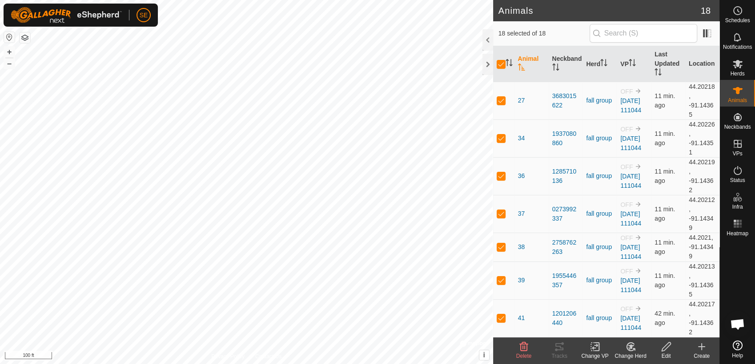
click at [666, 328] on icon at bounding box center [665, 347] width 11 height 11
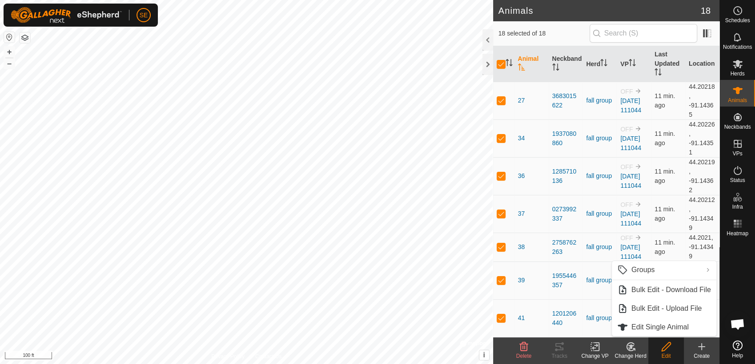
click at [679, 262] on div at bounding box center [737, 288] width 35 height 97
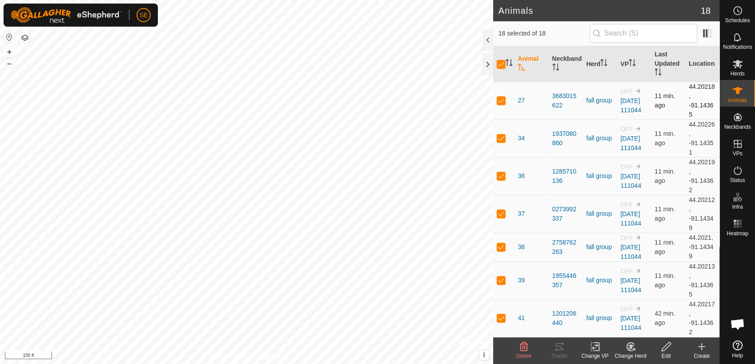
click at [499, 100] on p-checkbox at bounding box center [500, 100] width 9 height 7
checkbox input "false"
click at [500, 64] on input "checkbox" at bounding box center [500, 64] width 9 height 9
checkbox input "true"
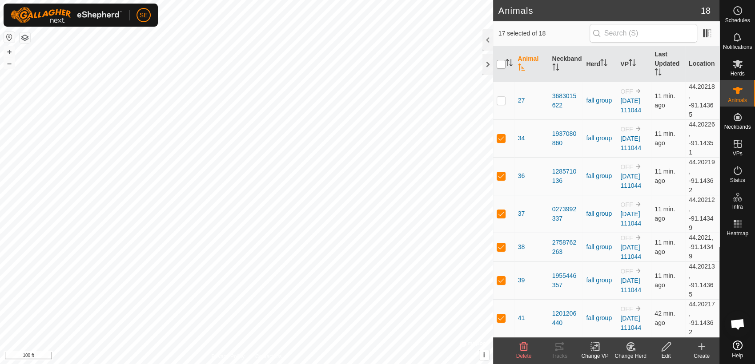
checkbox input "true"
click at [502, 284] on p-checkbox at bounding box center [500, 280] width 9 height 7
checkbox input "false"
click at [498, 251] on p-checkbox at bounding box center [500, 247] width 9 height 7
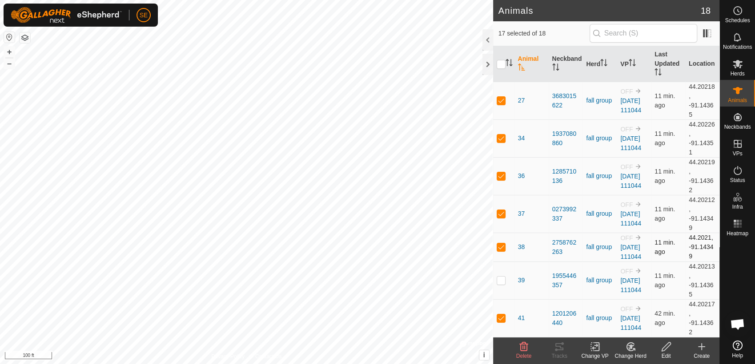
checkbox input "false"
click at [501, 220] on td at bounding box center [503, 214] width 21 height 38
checkbox input "false"
click at [501, 180] on p-checkbox at bounding box center [500, 175] width 9 height 7
checkbox input "false"
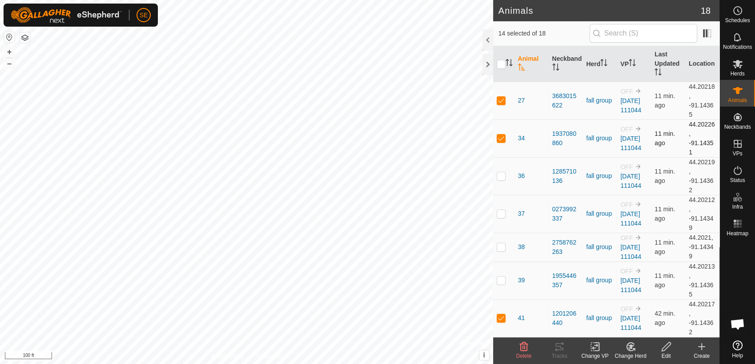
click at [500, 137] on p-checkbox at bounding box center [500, 138] width 9 height 7
checkbox input "false"
click at [501, 102] on p-checkbox at bounding box center [500, 100] width 9 height 7
checkbox input "false"
click at [501, 322] on p-checkbox at bounding box center [500, 318] width 9 height 7
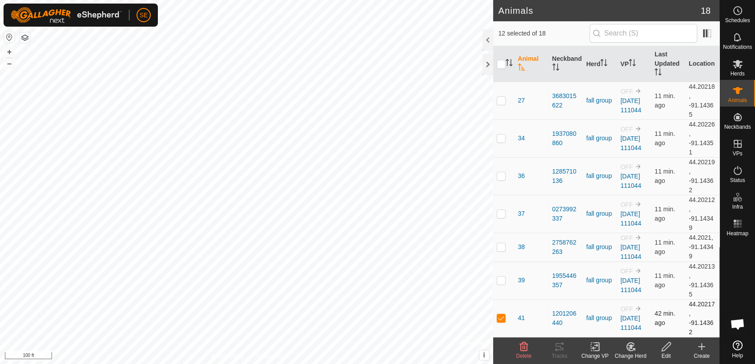
checkbox input "false"
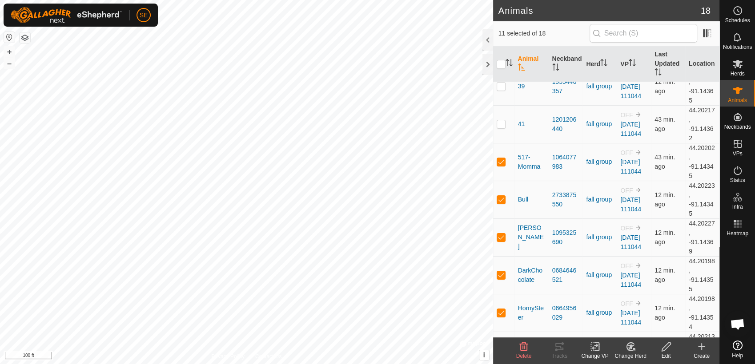
scroll to position [195, 0]
click at [500, 278] on p-checkbox at bounding box center [500, 274] width 9 height 7
checkbox input "false"
click at [562, 328] on icon at bounding box center [559, 347] width 11 height 11
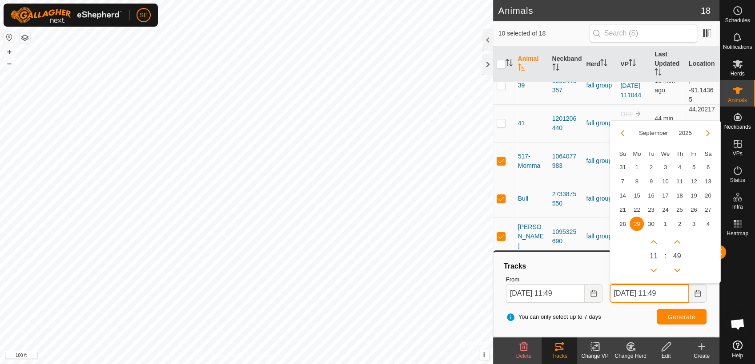
click at [673, 295] on input "[DATE] 11:49" at bounding box center [648, 293] width 79 height 19
click at [593, 296] on icon "Choose Date" at bounding box center [593, 293] width 6 height 7
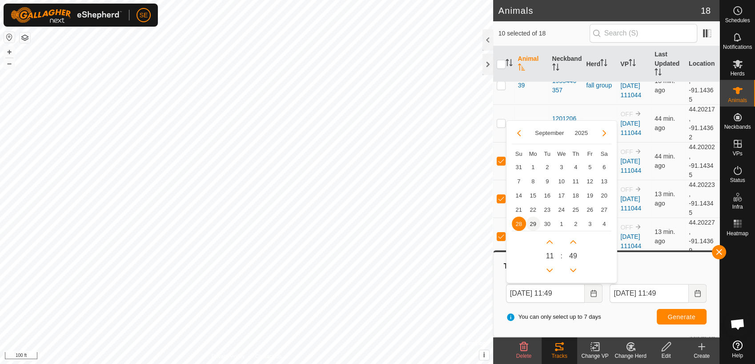
click at [530, 221] on span "29" at bounding box center [533, 224] width 14 height 14
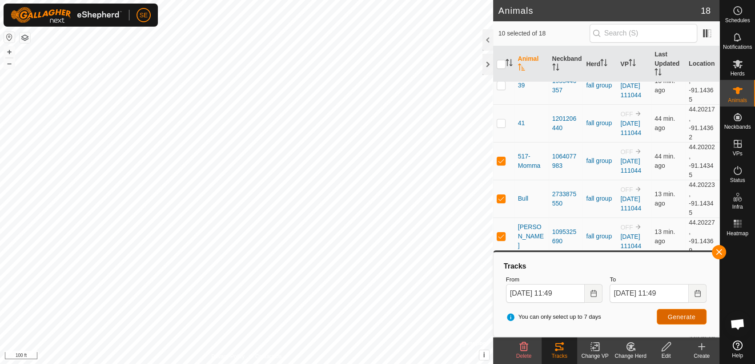
click at [670, 316] on span "Generate" at bounding box center [682, 317] width 28 height 7
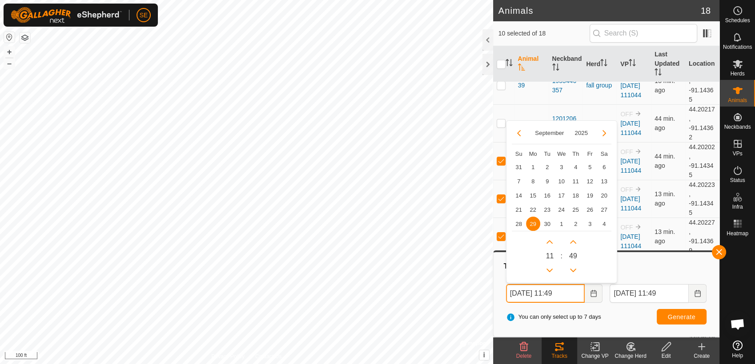
click at [565, 290] on input "[DATE] 11:49" at bounding box center [545, 293] width 79 height 19
click at [549, 271] on button "Previous Hour" at bounding box center [549, 271] width 14 height 14
type input "[DATE] 08:49"
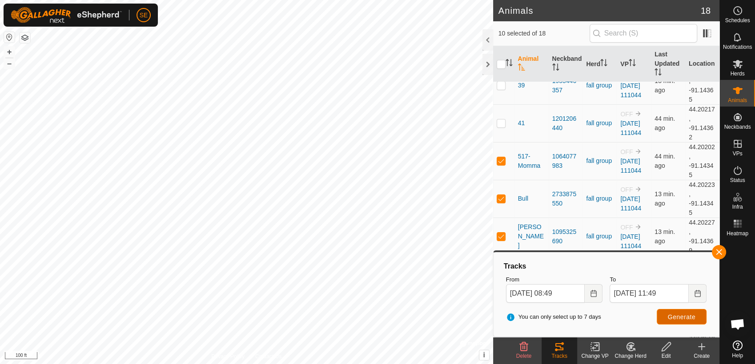
click at [668, 317] on span "Generate" at bounding box center [682, 317] width 28 height 7
click at [500, 164] on p-checkbox at bounding box center [500, 160] width 9 height 7
checkbox input "false"
click at [501, 240] on p-checkbox at bounding box center [500, 236] width 9 height 7
checkbox input "false"
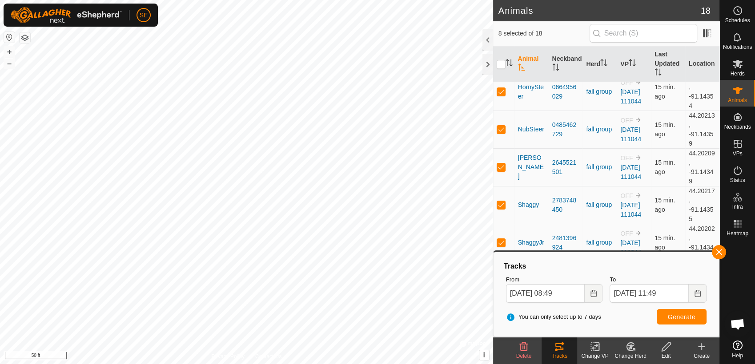
scroll to position [430, 0]
click at [500, 243] on p-checkbox at bounding box center [500, 242] width 9 height 7
checkbox input "false"
click at [498, 164] on p-checkbox at bounding box center [500, 167] width 9 height 7
checkbox input "false"
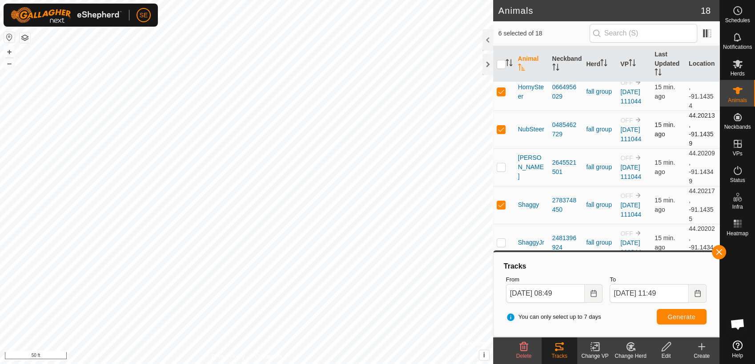
click at [503, 127] on p-checkbox at bounding box center [500, 129] width 9 height 7
checkbox input "false"
click at [679, 314] on span "Generate" at bounding box center [682, 317] width 28 height 7
click at [679, 254] on button "button" at bounding box center [719, 252] width 14 height 14
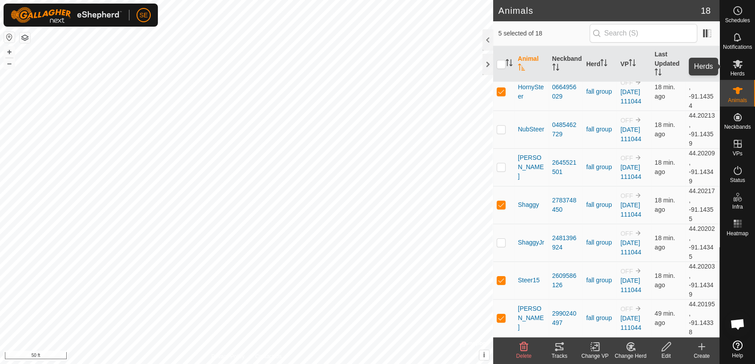
click at [679, 69] on icon at bounding box center [737, 64] width 11 height 11
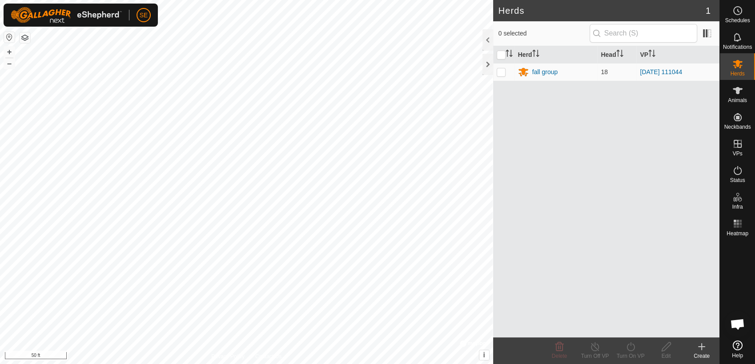
click at [679, 328] on icon at bounding box center [701, 347] width 0 height 6
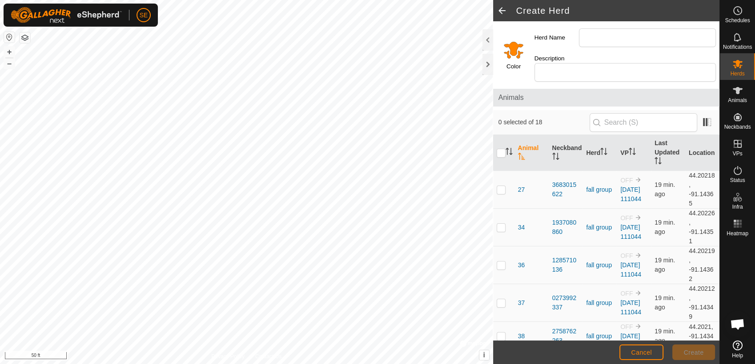
click at [512, 48] on input "Select a color" at bounding box center [513, 49] width 21 height 21
click at [679, 94] on icon at bounding box center [737, 90] width 11 height 11
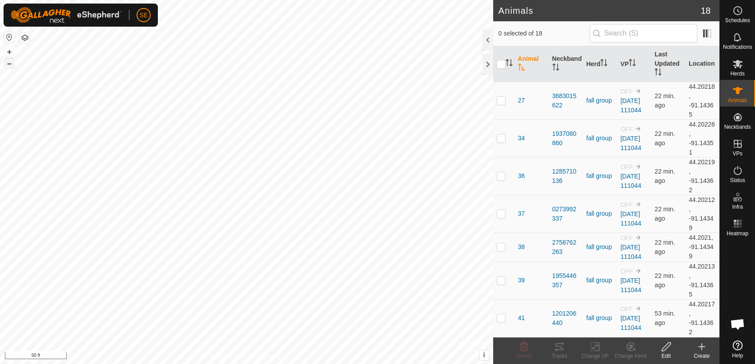
click at [8, 65] on button "–" at bounding box center [9, 63] width 11 height 11
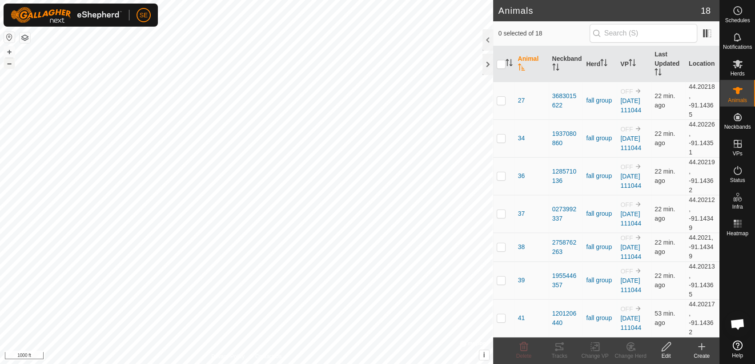
click at [8, 65] on button "–" at bounding box center [9, 63] width 11 height 11
click at [10, 49] on button "+" at bounding box center [9, 52] width 11 height 11
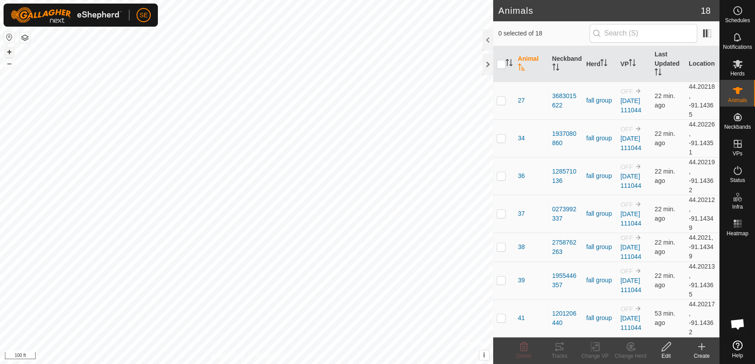
click at [10, 49] on button "+" at bounding box center [9, 52] width 11 height 11
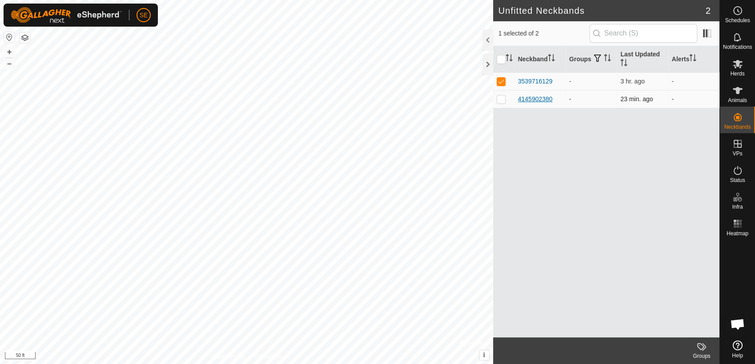
click at [546, 98] on div "4145902380" at bounding box center [535, 99] width 35 height 9
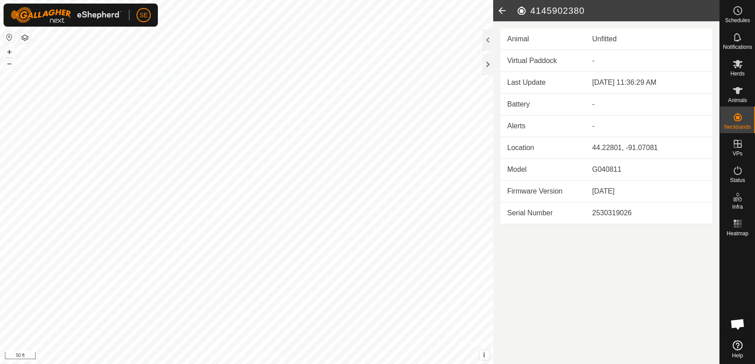
click at [501, 12] on icon at bounding box center [502, 10] width 18 height 21
